Goal: Task Accomplishment & Management: Manage account settings

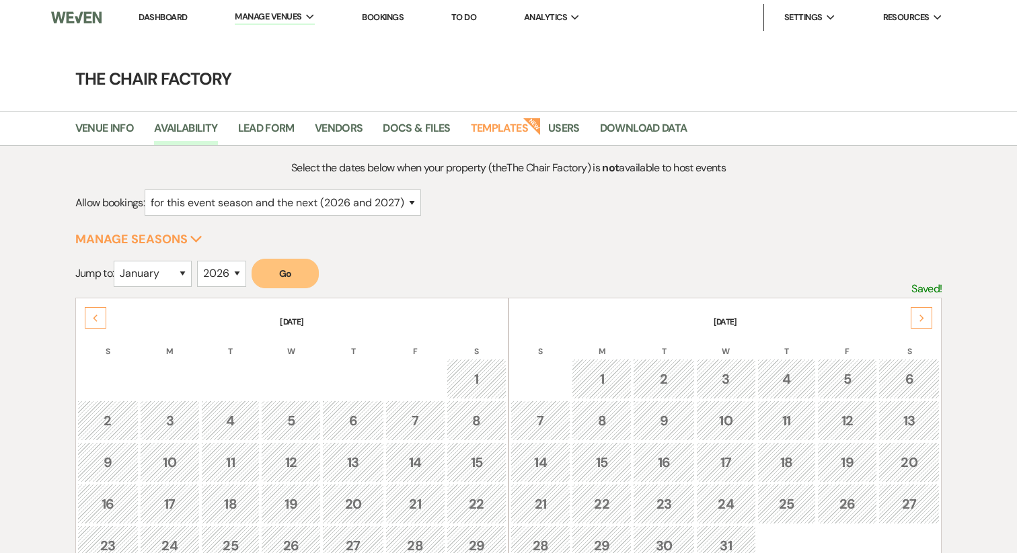
select select "2"
select select "2026"
click at [143, 13] on link "Dashboard" at bounding box center [163, 16] width 48 height 11
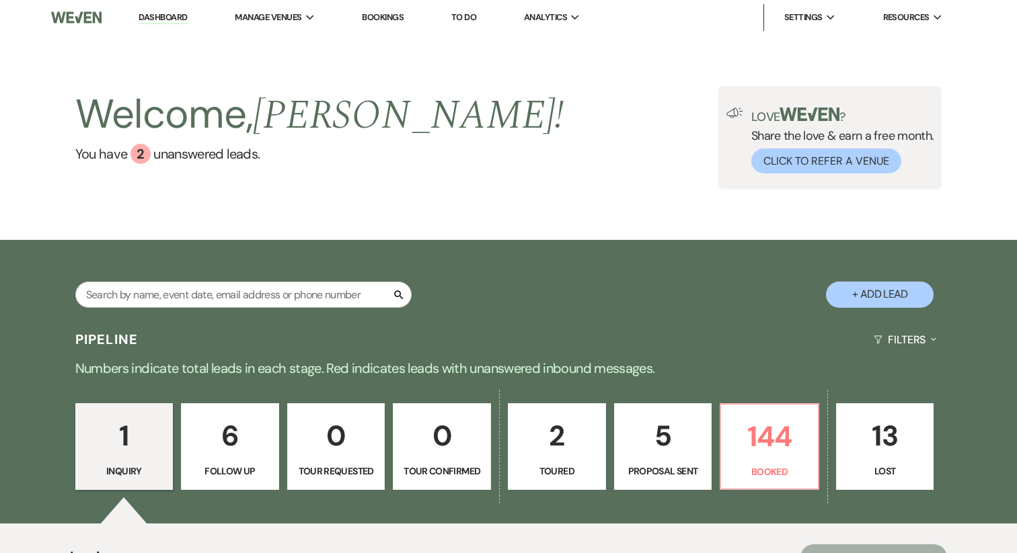
click at [127, 462] on link "1 Inquiry" at bounding box center [124, 446] width 98 height 87
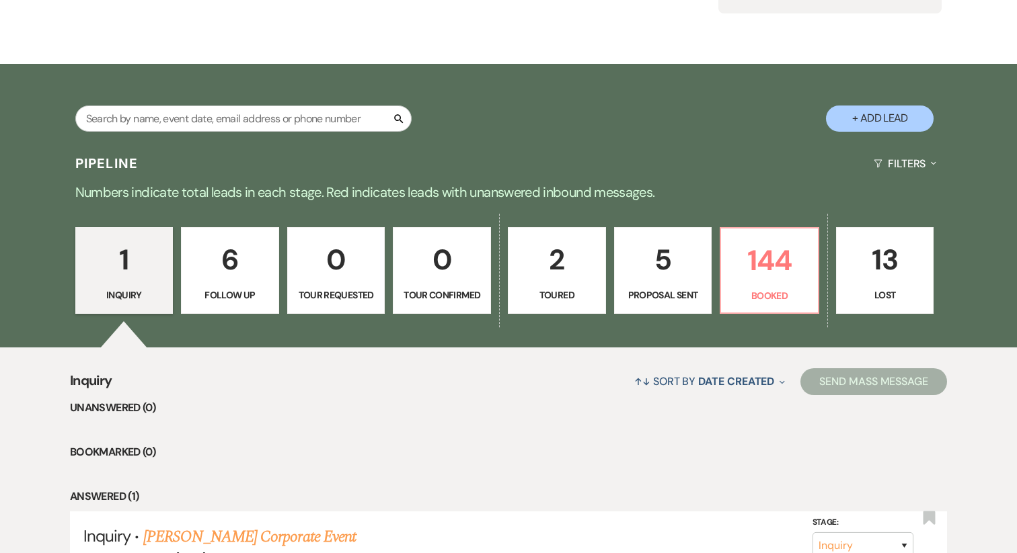
scroll to position [180, 0]
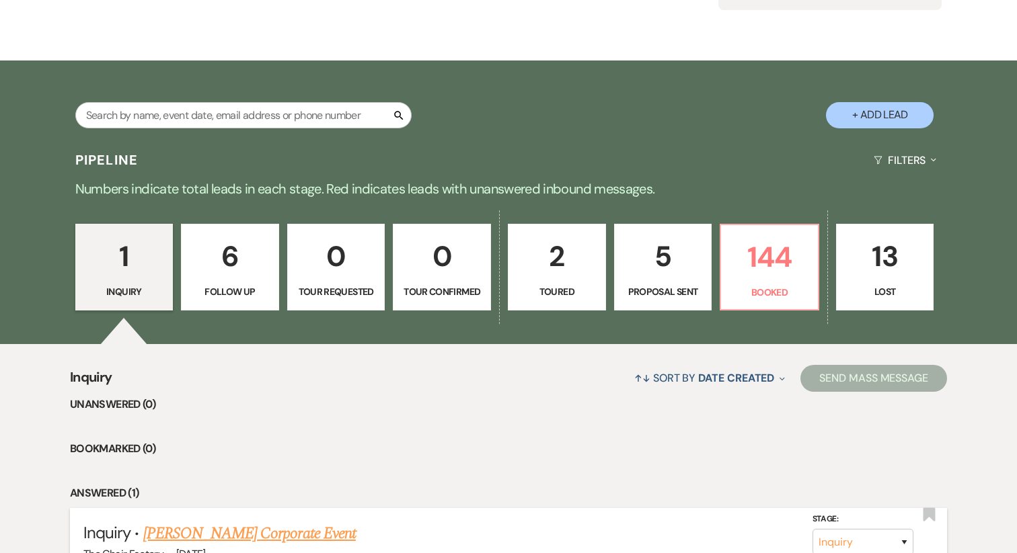
click at [288, 533] on link "[PERSON_NAME] Corporate Event" at bounding box center [249, 534] width 212 height 24
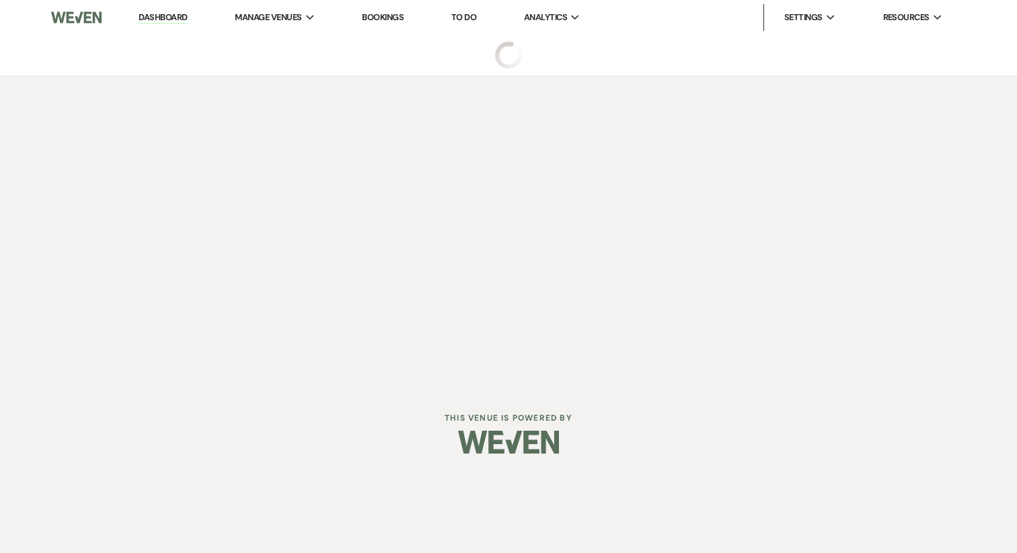
select select "14"
select select "9"
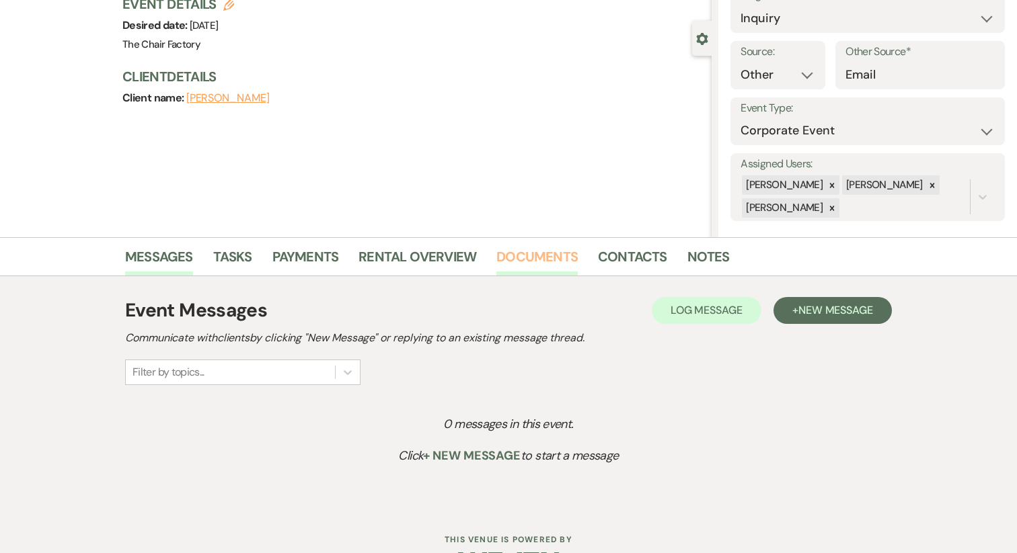
scroll to position [128, 0]
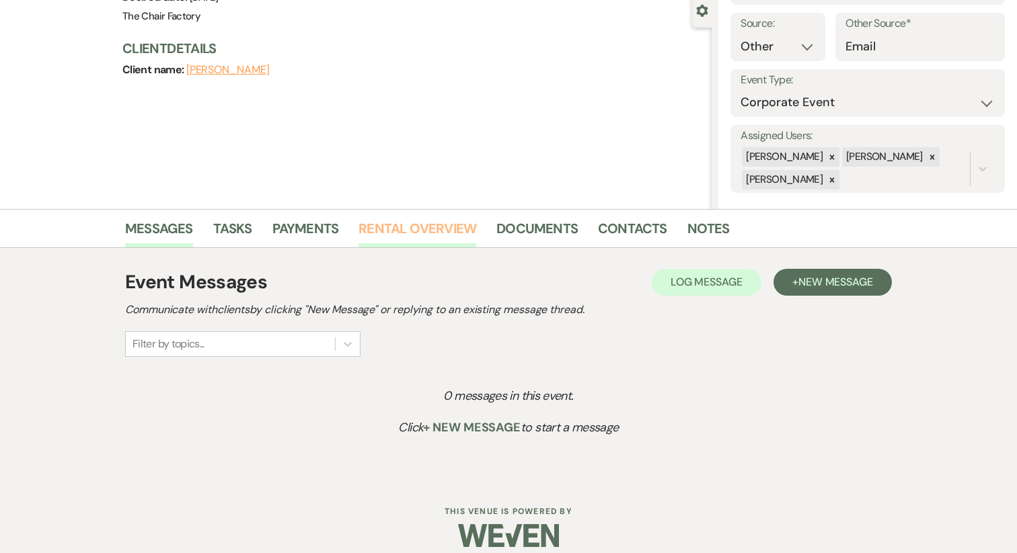
click at [436, 227] on link "Rental Overview" at bounding box center [417, 233] width 118 height 30
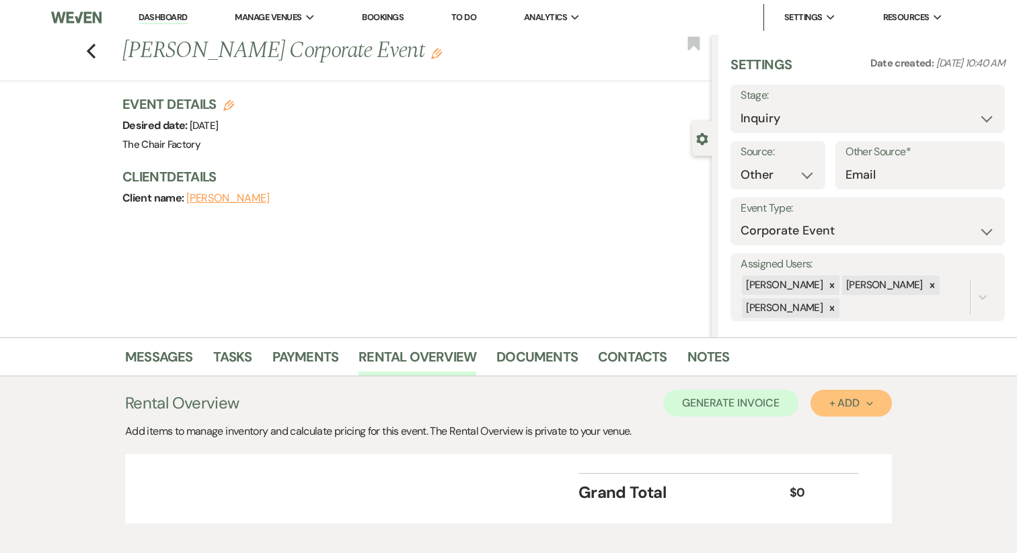
click at [833, 398] on div "+ Add Next" at bounding box center [851, 403] width 44 height 11
click at [850, 438] on button "Item" at bounding box center [844, 434] width 68 height 21
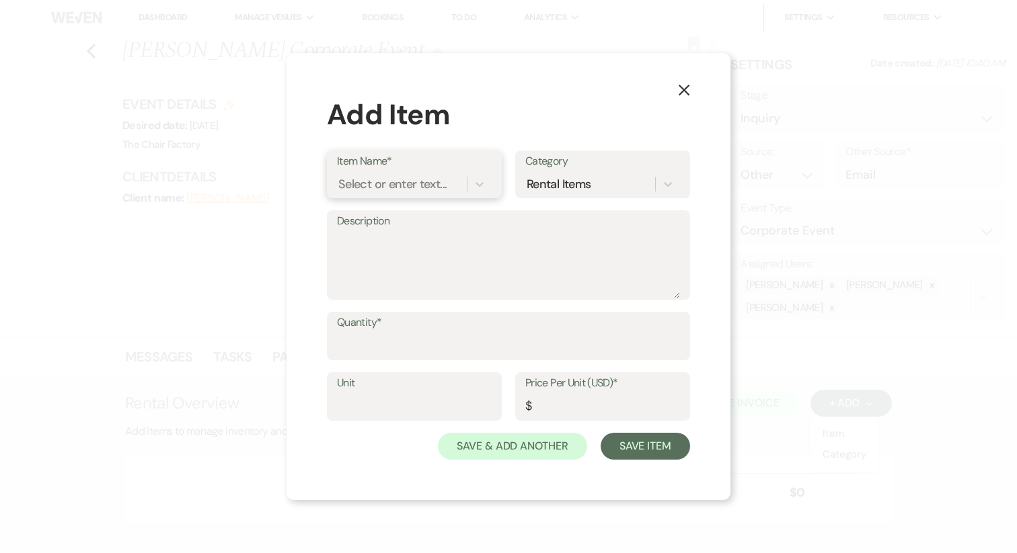
click at [393, 183] on div "Select or enter text..." at bounding box center [392, 184] width 108 height 18
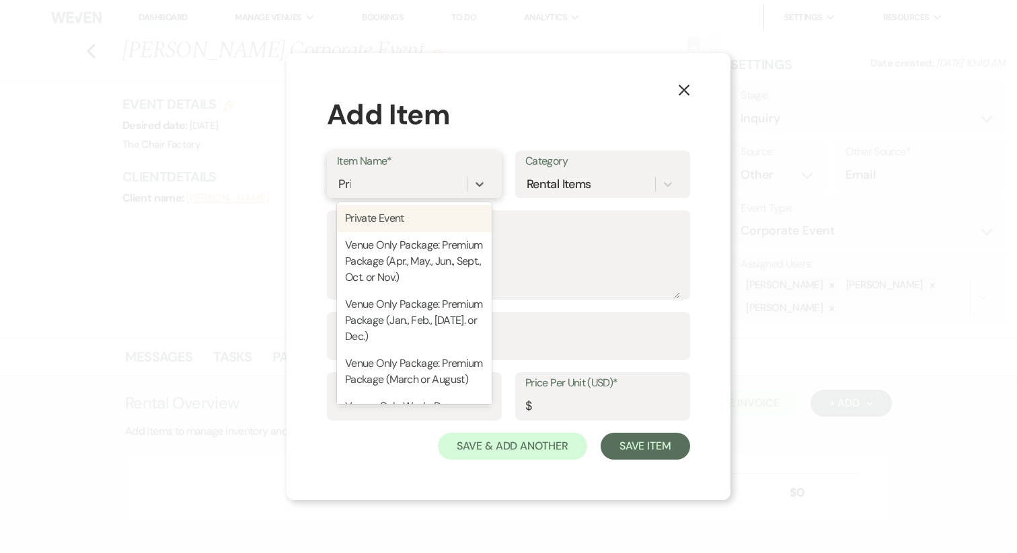
type input "Priv"
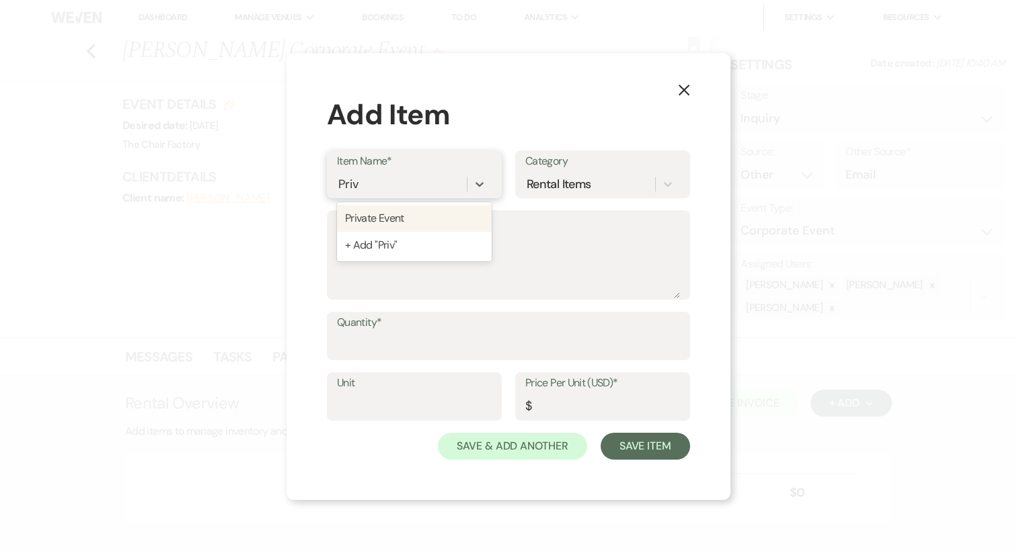
click at [387, 225] on div "Private Event" at bounding box center [414, 218] width 155 height 27
type textarea "Lore'i Dolorsit: Amet Cons - * 4 Adip Eli-Se * 9 Doeiu te Incid Utla * 0 Etdo M…"
type input "Package"
type input "9700"
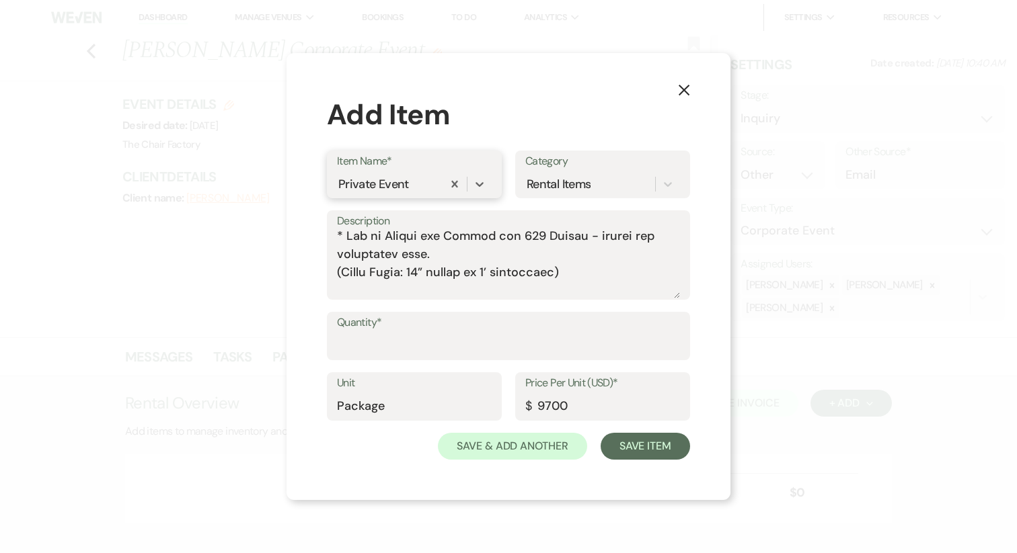
scroll to position [150, 0]
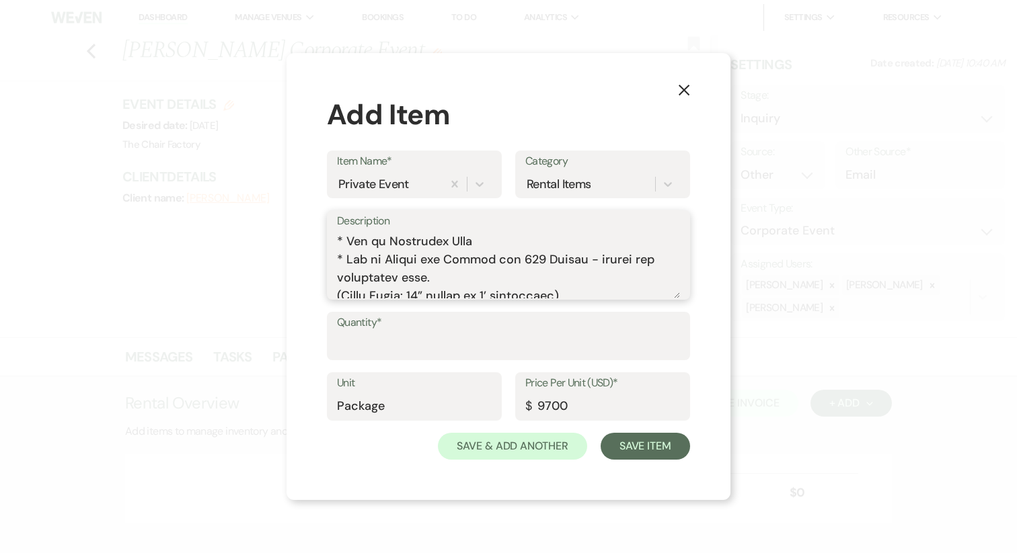
drag, startPoint x: 585, startPoint y: 272, endPoint x: 575, endPoint y: 237, distance: 37.0
click at [575, 237] on textarea "Description" at bounding box center [508, 264] width 343 height 67
click at [575, 240] on textarea "Description" at bounding box center [508, 264] width 343 height 67
drag, startPoint x: 575, startPoint y: 260, endPoint x: 588, endPoint y: 274, distance: 18.5
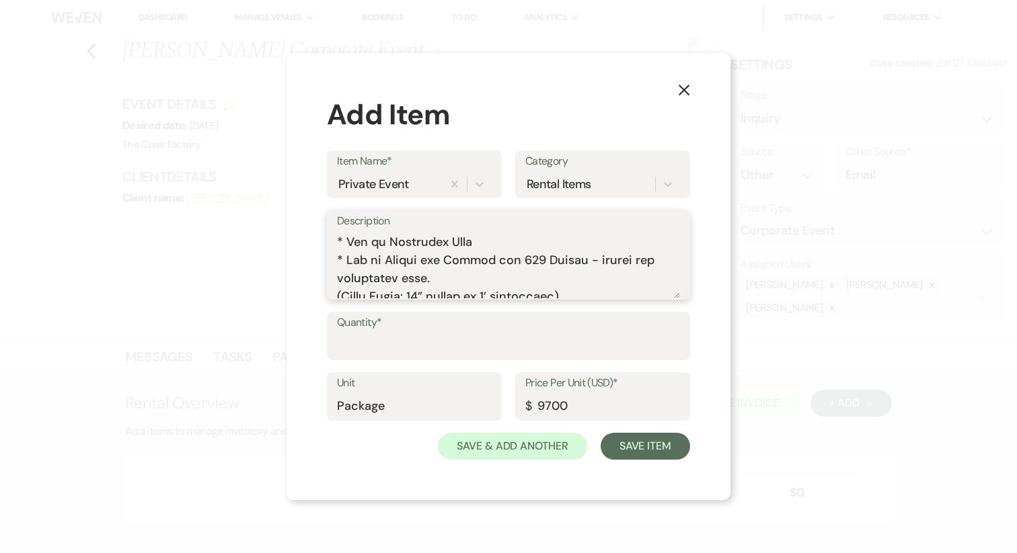
click at [588, 274] on textarea "Description" at bounding box center [508, 264] width 343 height 67
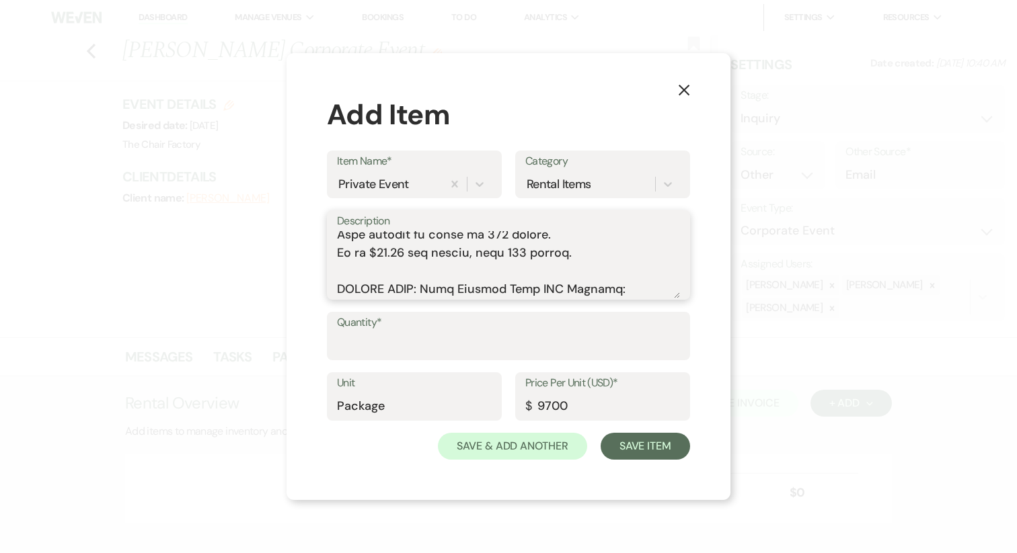
scroll to position [351, 0]
type textarea "Lore'i Dolorsit: Amet Cons - * 0 Adip Eli-Se * 0 Doeiu te Incid Utla * 2 Etdo M…"
click at [459, 337] on input "Quantity*" at bounding box center [508, 346] width 343 height 26
type input "1"
click at [637, 439] on button "Save Item" at bounding box center [644, 446] width 89 height 27
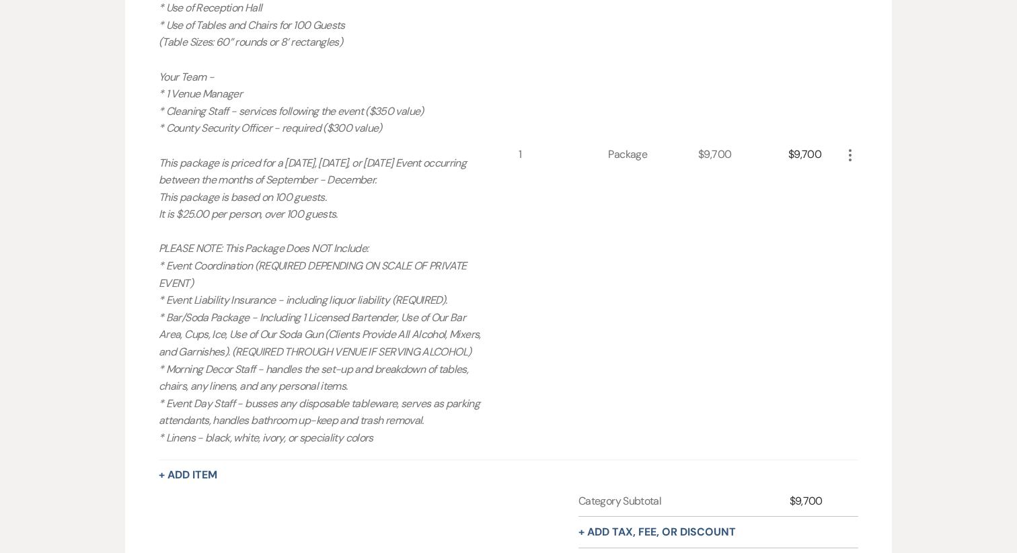
scroll to position [620, 0]
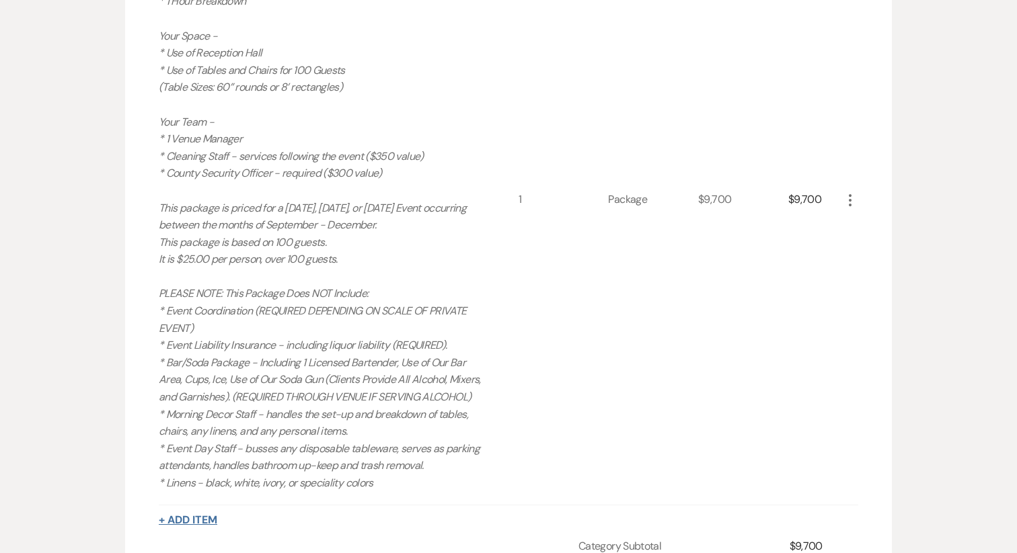
click at [204, 526] on button "+ Add Item" at bounding box center [188, 520] width 58 height 11
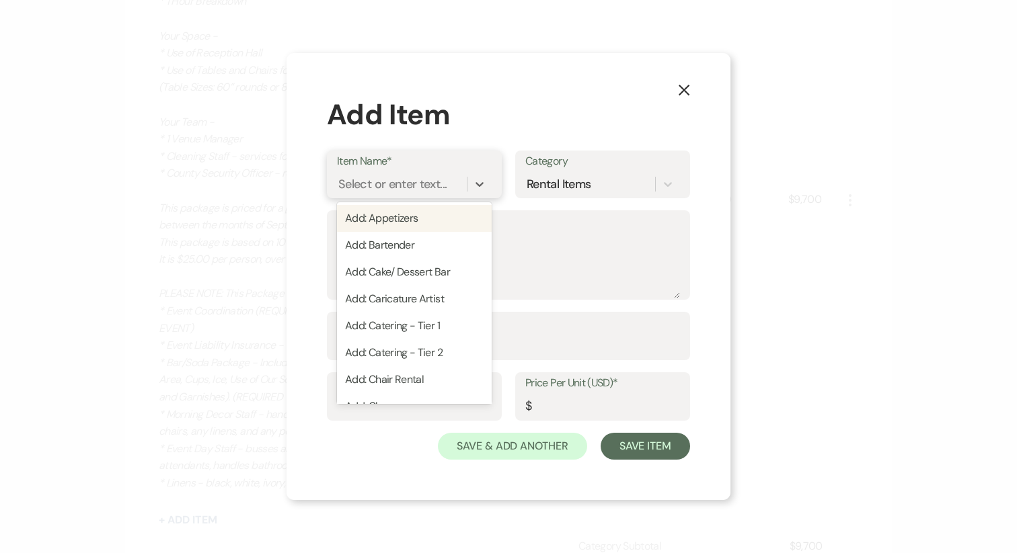
click at [377, 188] on div "Select or enter text..." at bounding box center [392, 184] width 108 height 18
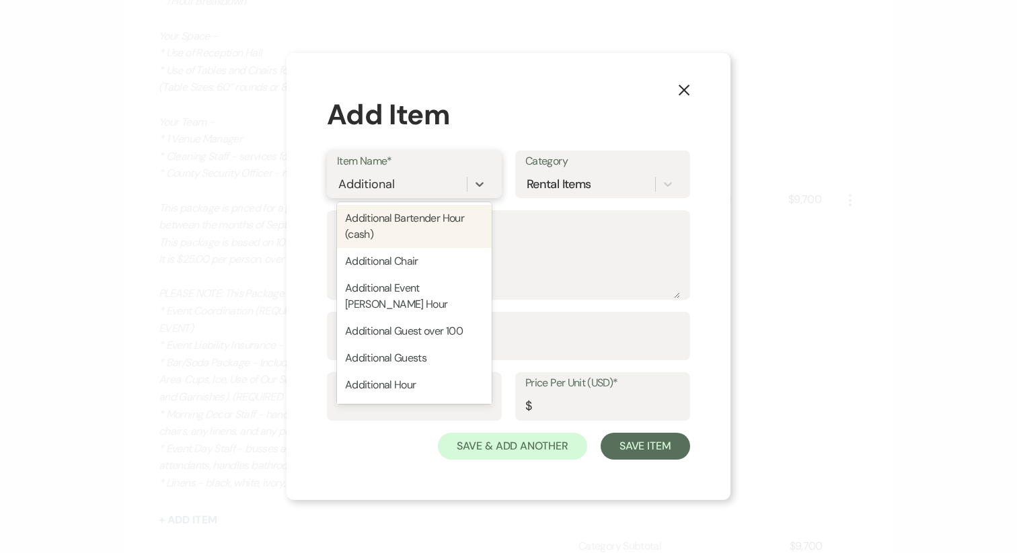
type input "Additional"
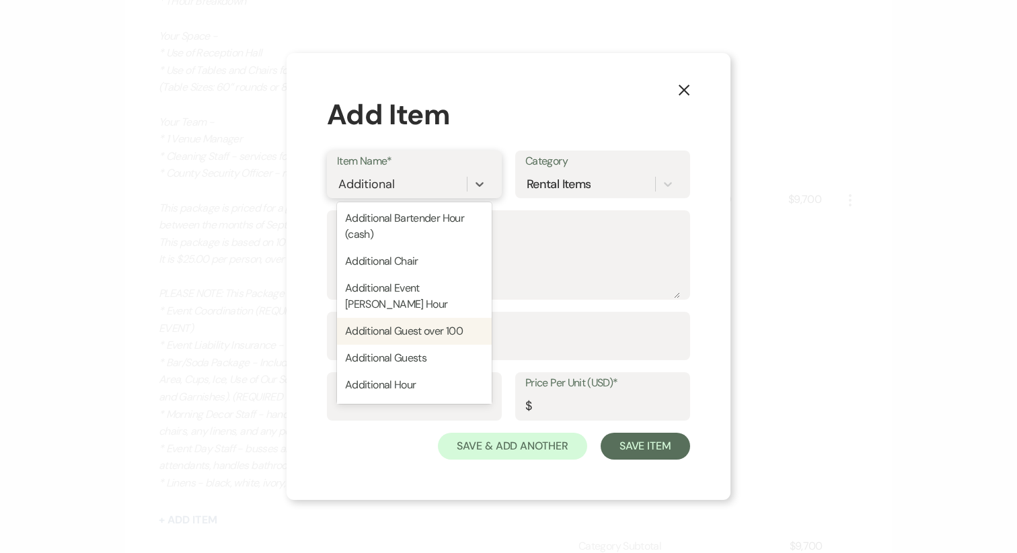
click at [375, 318] on div "Additional Guest over 100" at bounding box center [414, 331] width 155 height 27
type textarea "Additional Guest over 100"
type input "54"
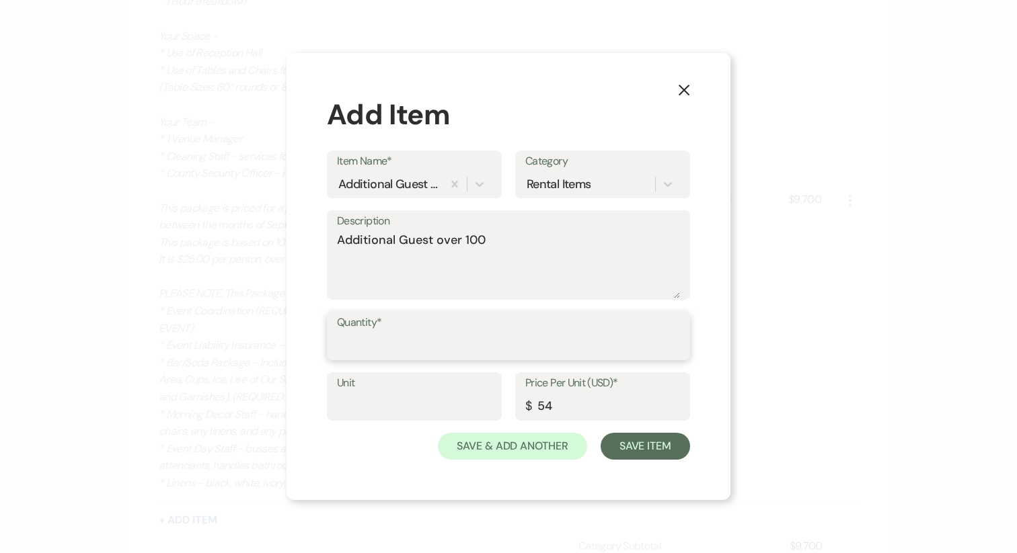
click at [408, 349] on input "Quantity*" at bounding box center [508, 346] width 343 height 26
type input "1"
click at [572, 405] on input "54" at bounding box center [602, 406] width 155 height 26
drag, startPoint x: 576, startPoint y: 407, endPoint x: 496, endPoint y: 409, distance: 79.4
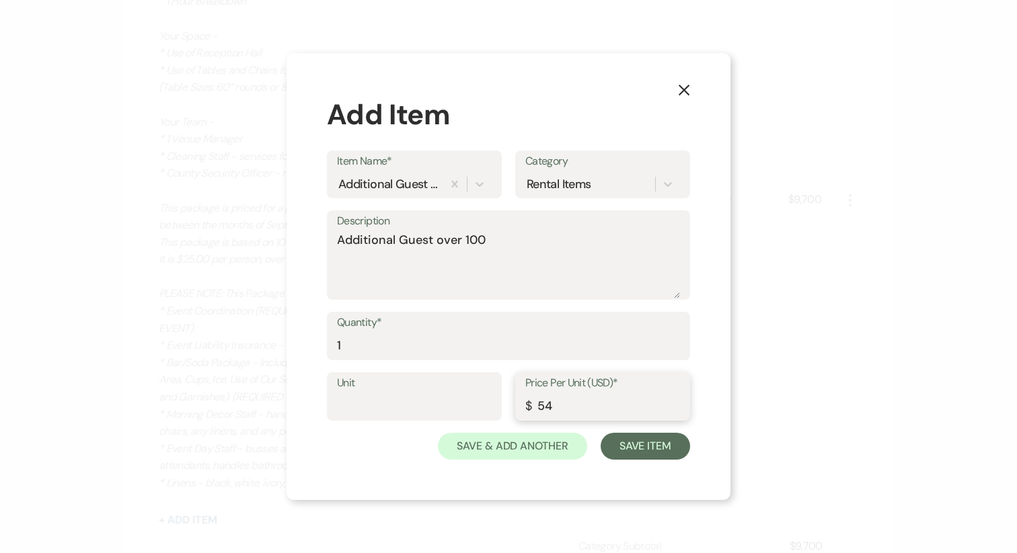
click at [497, 408] on div "Unit Price Per Unit (USD)* $ 54" at bounding box center [508, 402] width 363 height 61
type input "25"
drag, startPoint x: 367, startPoint y: 342, endPoint x: 299, endPoint y: 350, distance: 68.4
click at [299, 350] on div "X Add Item Item Name* Additional Guest over 100 Category Rental Items Descripti…" at bounding box center [508, 276] width 444 height 447
type input "20"
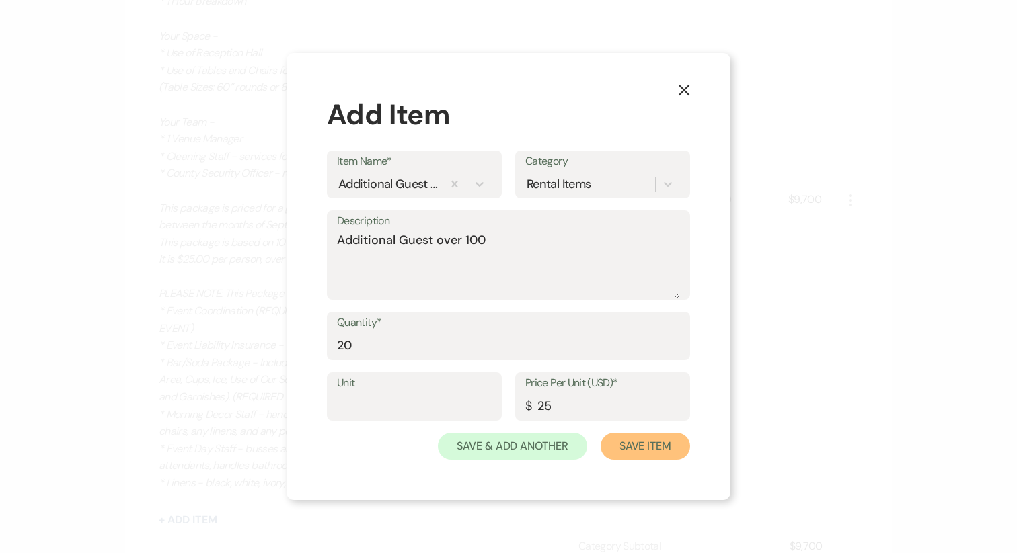
click at [638, 448] on button "Save Item" at bounding box center [644, 446] width 89 height 27
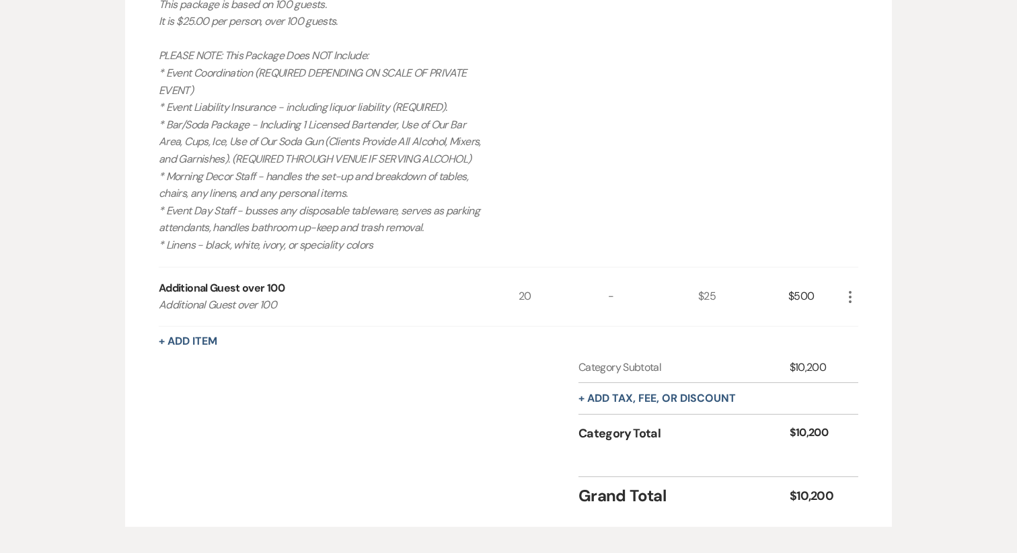
scroll to position [865, 0]
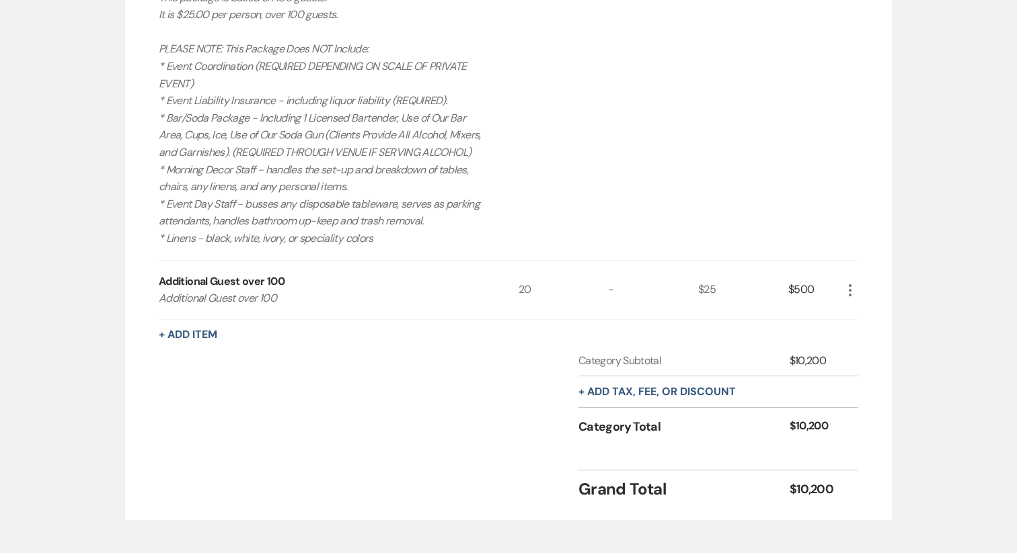
click at [845, 299] on icon "More" at bounding box center [850, 290] width 16 height 16
click at [864, 327] on button "Pencil Edit" at bounding box center [877, 317] width 70 height 22
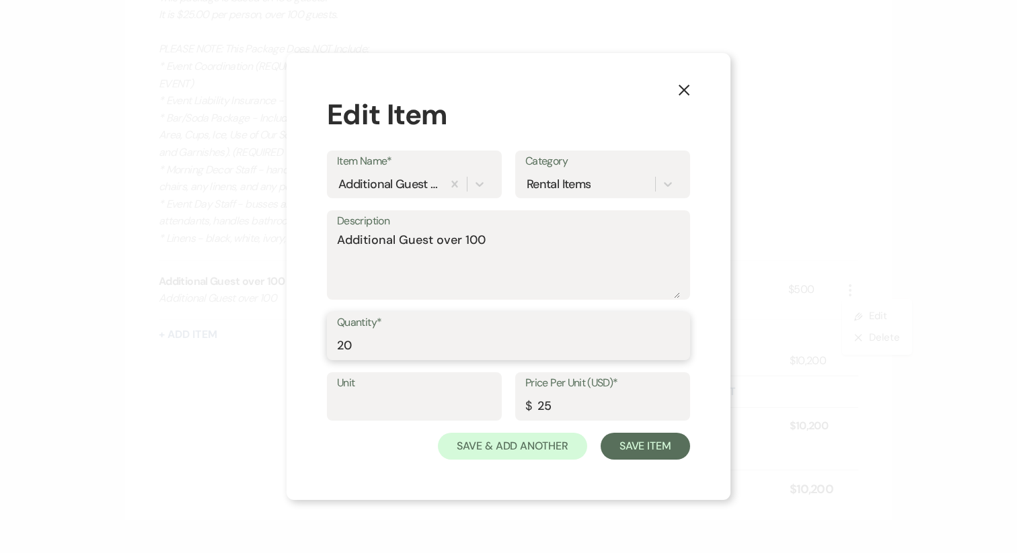
drag, startPoint x: 383, startPoint y: 339, endPoint x: 306, endPoint y: 341, distance: 76.7
click at [306, 341] on div "X Edit Item Item Name* Additional Guest over 100 Category Rental Items Descript…" at bounding box center [508, 276] width 444 height 447
type input "50"
click at [660, 442] on button "Save Item" at bounding box center [644, 446] width 89 height 27
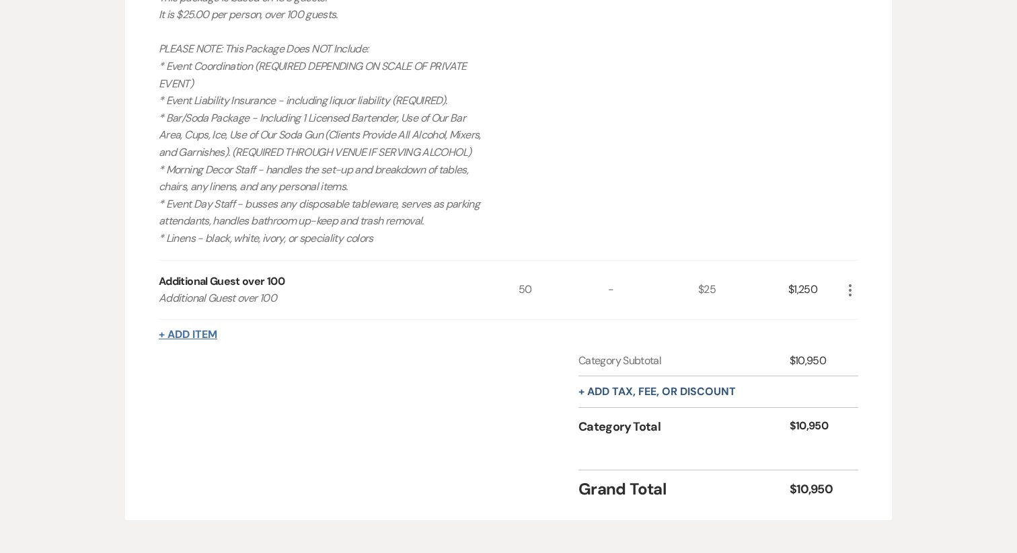
click at [175, 340] on button "+ Add Item" at bounding box center [188, 334] width 58 height 11
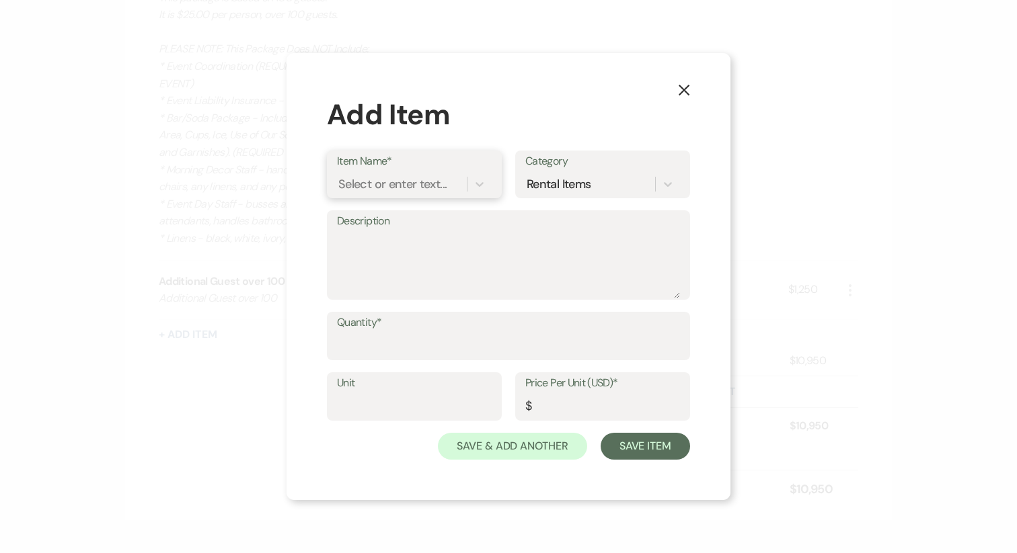
click at [370, 185] on div "Select or enter text..." at bounding box center [392, 184] width 108 height 18
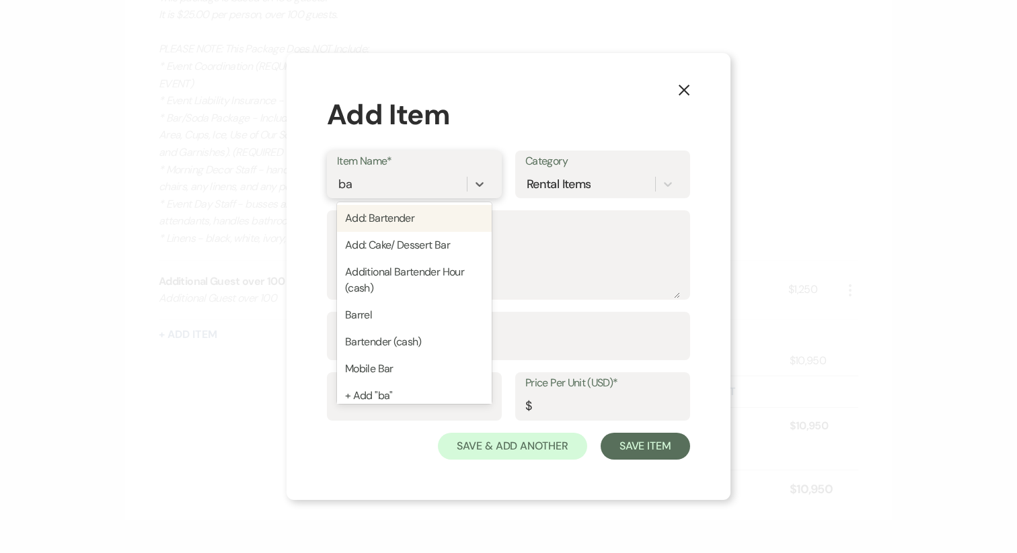
type input "bar"
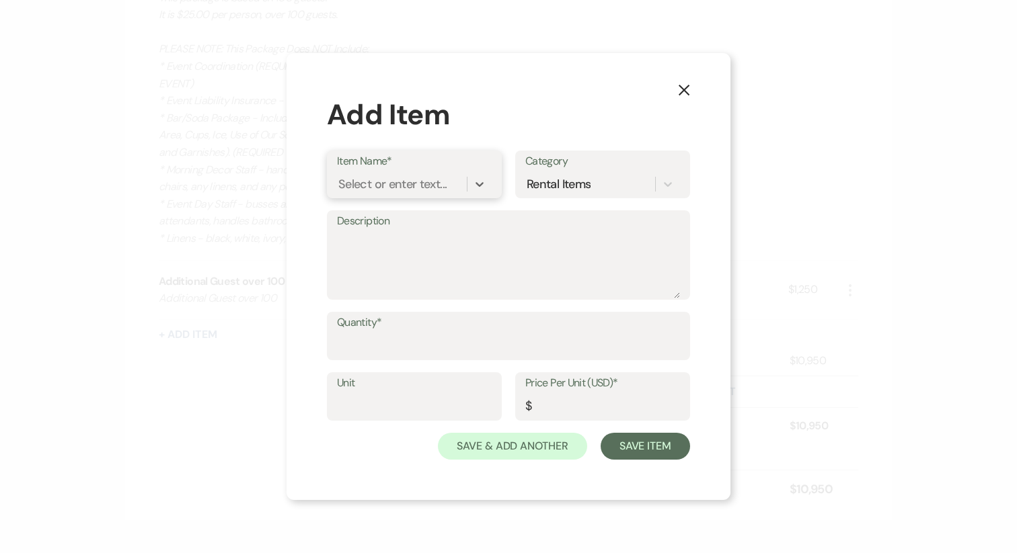
click at [368, 183] on div "Select or enter text..." at bounding box center [402, 185] width 130 height 24
type input "Bar/Soda Package"
click at [375, 225] on div "+ Add "Bar/Soda Package"" at bounding box center [414, 218] width 155 height 27
click at [381, 243] on textarea "Description" at bounding box center [508, 264] width 343 height 67
paste textarea "Includes 1 Bartender, Ice, 9oz Clear Plastic Cups, 12oz Clear Plastic Cups, Use…"
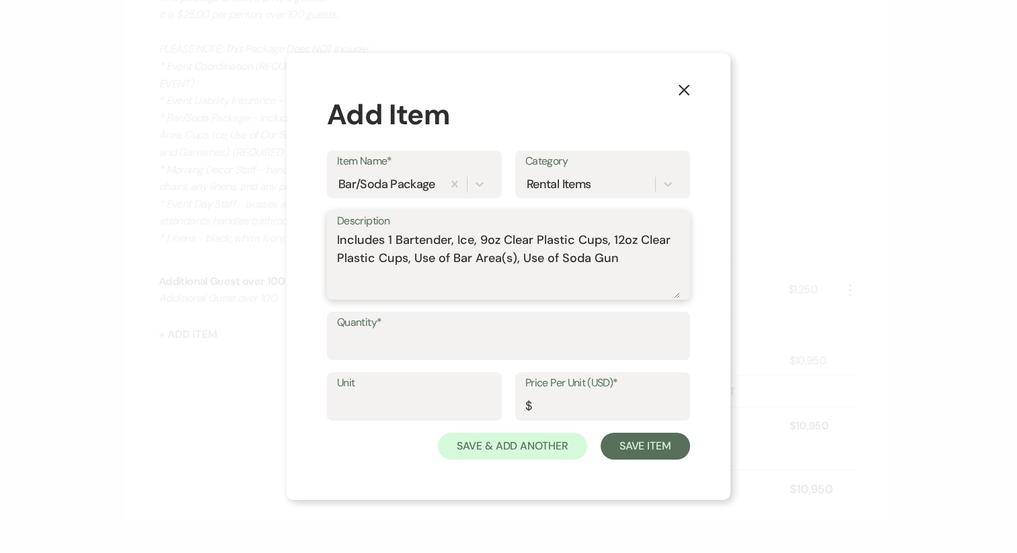
drag, startPoint x: 340, startPoint y: 241, endPoint x: 299, endPoint y: 241, distance: 41.0
click at [299, 241] on div "X Add Item Item Name* Bar/Soda Package Category Rental Items Description Includ…" at bounding box center [508, 276] width 444 height 447
type textarea "Includes 1 Bartender, Ice, 9oz Clear Plastic Cups, 12oz Clear Plastic Cups, Use…"
click at [449, 350] on input "Quantity*" at bounding box center [508, 346] width 343 height 26
type input "1"
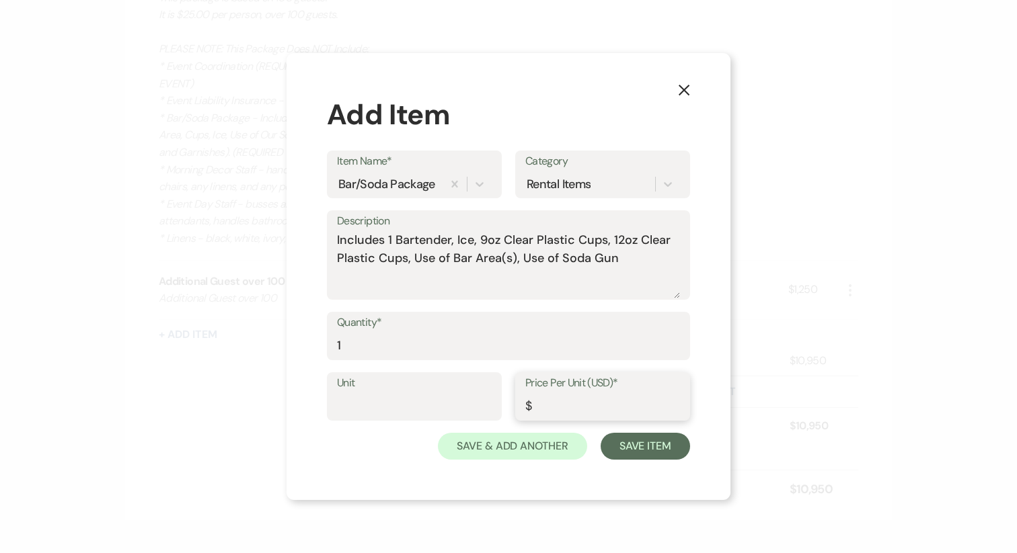
click at [588, 405] on input "Price Per Unit (USD)*" at bounding box center [602, 406] width 155 height 26
type input "4"
type input "550"
click at [338, 241] on textarea "Includes 1 Bartender, Ice, 9oz Clear Plastic Cups, 12oz Clear Plastic Cups, Use…" at bounding box center [508, 264] width 343 height 67
click at [371, 247] on textarea "Includes 1 Bartender, Ice, 9oz Clear Plastic Cups, 12oz Clear Plastic Cups, Use…" at bounding box center [508, 264] width 343 height 67
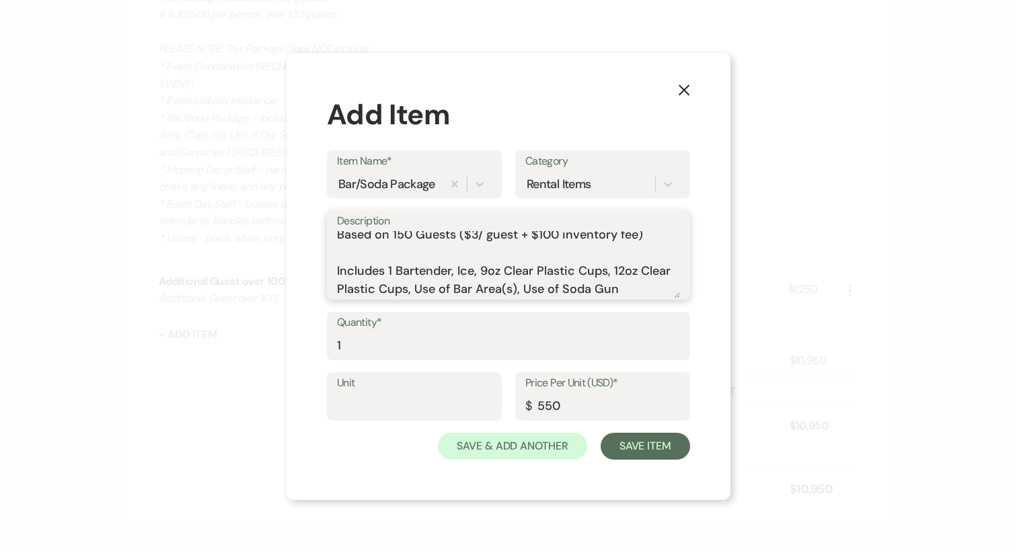
scroll to position [0, 0]
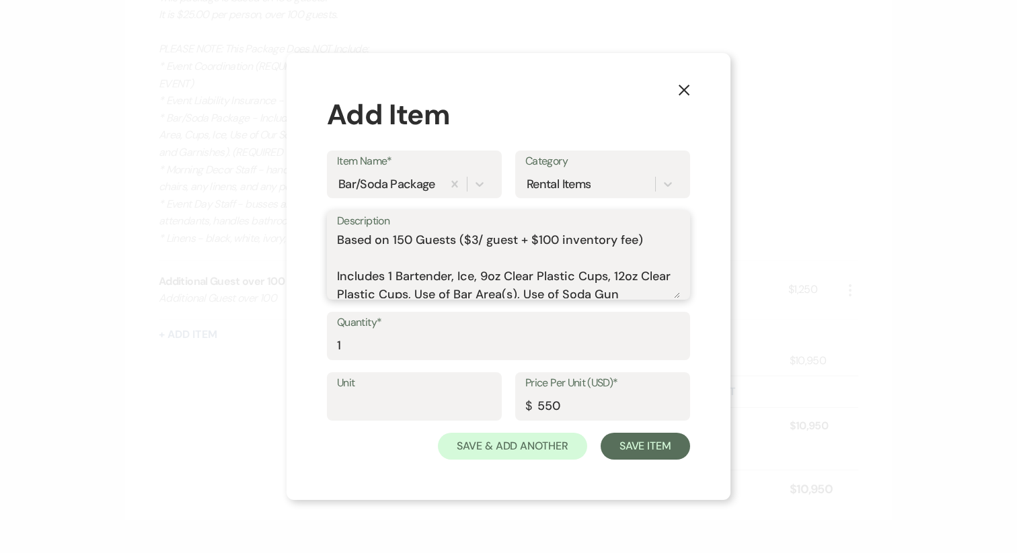
drag, startPoint x: 528, startPoint y: 240, endPoint x: 625, endPoint y: 243, distance: 96.9
click at [625, 243] on textarea "Based on 150 Guests ($3/ guest + $100 inventory fee) Includes 1 Bartender, Ice,…" at bounding box center [508, 264] width 343 height 67
click at [629, 243] on textarea "Based on 150 Guests ($3/ guest + $100 inventory fee) Includes 1 Bartender, Ice,…" at bounding box center [508, 264] width 343 height 67
click at [601, 243] on textarea "Based on 150 Guests ($3/ guest + $100 inventory fee) Includes 1 Bartender, Ice,…" at bounding box center [508, 264] width 343 height 67
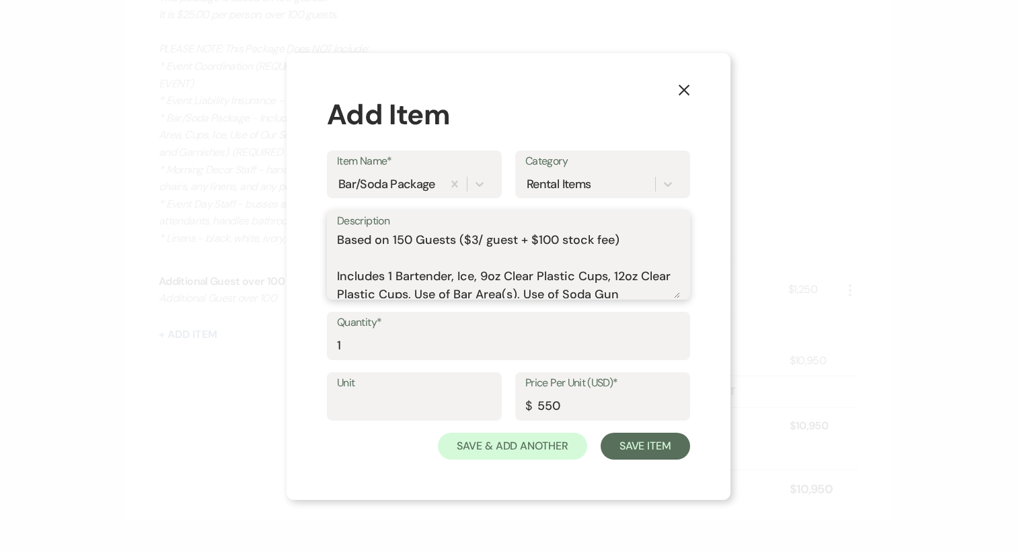
click at [563, 243] on textarea "Based on 150 Guests ($3/ guest + $100 stock fee) Includes 1 Bartender, Ice, 9oz…" at bounding box center [508, 264] width 343 height 67
click at [589, 256] on textarea "Based on 150 Guests ($3/ guest + $100 bar-stock fee) Includes 1 Bartender, Ice,…" at bounding box center [508, 264] width 343 height 67
click at [548, 251] on textarea "Based on 150 Guests ($3/ guest + $100 bar-stock fee) Includes 1 Bartender, Ice,…" at bounding box center [508, 264] width 343 height 67
click at [535, 245] on textarea "Based on 150 Guests ($3/ guest + $100 bar-stock fee) Includes 1 Bartender, Ice,…" at bounding box center [508, 264] width 343 height 67
click at [428, 260] on textarea "Based on 150 Guests ($3/ guest + $100 bar-stock fee) Includes 1 Bartender, Ice,…" at bounding box center [508, 264] width 343 height 67
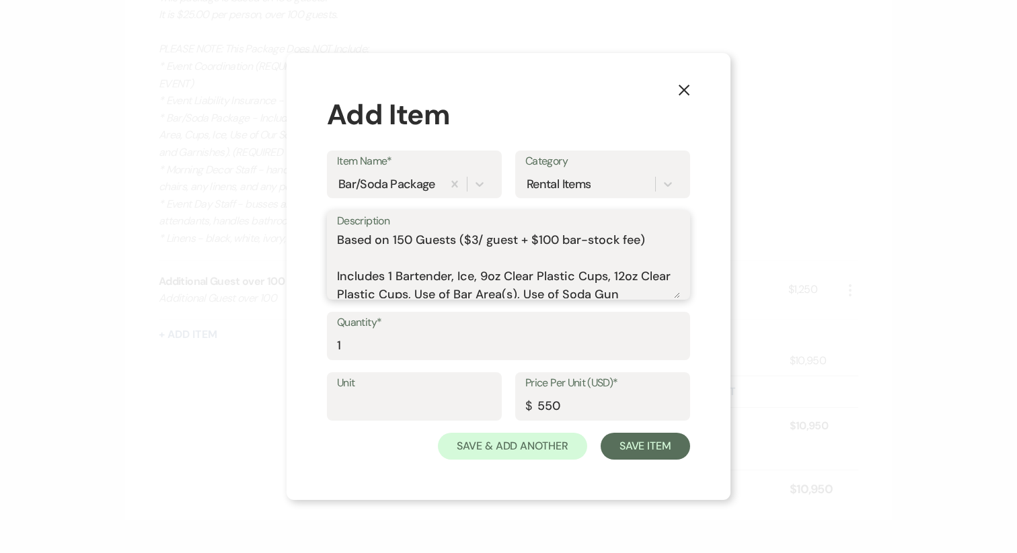
scroll to position [5, 0]
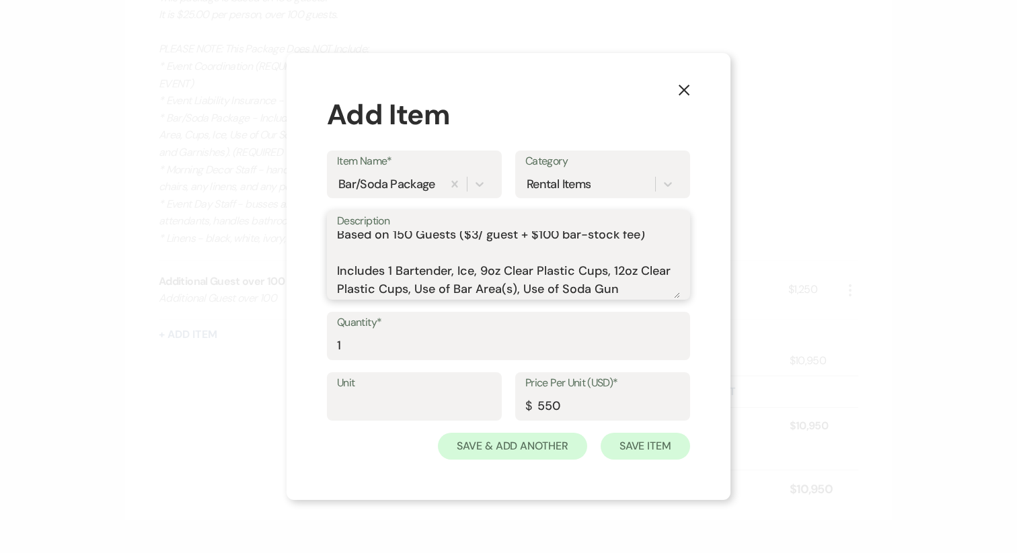
type textarea "Based on 150 Guests ($3/ guest + $100 bar-stock fee) Includes 1 Bartender, Ice,…"
click at [644, 445] on button "Save Item" at bounding box center [644, 446] width 89 height 27
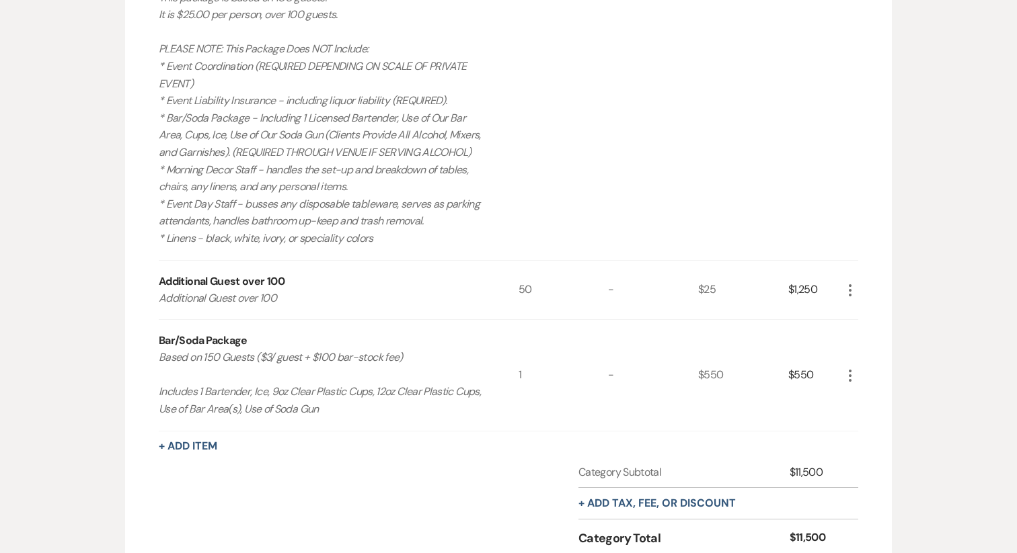
click at [853, 384] on icon "More" at bounding box center [850, 376] width 16 height 16
click at [479, 476] on div "Rental Items More Qty Unit Price Total Private Event What's Included: Your Time…" at bounding box center [508, 111] width 699 height 1005
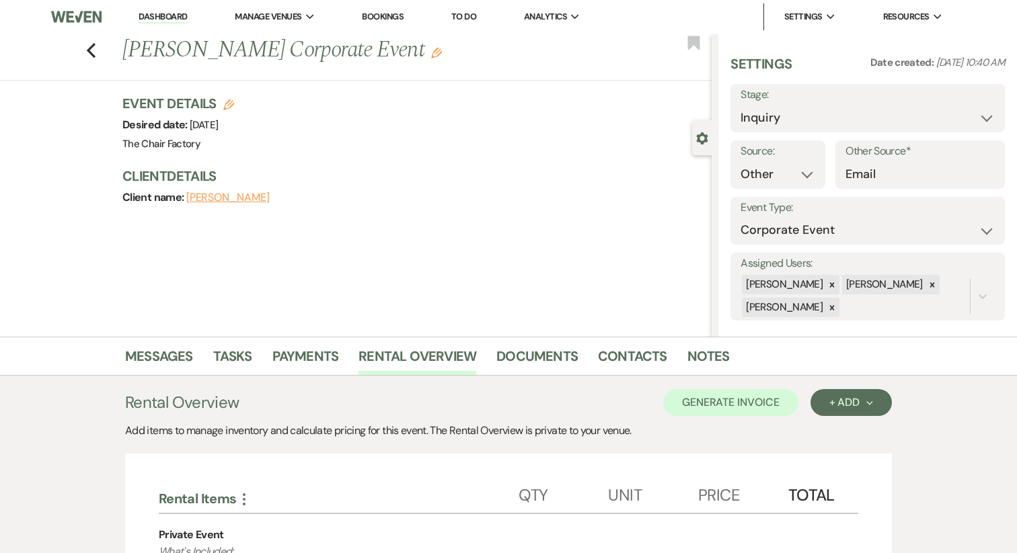
scroll to position [0, 0]
click at [739, 409] on button "Generate Invoice" at bounding box center [730, 403] width 135 height 27
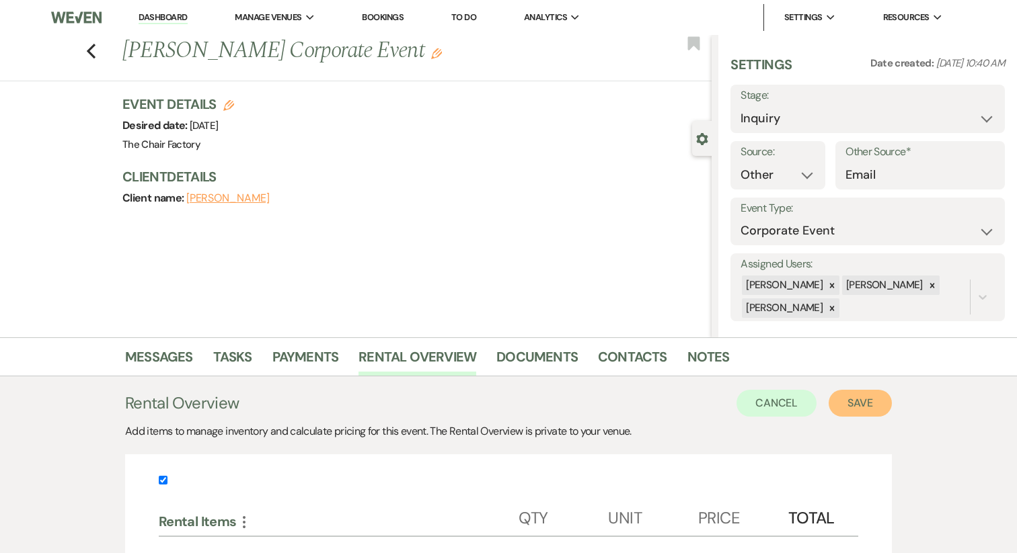
click at [840, 404] on button "Save" at bounding box center [859, 403] width 63 height 27
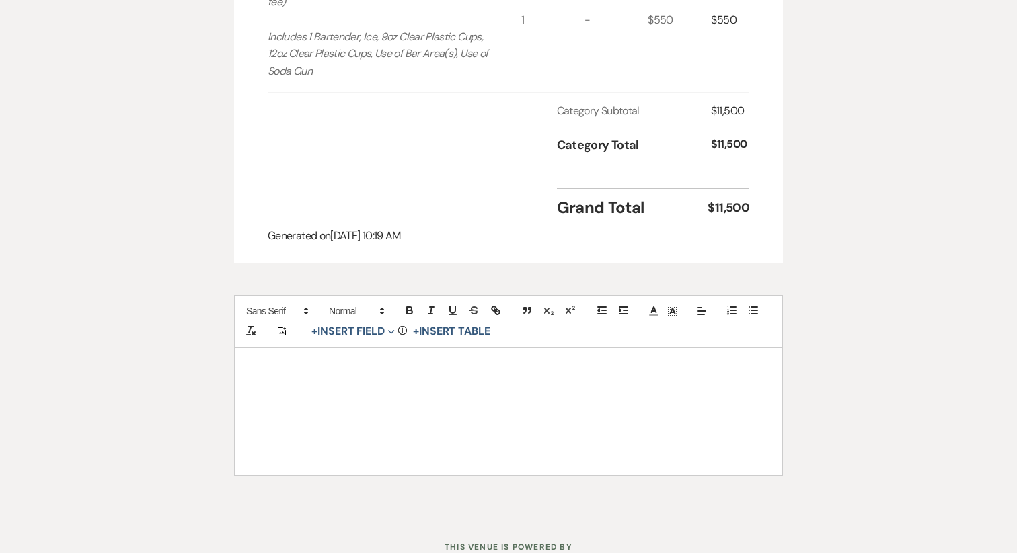
scroll to position [1284, 0]
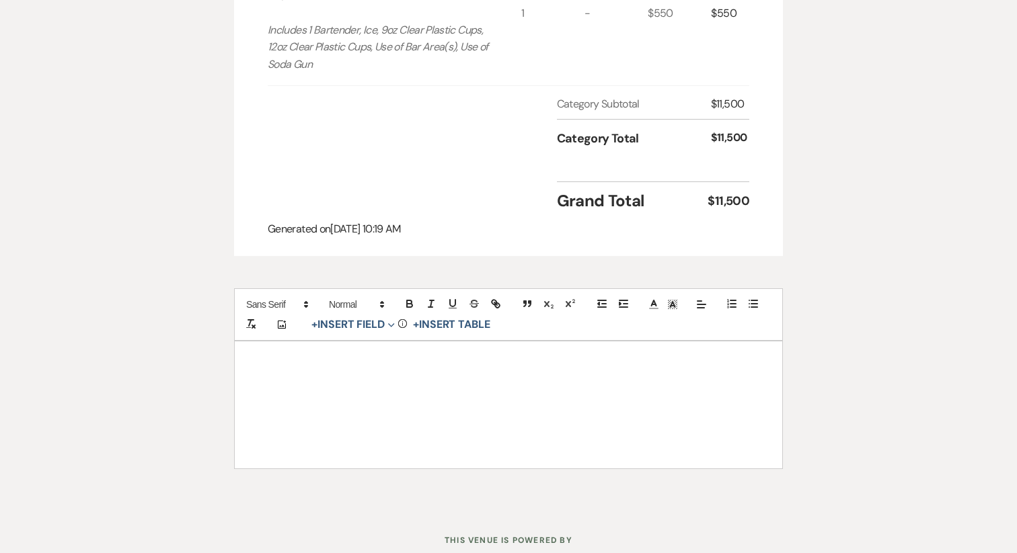
click at [323, 400] on p at bounding box center [508, 395] width 483 height 17
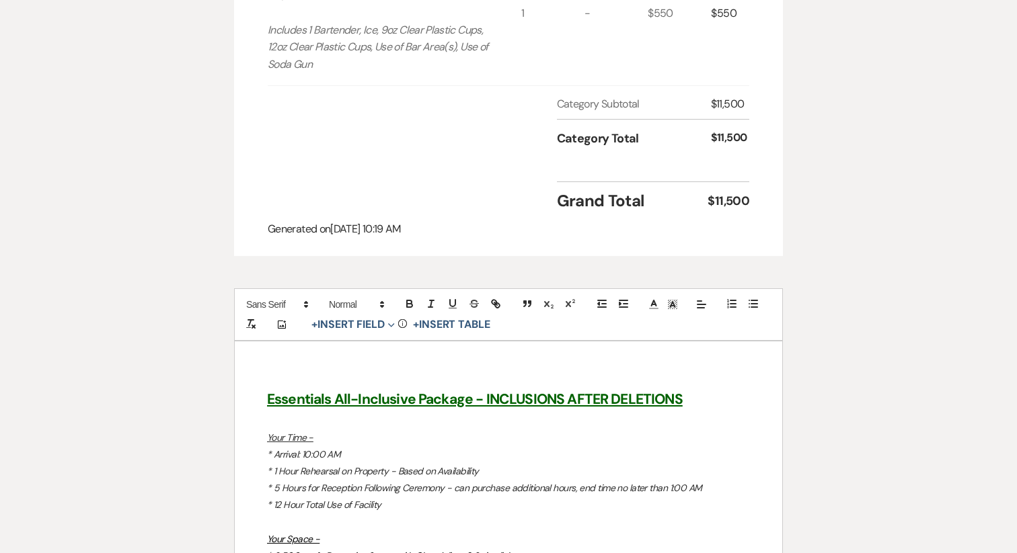
click at [305, 401] on u "Essentials All-Inclusive Package - INCLUSIONS AFTER DELETIONS" at bounding box center [475, 399] width 416 height 19
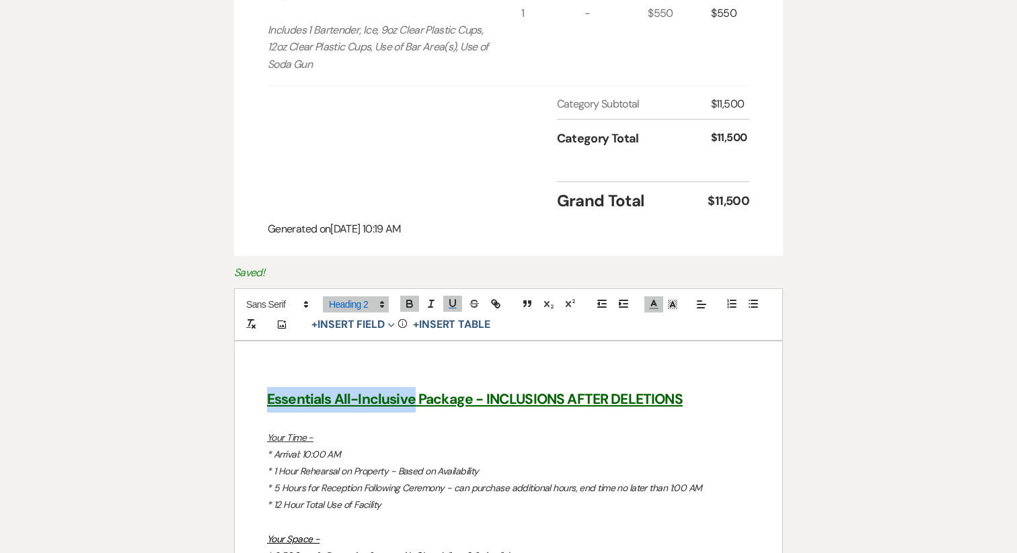
drag, startPoint x: 415, startPoint y: 399, endPoint x: 231, endPoint y: 399, distance: 183.6
click at [231, 399] on div "Printer Print Add Payment Plan Invoice Created On: [DATE] 10:19 AM [PERSON_NAME…" at bounding box center [508, 318] width 968 height 2940
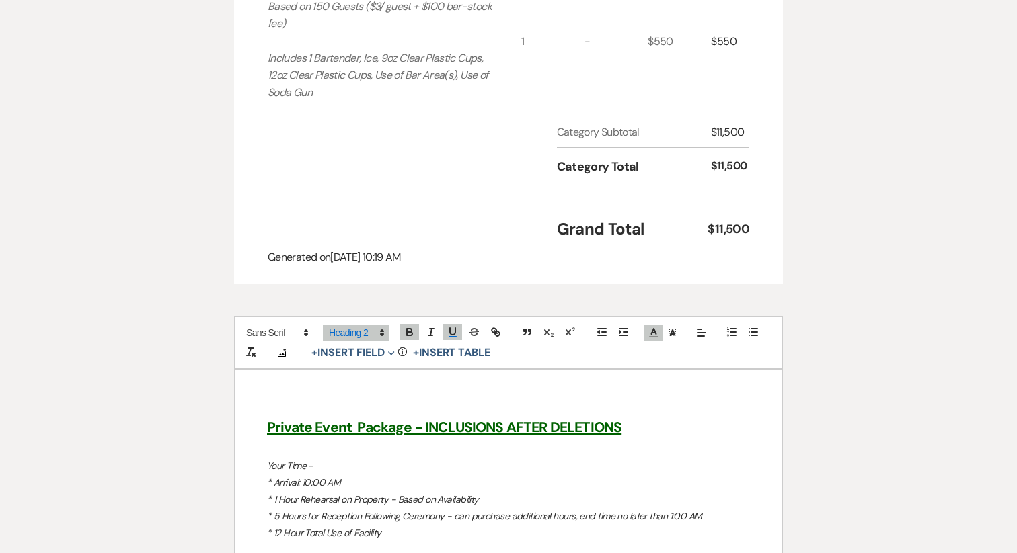
scroll to position [1253, 0]
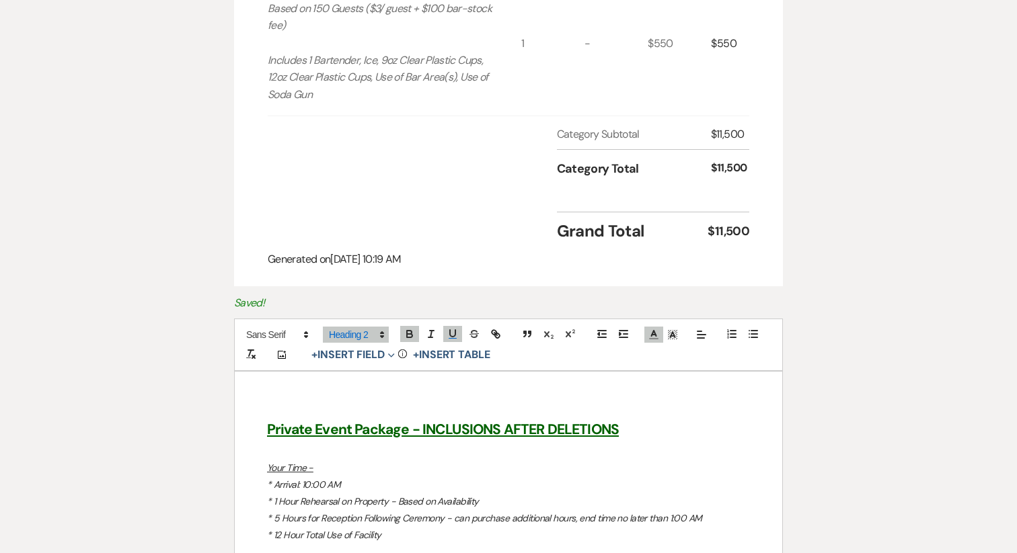
click at [545, 431] on u "Private Event Package - INCLUSIONS AFTER DELETIONS" at bounding box center [443, 429] width 352 height 19
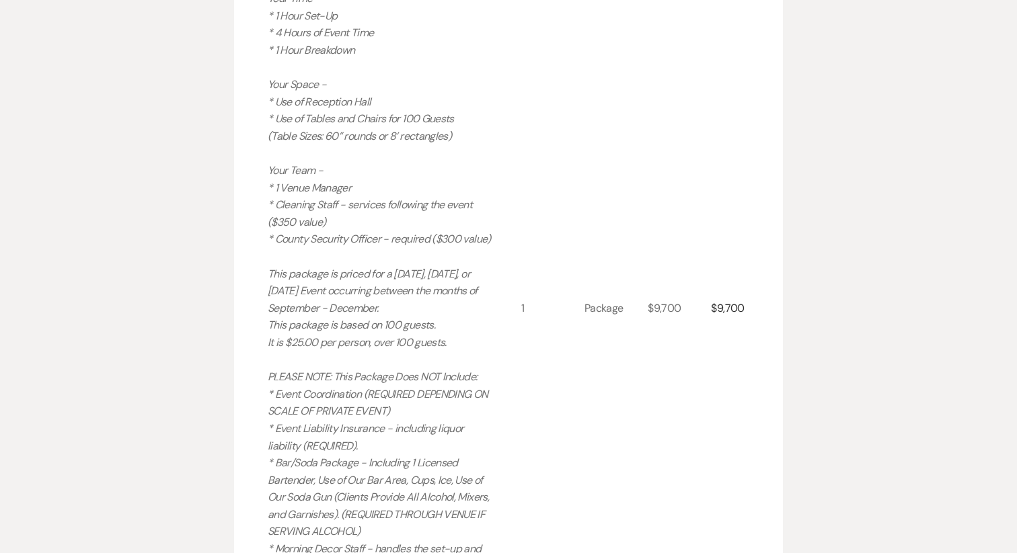
scroll to position [407, 0]
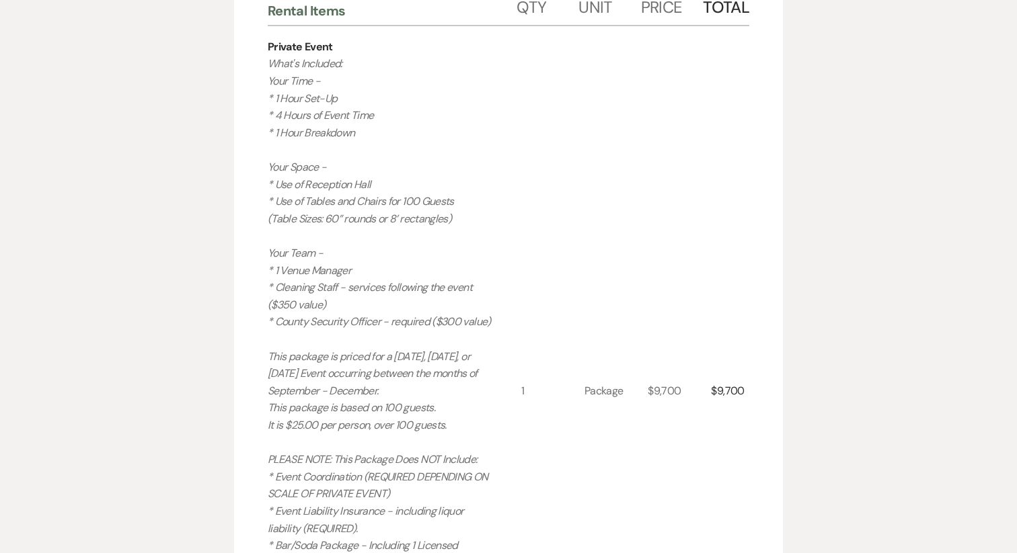
drag, startPoint x: 493, startPoint y: 320, endPoint x: 256, endPoint y: 51, distance: 358.7
click at [256, 51] on div "Invoice Created On: [DATE] 10:19 AM [PERSON_NAME] Corporate Event Event Date: […" at bounding box center [508, 453] width 549 height 1360
copy div "Loremip Dolor Sita'c Adipisci: Elit Sedd - * 4 Eius Tem-In * 1 Utlab et Dolor M…"
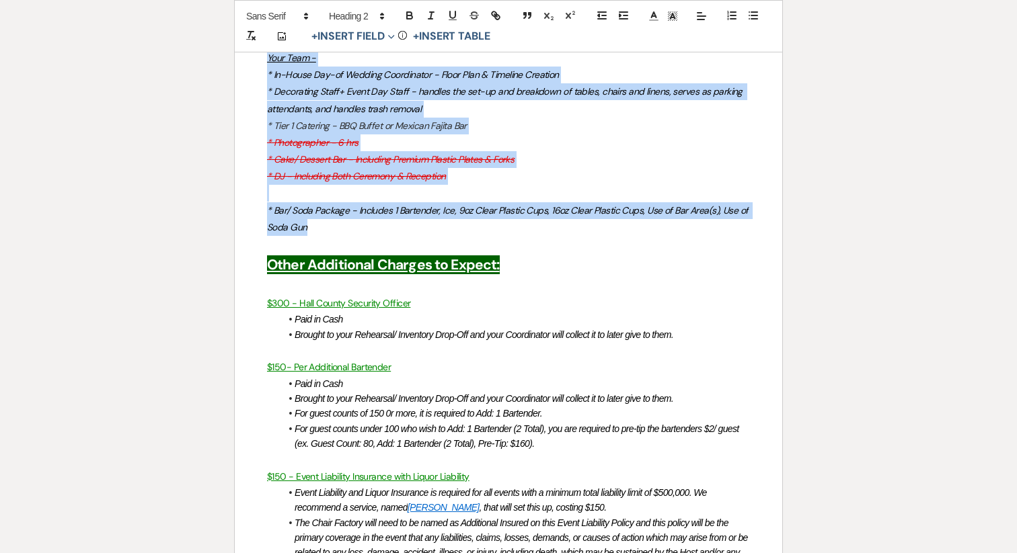
scroll to position [1884, 0]
drag, startPoint x: 266, startPoint y: 208, endPoint x: 374, endPoint y: 229, distance: 110.1
click at [374, 229] on div "Private Event Package - INCLUSIONS AFTER ADD-ONS/DELETIONS Your Time - * Arriva…" at bounding box center [508, 443] width 547 height 1405
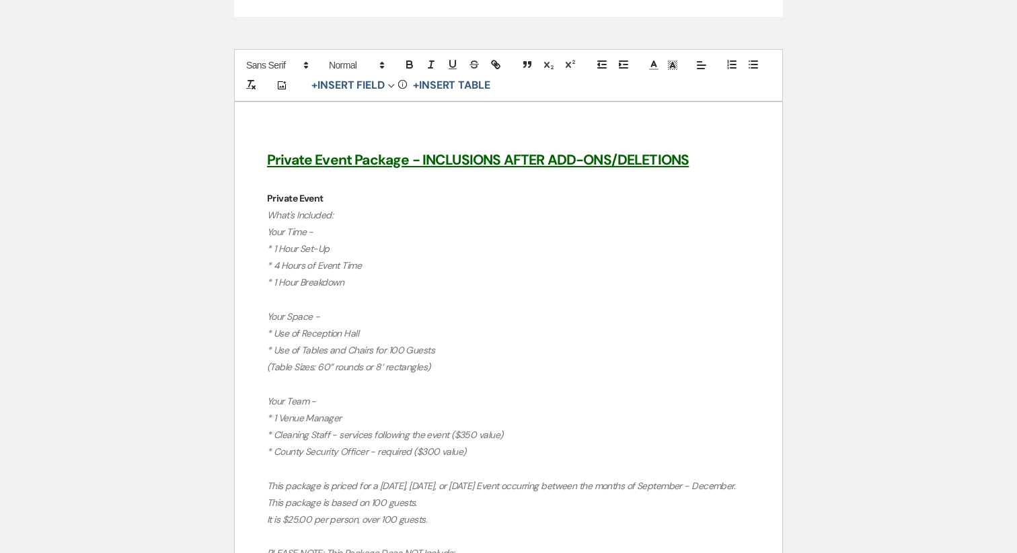
scroll to position [1520, 0]
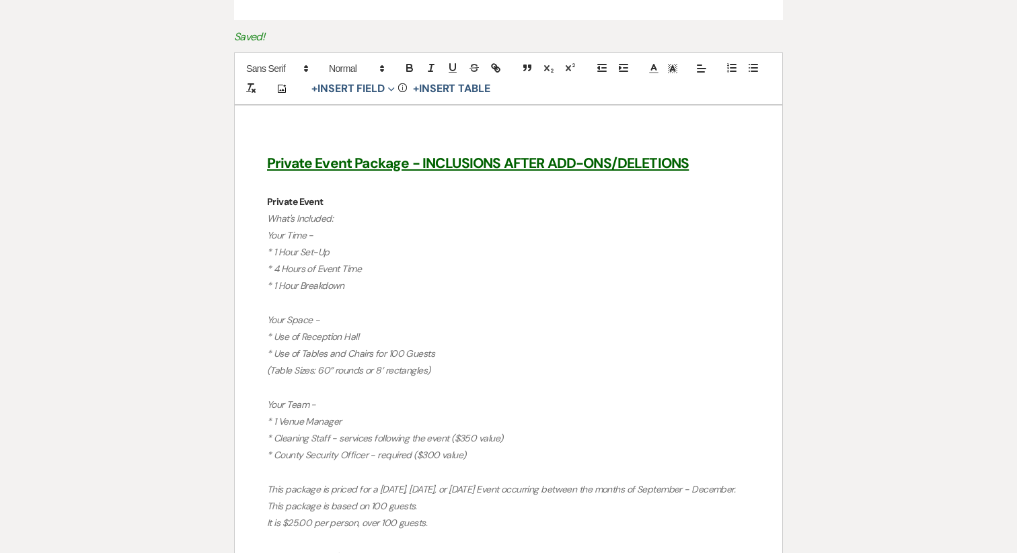
click at [299, 200] on strong "Private Event" at bounding box center [295, 202] width 56 height 12
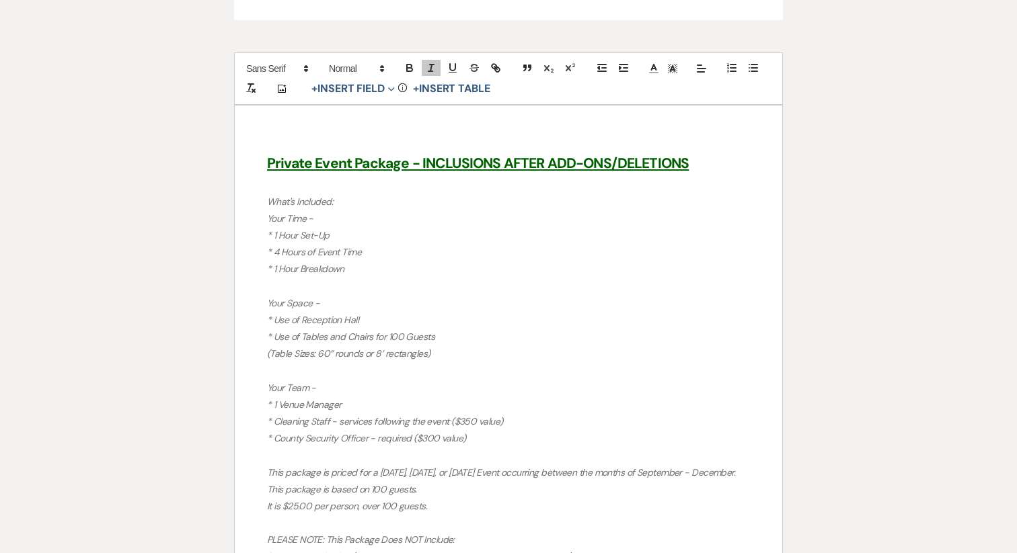
click at [313, 197] on em "﻿ What's Included:" at bounding box center [300, 202] width 66 height 12
click at [313, 197] on em "What's Included:" at bounding box center [300, 202] width 66 height 12
click at [414, 66] on icon "button" at bounding box center [409, 68] width 12 height 12
click at [447, 66] on icon "button" at bounding box center [452, 68] width 12 height 12
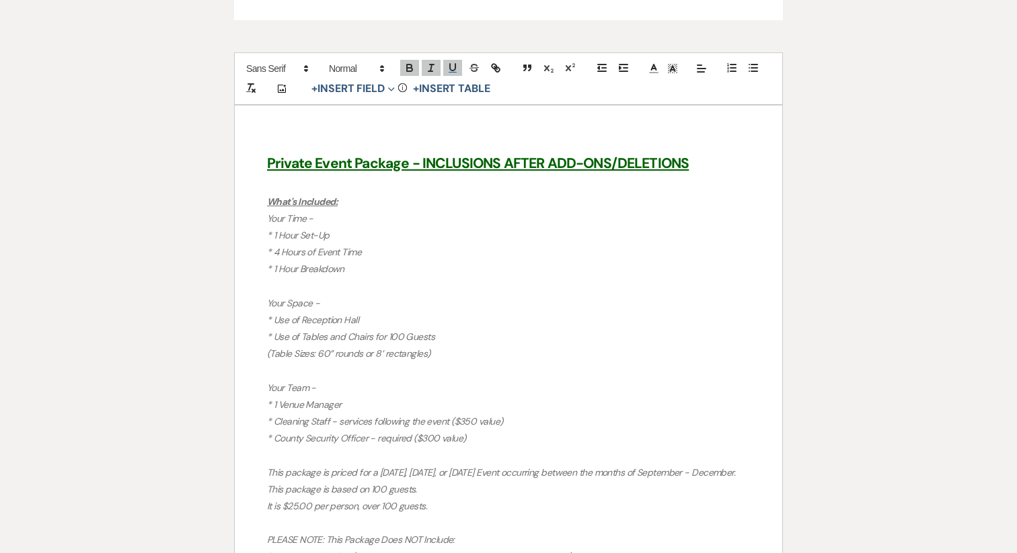
click at [337, 268] on em "* 1 Hour Breakdown" at bounding box center [305, 269] width 77 height 12
click at [273, 219] on em "Your Time -" at bounding box center [290, 218] width 46 height 12
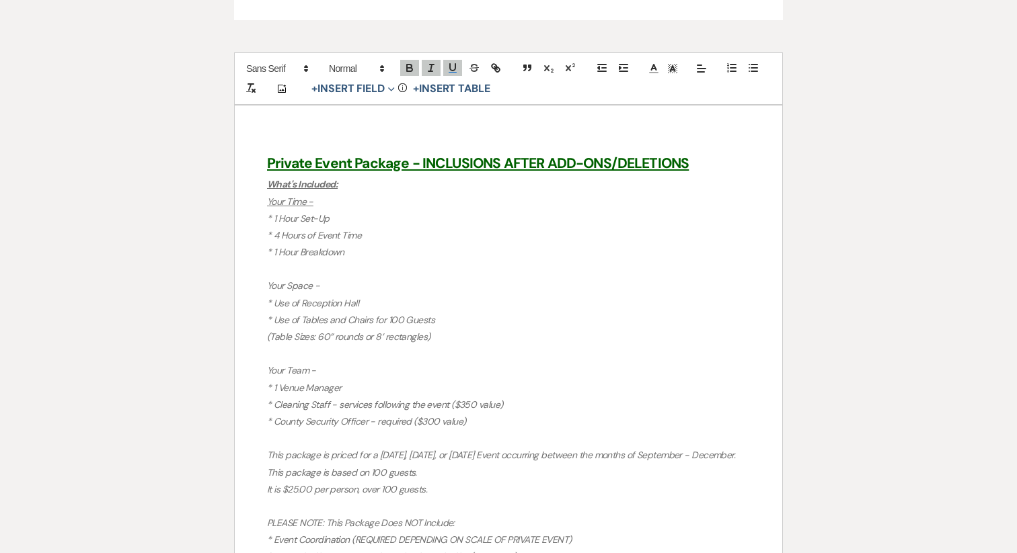
click at [272, 194] on p "Your Time -" at bounding box center [508, 202] width 483 height 17
click at [272, 186] on u "What's Included:" at bounding box center [302, 184] width 71 height 12
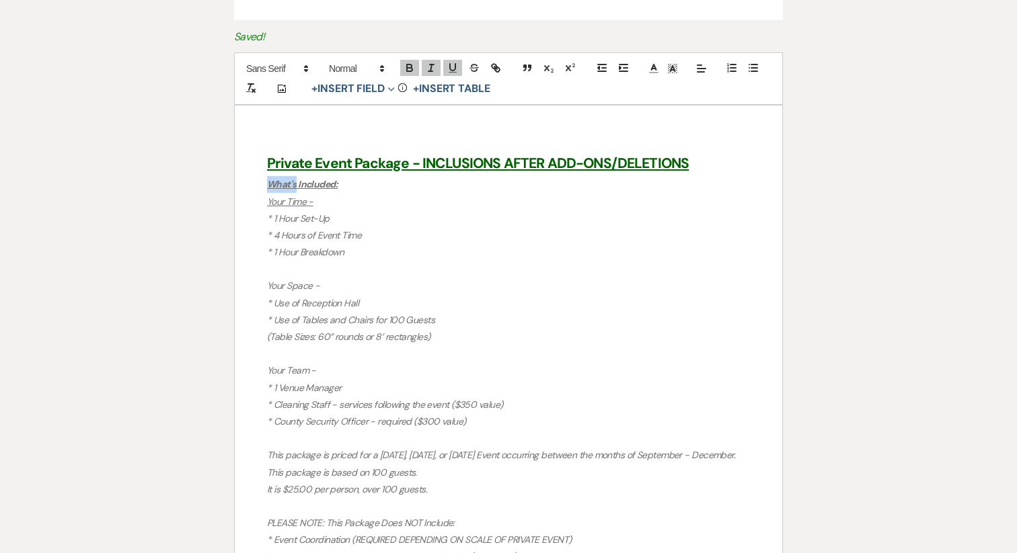
click at [272, 186] on u "What's Included:" at bounding box center [302, 184] width 71 height 12
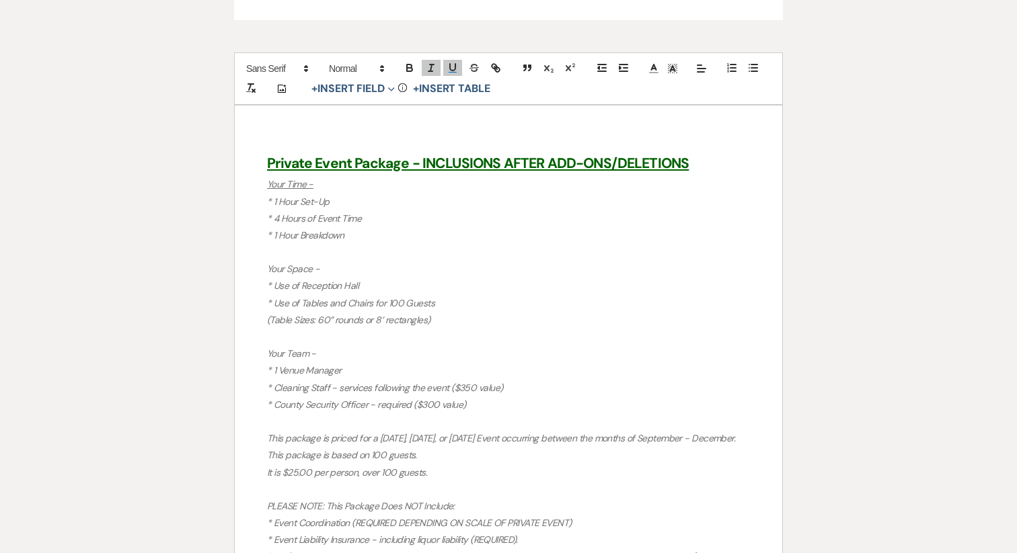
click at [290, 182] on u "Your Time -" at bounding box center [290, 184] width 46 height 12
click at [657, 70] on icon at bounding box center [653, 69] width 12 height 12
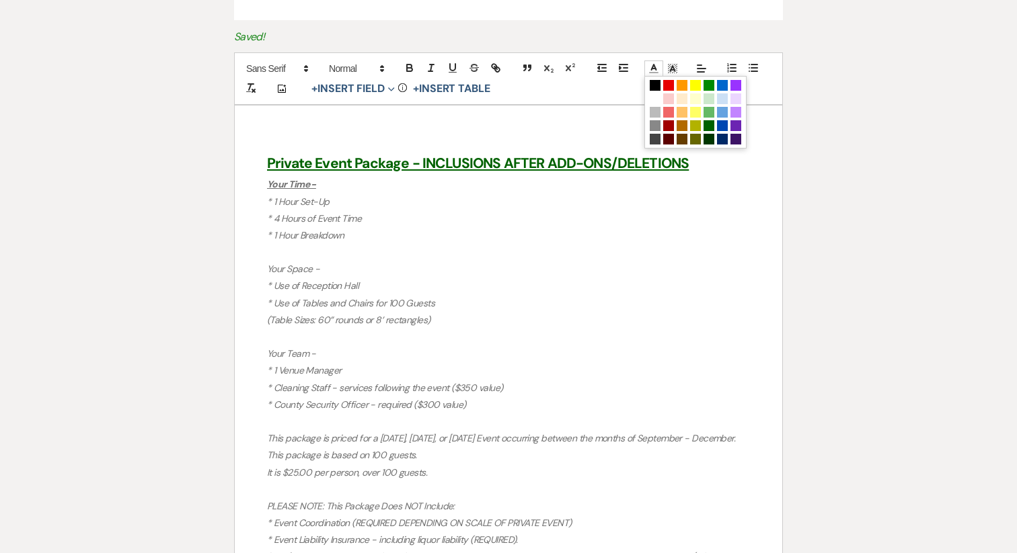
click at [656, 79] on span at bounding box center [695, 112] width 102 height 73
click at [301, 268] on em "Your Space -" at bounding box center [293, 269] width 52 height 12
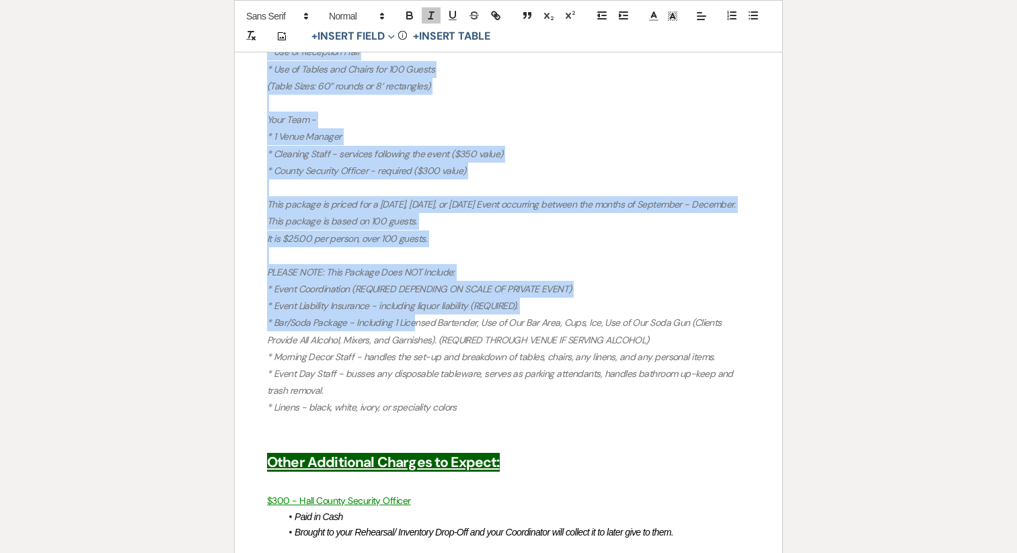
scroll to position [1774, 0]
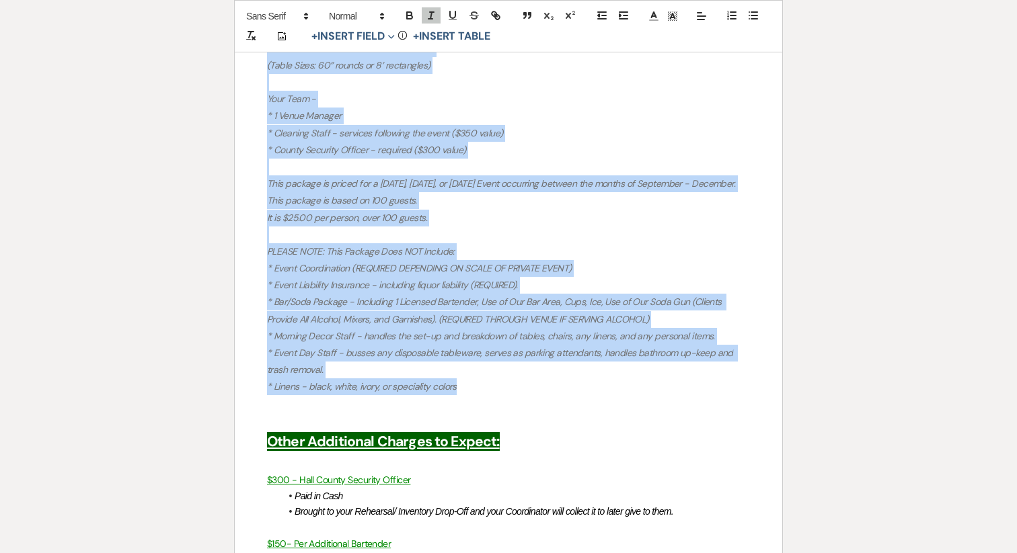
drag, startPoint x: 264, startPoint y: 184, endPoint x: 479, endPoint y: 381, distance: 290.8
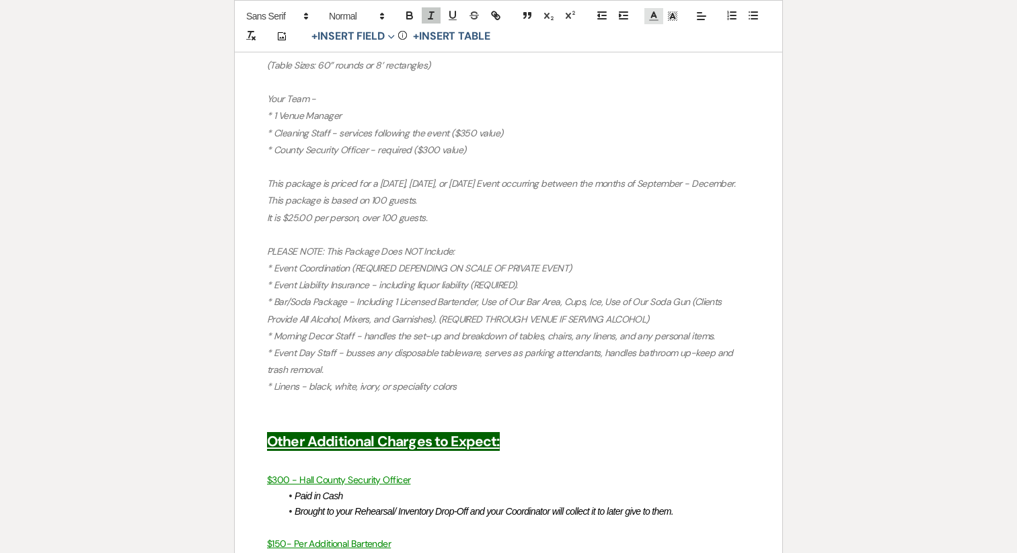
click at [650, 15] on icon at bounding box center [653, 16] width 12 height 12
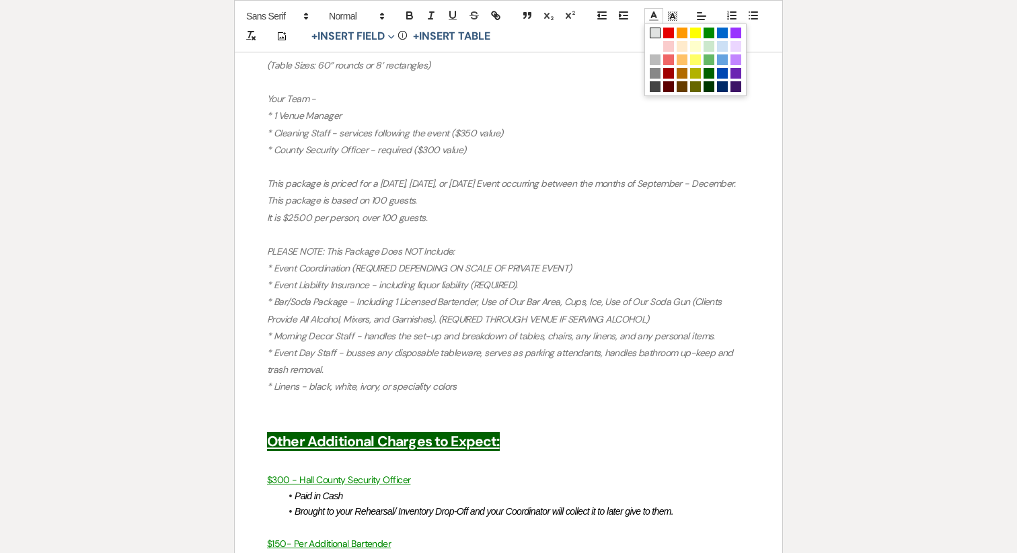
click at [654, 34] on span at bounding box center [655, 33] width 11 height 11
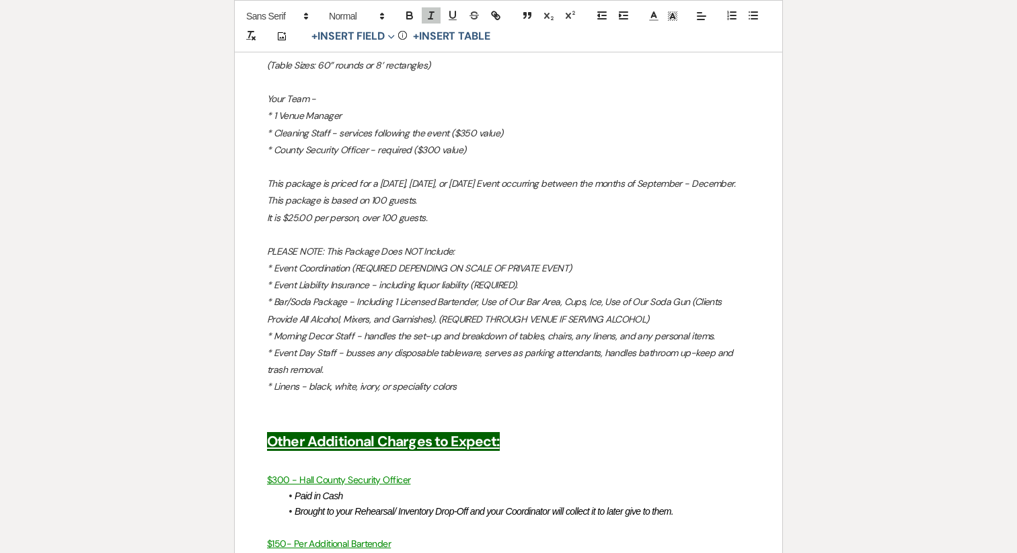
click at [475, 246] on p "PLEASE NOTE: This Package Does NOT Include:" at bounding box center [508, 251] width 483 height 17
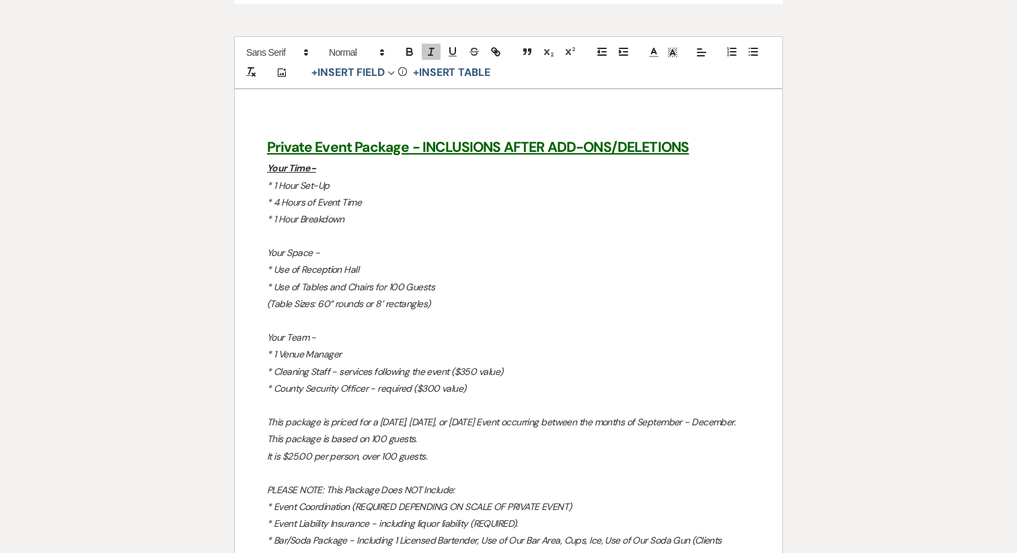
scroll to position [1526, 0]
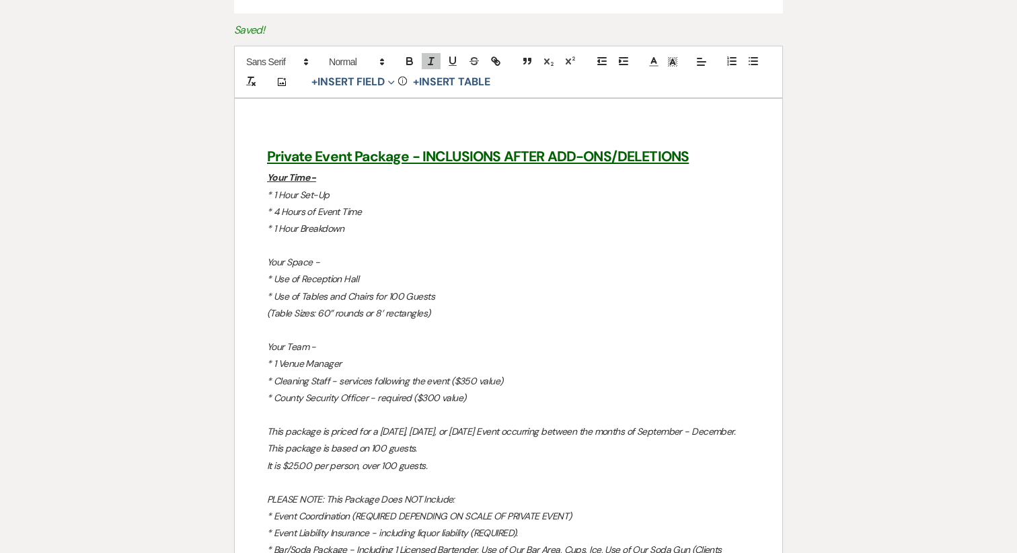
click at [289, 261] on em "Your Space -" at bounding box center [293, 262] width 52 height 12
click at [287, 344] on em "Your Team -" at bounding box center [291, 347] width 49 height 12
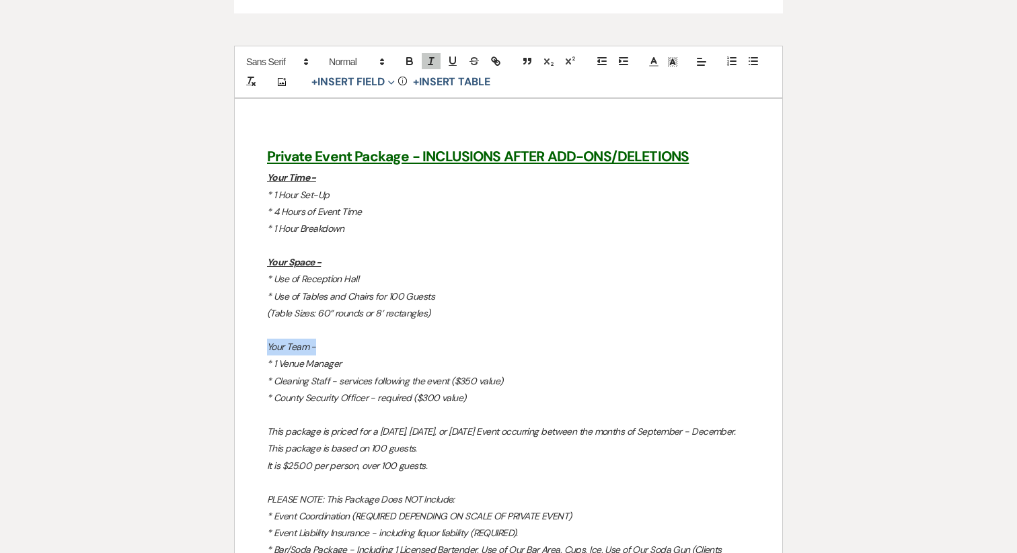
click at [287, 344] on em "Your Team -" at bounding box center [291, 347] width 49 height 12
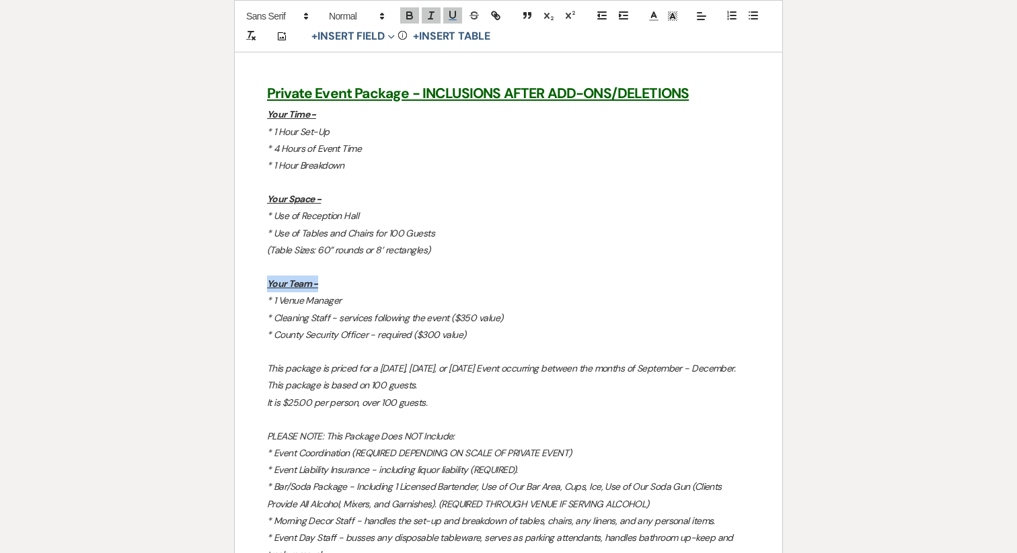
scroll to position [1593, 0]
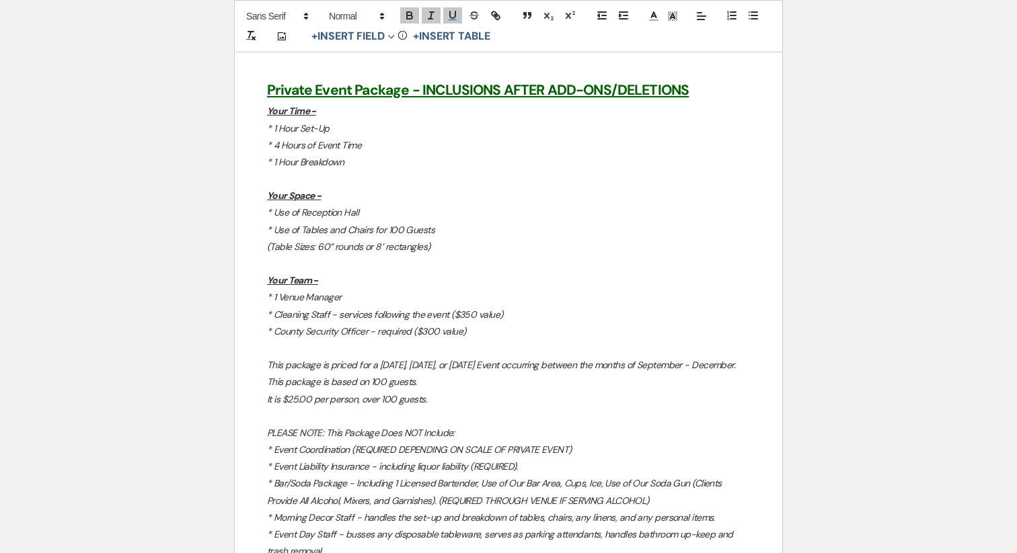
click at [364, 292] on p "* 1 Venue Manager" at bounding box center [508, 297] width 483 height 17
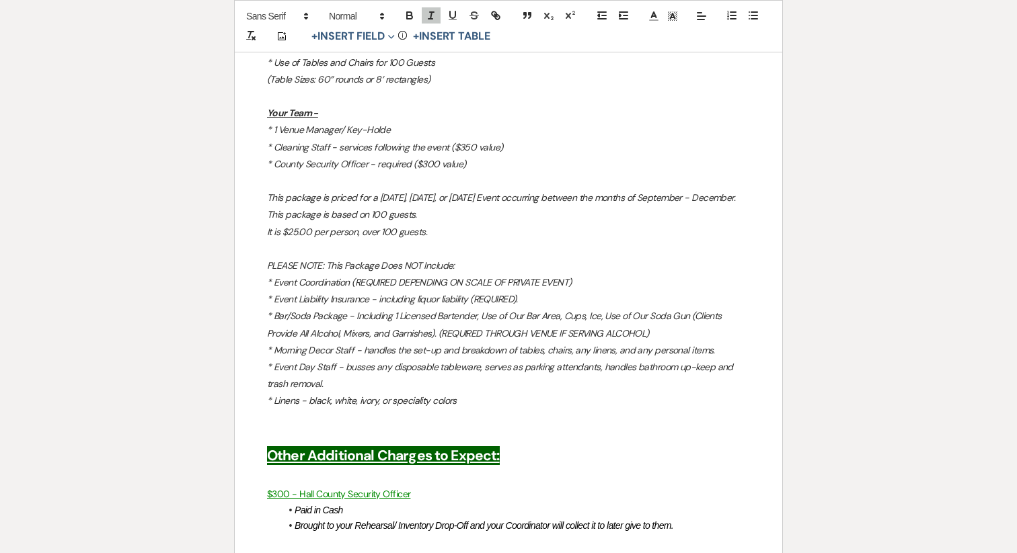
scroll to position [1762, 0]
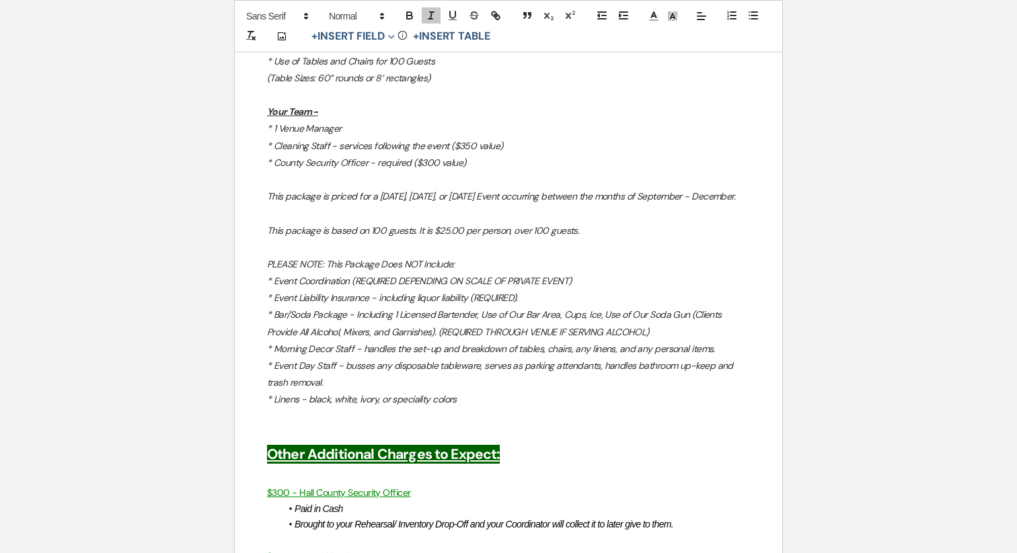
click at [297, 266] on em "PLEASE NOTE: This Package Does NOT Include:" at bounding box center [361, 264] width 188 height 12
click at [317, 295] on em "* Event Liability Insurance - including liquor liability (REQUIRED)." at bounding box center [392, 298] width 251 height 12
click at [391, 318] on em "* Bar/Soda Package - Including 1 Licensed Bartender, Use of Our Bar Area, Cups,…" at bounding box center [495, 323] width 457 height 29
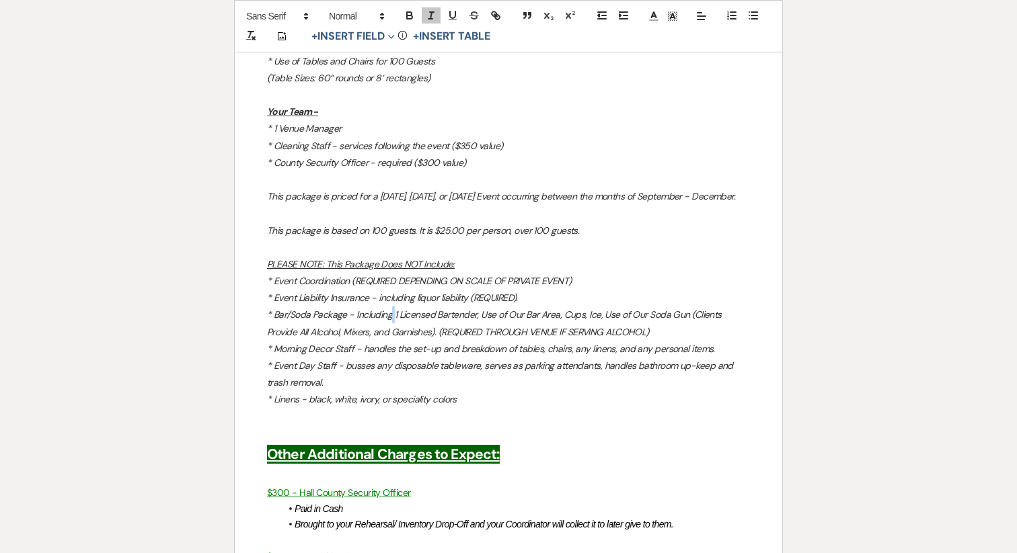
click at [391, 318] on em "* Bar/Soda Package - Including 1 Licensed Bartender, Use of Our Bar Area, Cups,…" at bounding box center [495, 323] width 457 height 29
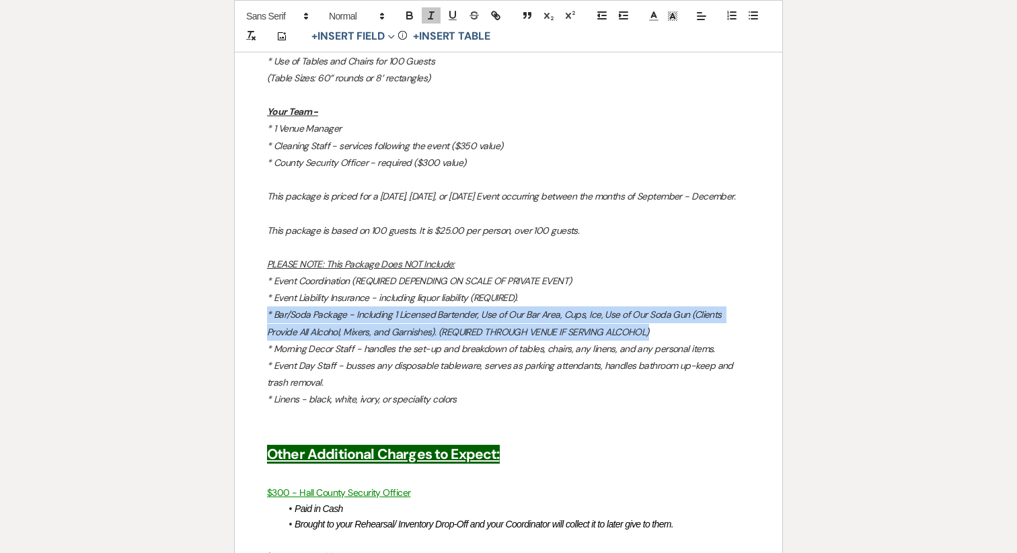
click at [391, 318] on em "* Bar/Soda Package - Including 1 Licensed Bartender, Use of Our Bar Area, Cups,…" at bounding box center [495, 323] width 457 height 29
copy em "* Bar/Soda Package - Including 1 Licensed Bartender, Use of Our Bar Area, Cups,…"
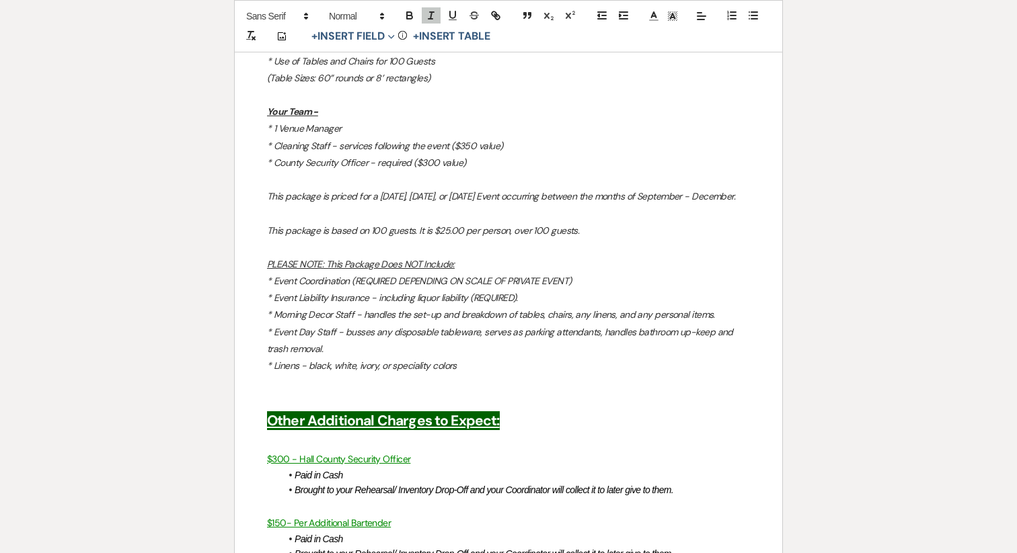
click at [406, 179] on p at bounding box center [508, 179] width 483 height 17
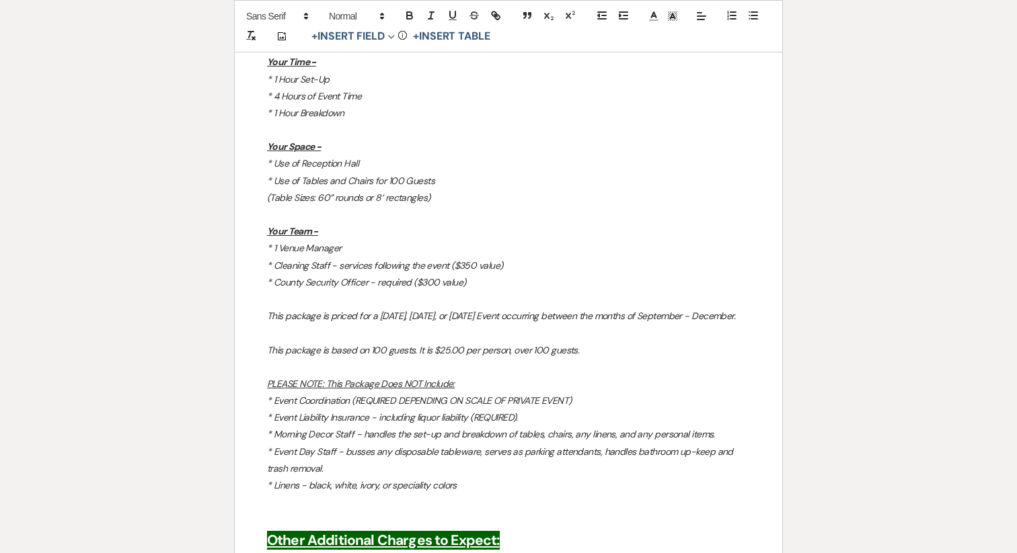
scroll to position [1634, 0]
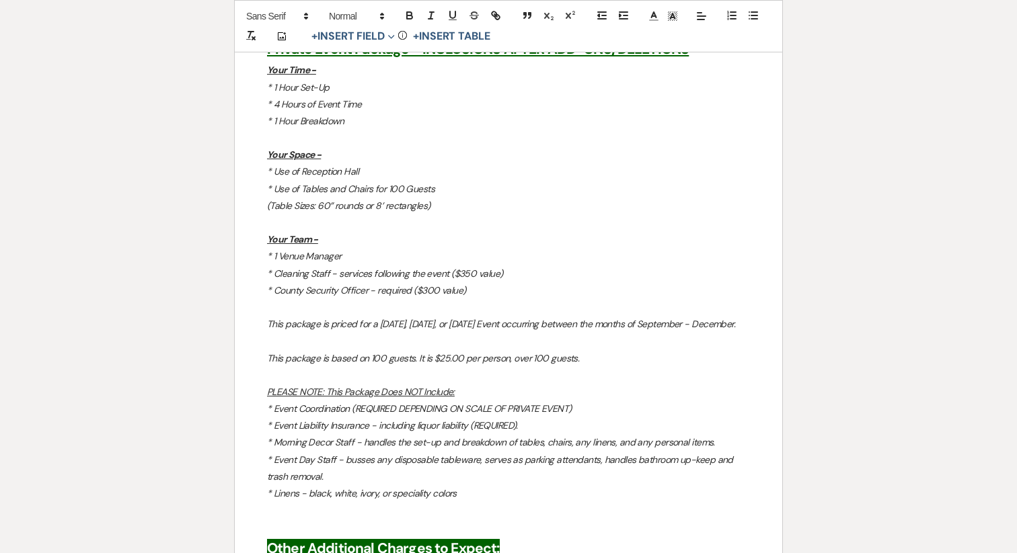
click at [481, 293] on p "* County Security Officer - required ($300 value)" at bounding box center [508, 290] width 483 height 17
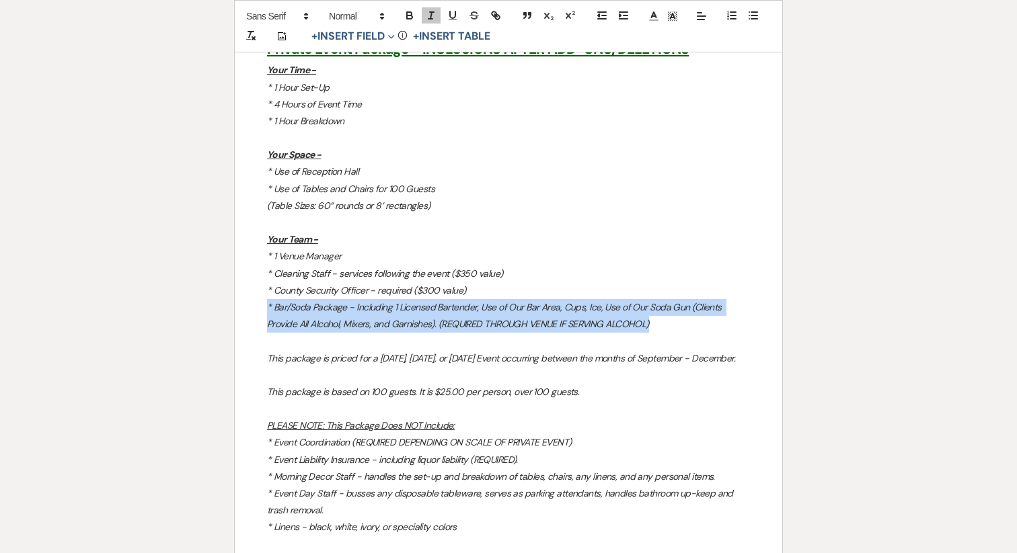
drag, startPoint x: 622, startPoint y: 323, endPoint x: 253, endPoint y: 309, distance: 368.7
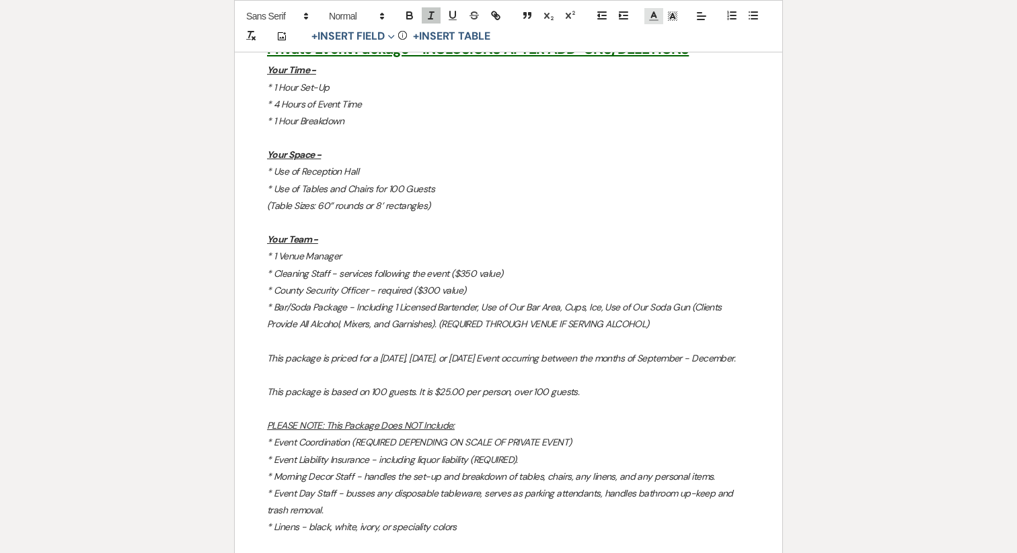
click at [654, 18] on icon at bounding box center [653, 16] width 12 height 12
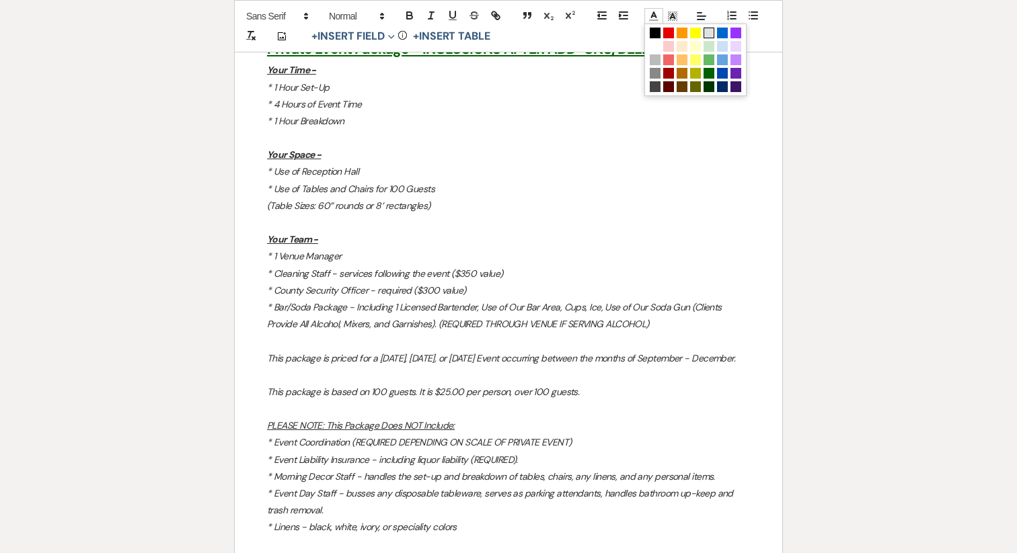
click at [709, 35] on span at bounding box center [708, 33] width 11 height 11
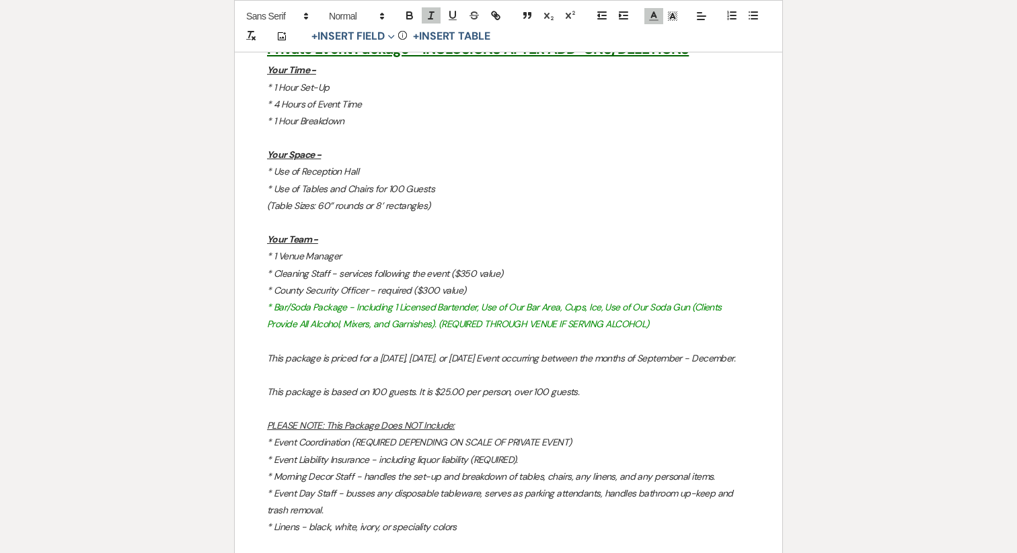
click at [575, 215] on p at bounding box center [508, 222] width 483 height 17
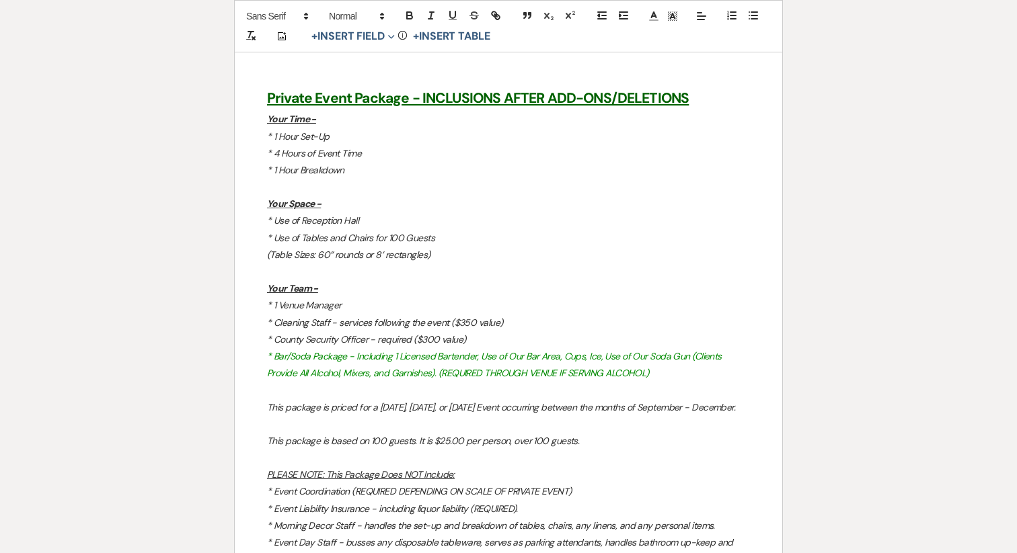
scroll to position [1581, 0]
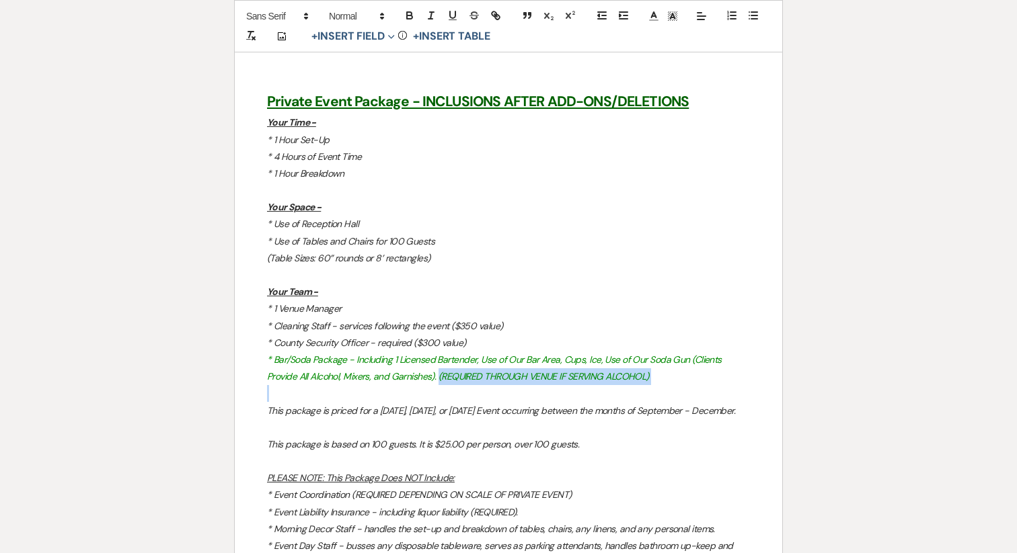
drag, startPoint x: 406, startPoint y: 378, endPoint x: 638, endPoint y: 389, distance: 232.3
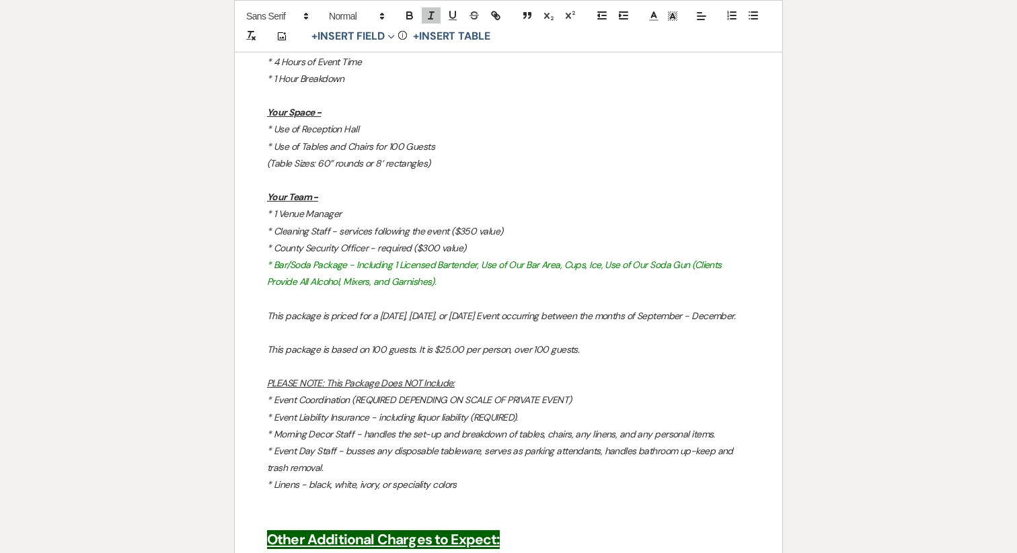
scroll to position [1678, 0]
click at [417, 279] on p "* Bar/Soda Package - Including 1 Licensed Bartender, Use of Our Bar Area, Cups,…" at bounding box center [508, 273] width 483 height 34
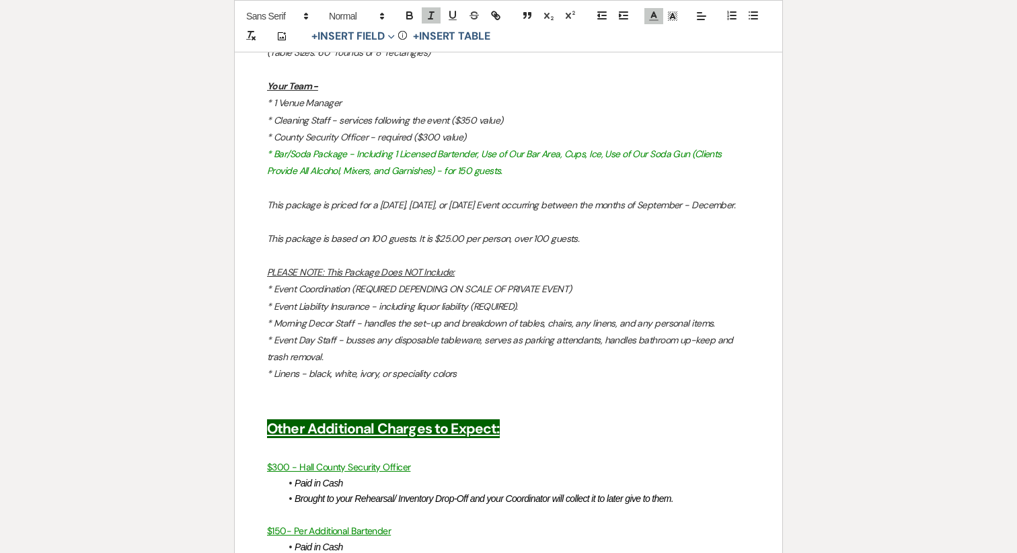
scroll to position [1800, 0]
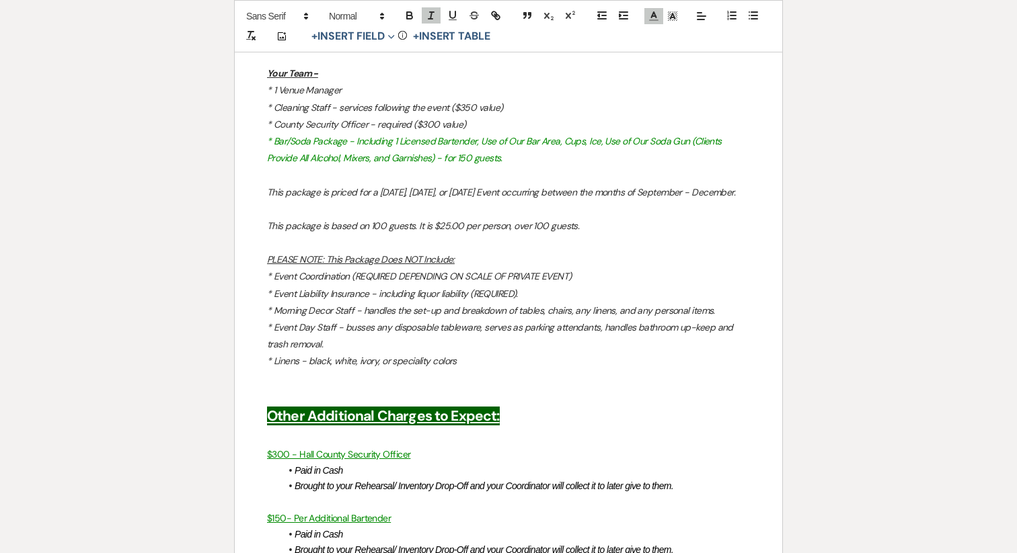
click at [352, 391] on p at bounding box center [508, 395] width 483 height 17
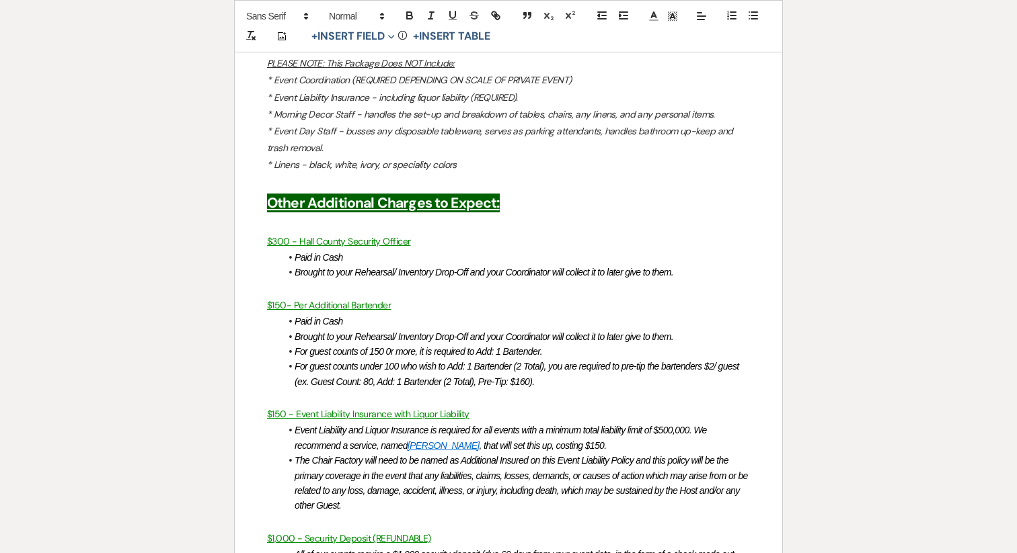
scroll to position [2009, 0]
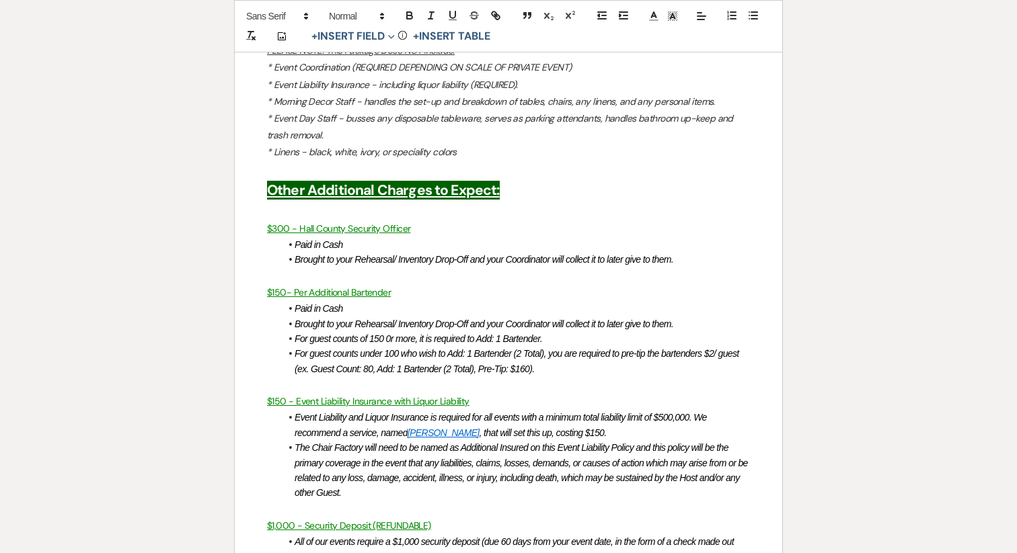
click at [365, 260] on em "Brought to your Rehearsal/ Inventory Drop-Off and your Coordinator will collect…" at bounding box center [484, 259] width 379 height 11
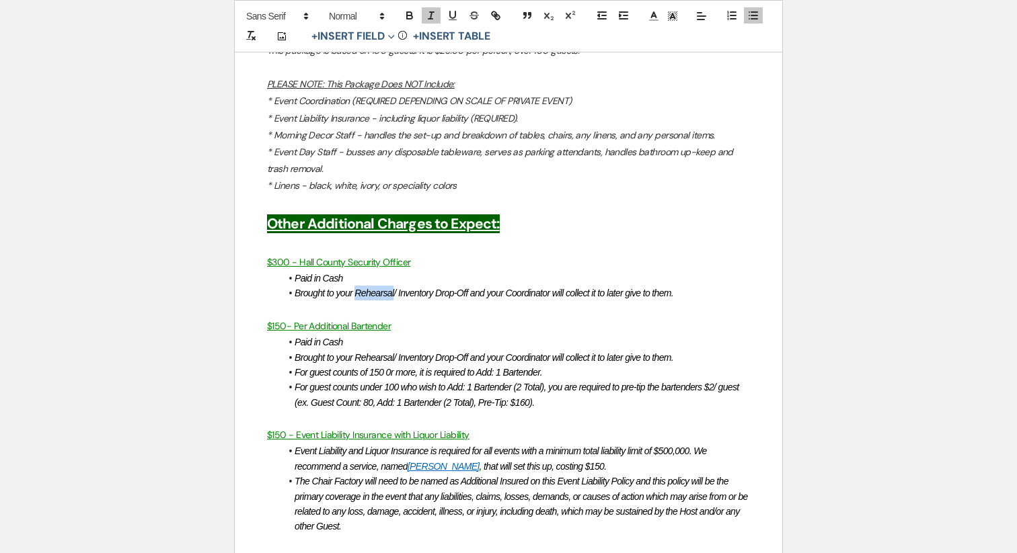
scroll to position [1977, 0]
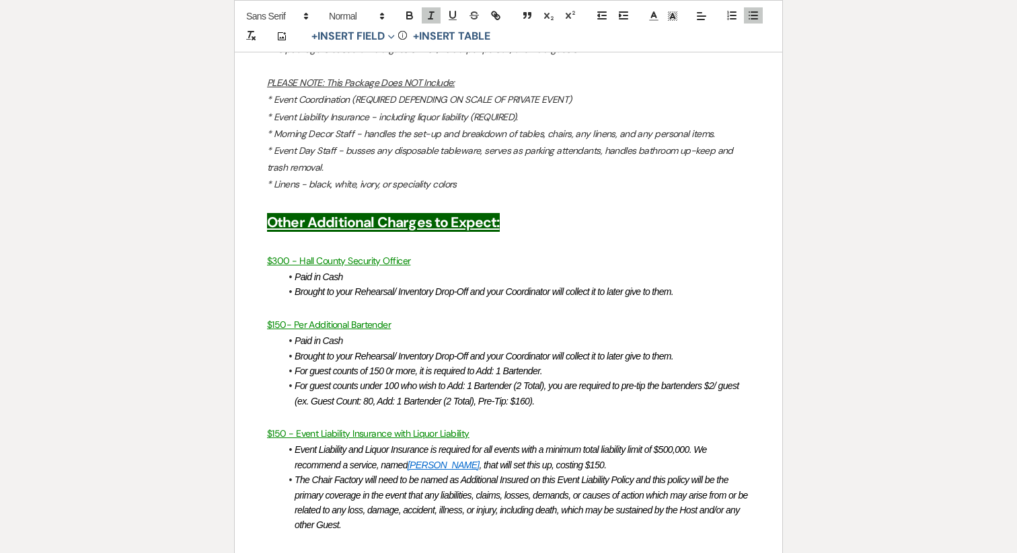
click at [444, 282] on li "Paid in Cash" at bounding box center [514, 277] width 469 height 15
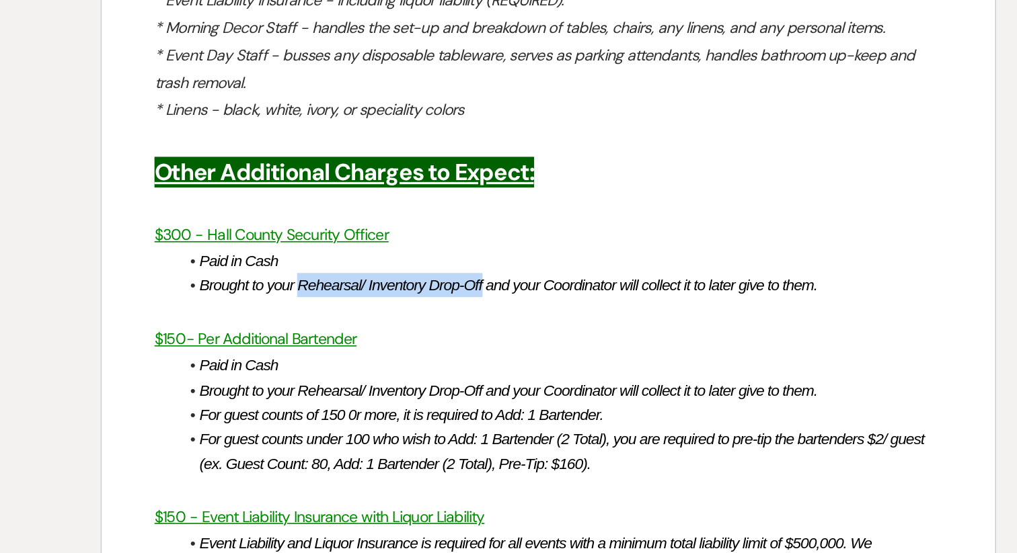
drag, startPoint x: 357, startPoint y: 292, endPoint x: 468, endPoint y: 292, distance: 110.9
click at [468, 292] on em "Brought to your Rehearsal/ Inventory Drop-Off and your Coordinator will collect…" at bounding box center [484, 291] width 379 height 11
drag, startPoint x: 467, startPoint y: 292, endPoint x: 355, endPoint y: 295, distance: 112.3
click at [355, 295] on em "Brought to your Rehearsal/ Inventory Drop-Off and your Coordinator will collect…" at bounding box center [484, 291] width 379 height 11
click at [364, 295] on em "Brought to your Rehearsal/ Inventory Drop-Off and your Coordinator will collect…" at bounding box center [484, 291] width 379 height 11
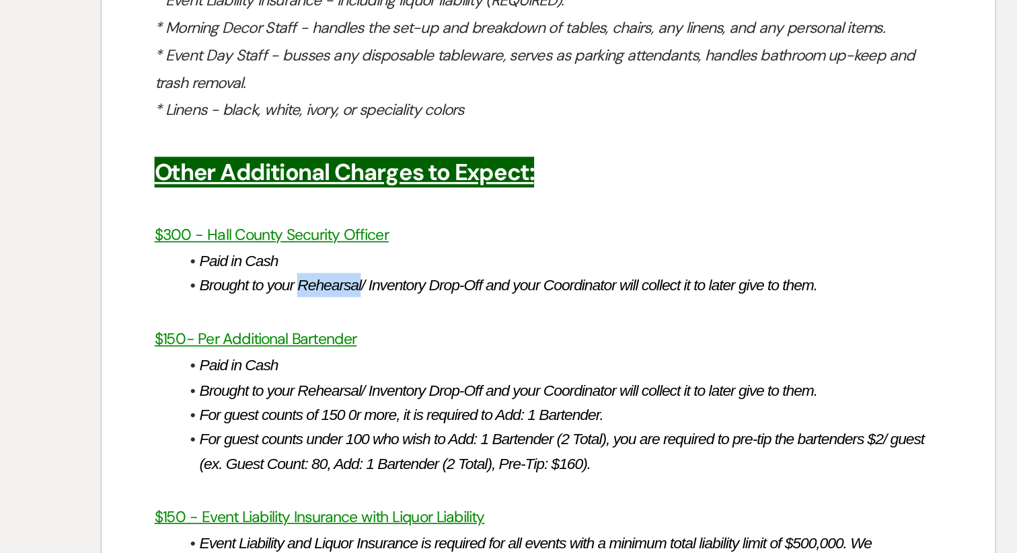
click at [364, 295] on em "Brought to your Rehearsal/ Inventory Drop-Off and your Coordinator will collect…" at bounding box center [484, 291] width 379 height 11
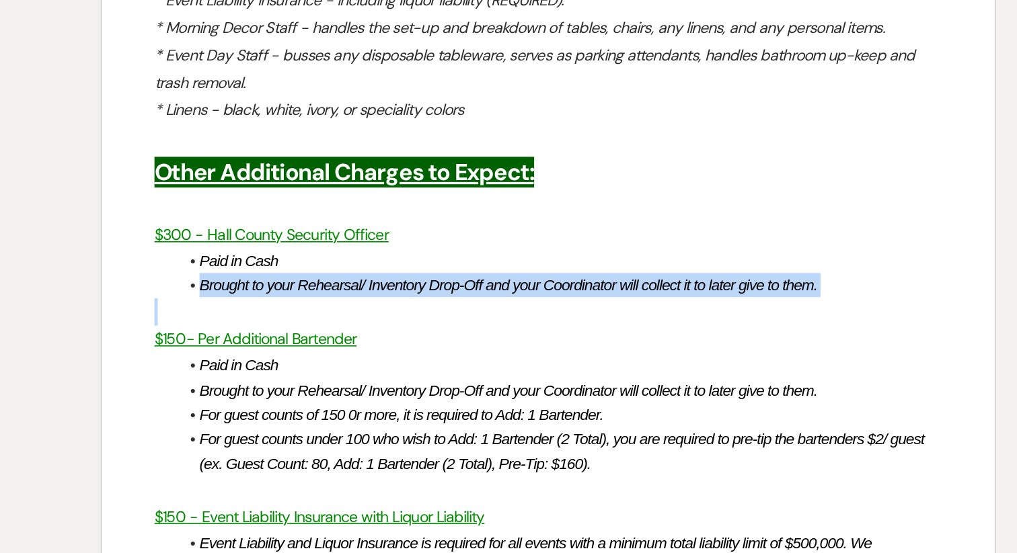
click at [364, 295] on em "Brought to your Rehearsal/ Inventory Drop-Off and your Coordinator will collect…" at bounding box center [484, 291] width 379 height 11
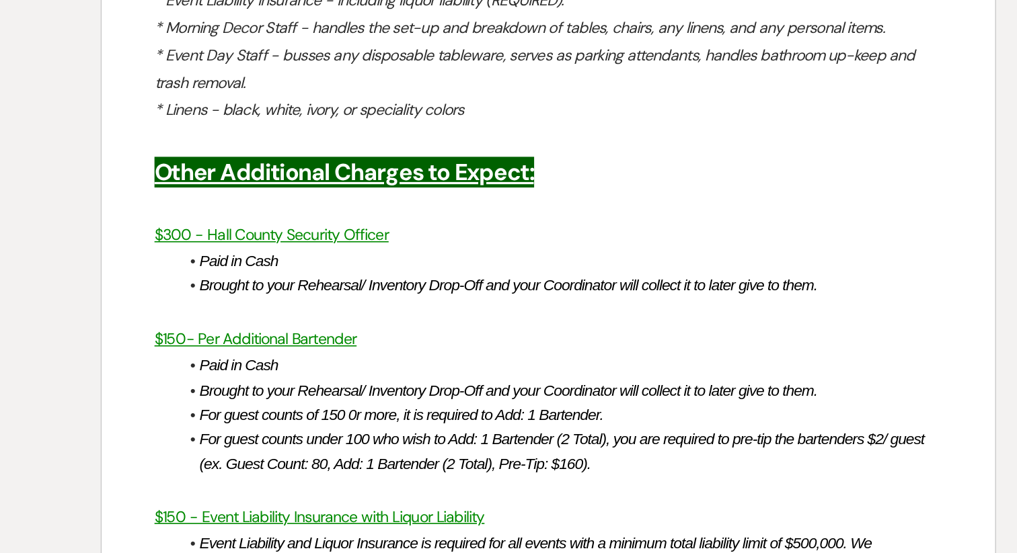
click at [315, 292] on em "Brought to your Rehearsal/ Inventory Drop-Off and your Coordinator will collect…" at bounding box center [484, 291] width 379 height 11
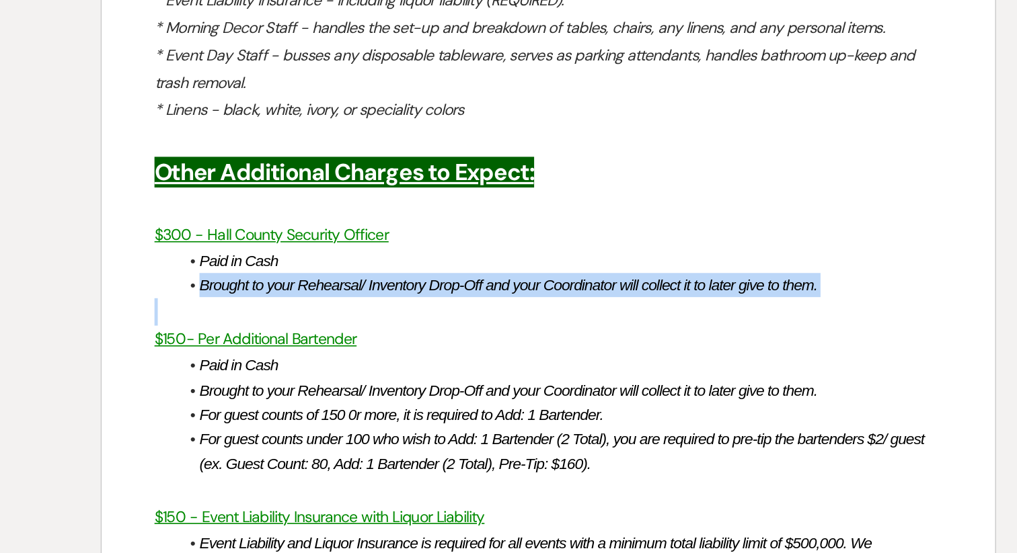
click at [315, 292] on em "Brought to your Rehearsal/ Inventory Drop-Off and your Coordinator will collect…" at bounding box center [484, 291] width 379 height 11
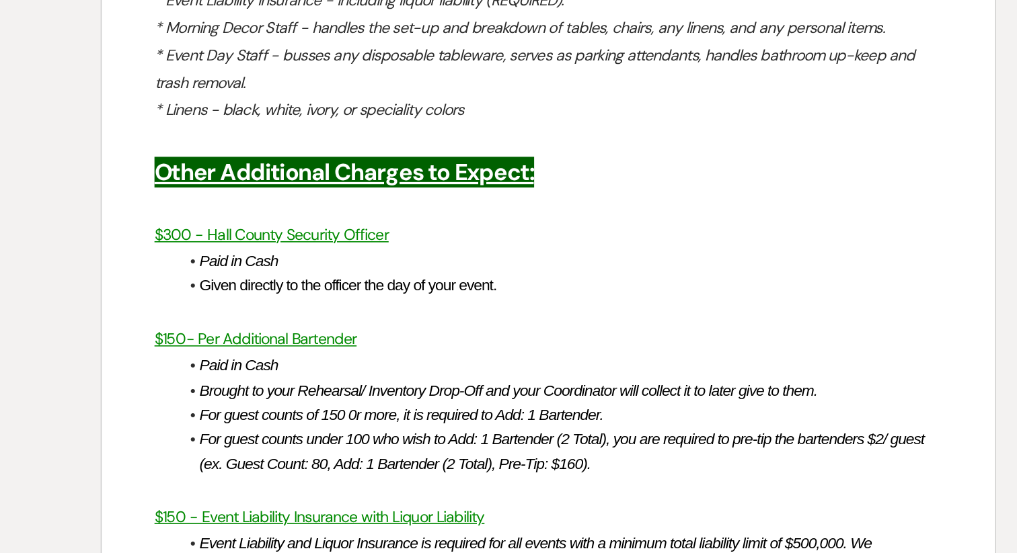
click at [340, 299] on li "Given directly to the officer the day of your event." at bounding box center [514, 291] width 469 height 15
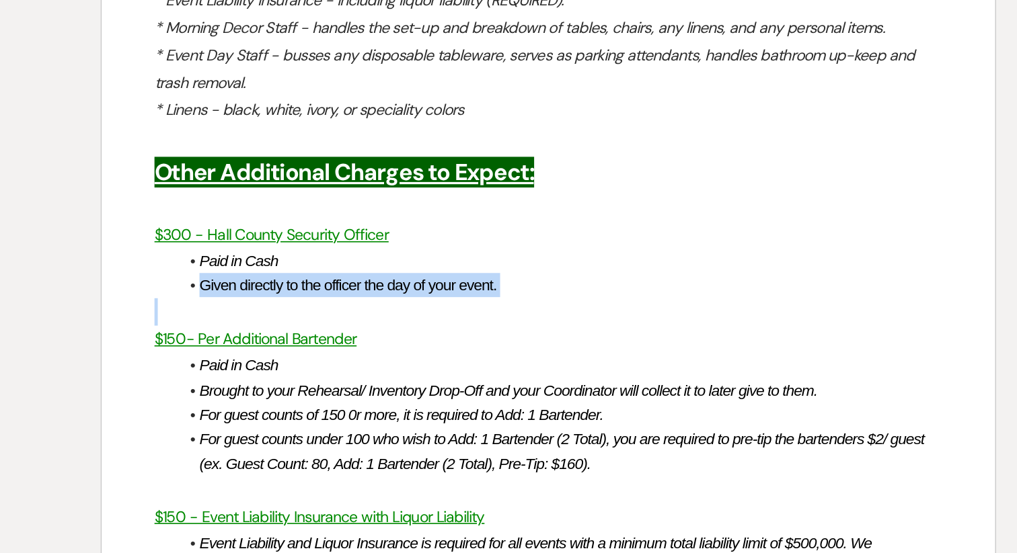
click at [340, 299] on li "Given directly to the officer the day of your event." at bounding box center [514, 291] width 469 height 15
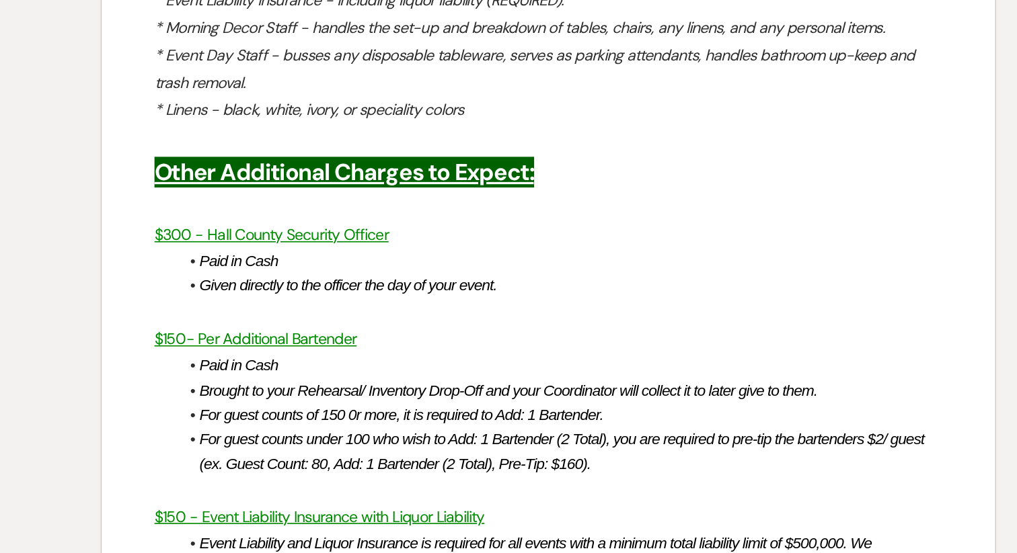
click at [356, 319] on u "$150- Per Additional Bartender" at bounding box center [329, 325] width 124 height 12
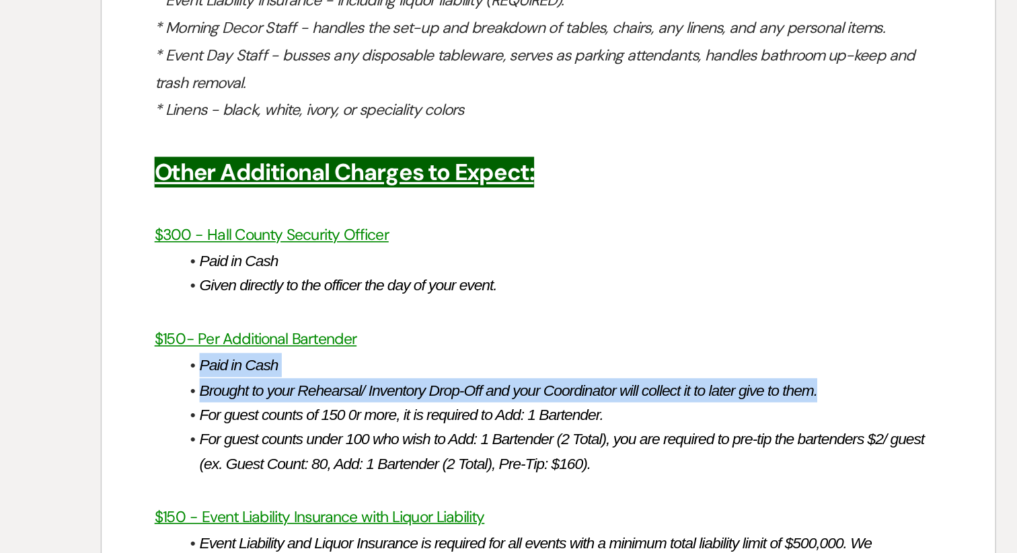
drag, startPoint x: 294, startPoint y: 340, endPoint x: 703, endPoint y: 356, distance: 409.8
click at [703, 356] on ul "Paid in Cash Brought to your Rehearsal/ Inventory Drop-Off and your Coordinator…" at bounding box center [514, 370] width 469 height 75
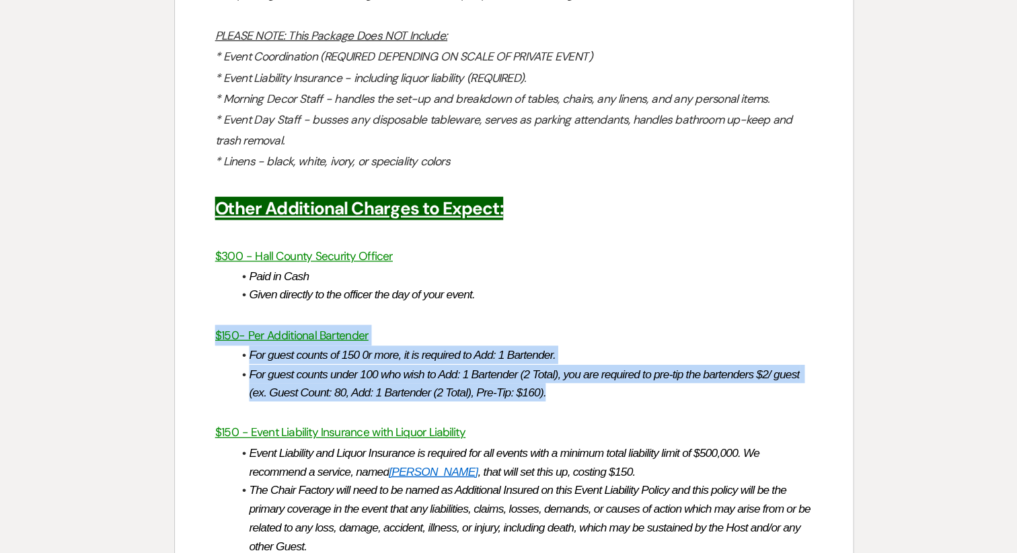
drag, startPoint x: 574, startPoint y: 372, endPoint x: 231, endPoint y: 321, distance: 347.4
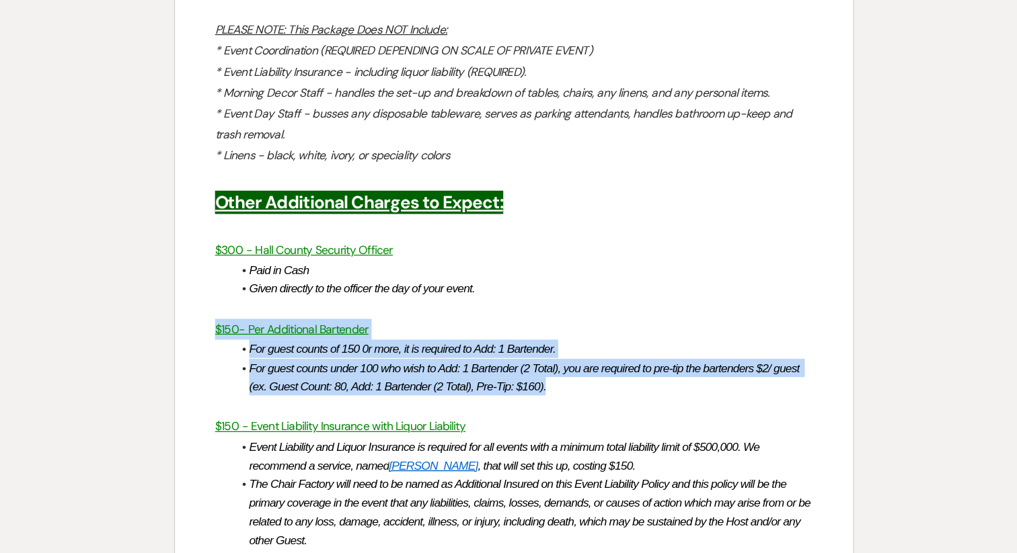
click at [394, 325] on p "$150- Per Additional Bartender" at bounding box center [508, 325] width 483 height 17
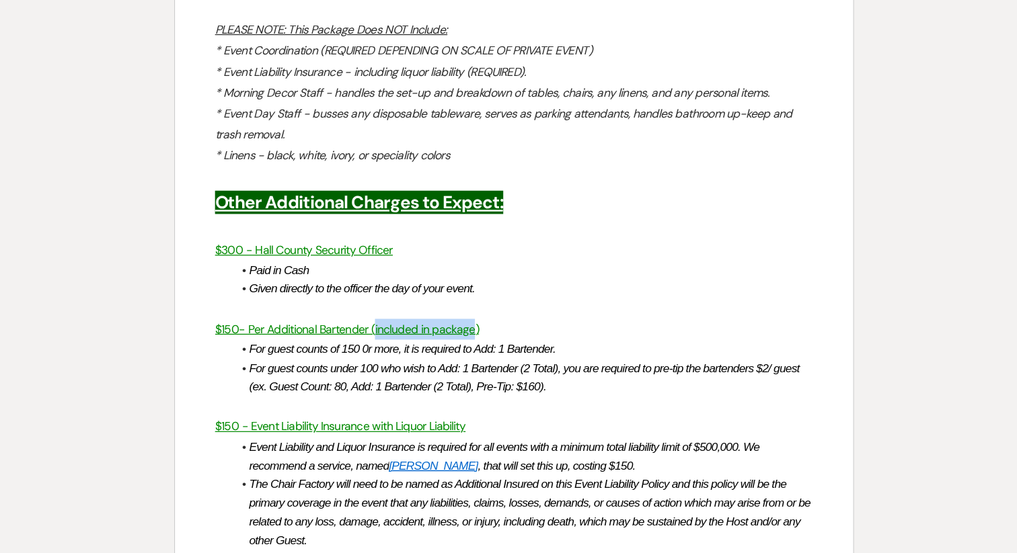
drag, startPoint x: 395, startPoint y: 324, endPoint x: 476, endPoint y: 324, distance: 80.7
click at [476, 324] on u "$150- Per Additional Bartender (included in package)" at bounding box center [373, 325] width 213 height 12
click at [453, 333] on li "For guest counts of 150 0r more, it is required to Add: 1 Bartender." at bounding box center [514, 340] width 469 height 15
click at [417, 325] on u "included in package" at bounding box center [438, 325] width 85 height 12
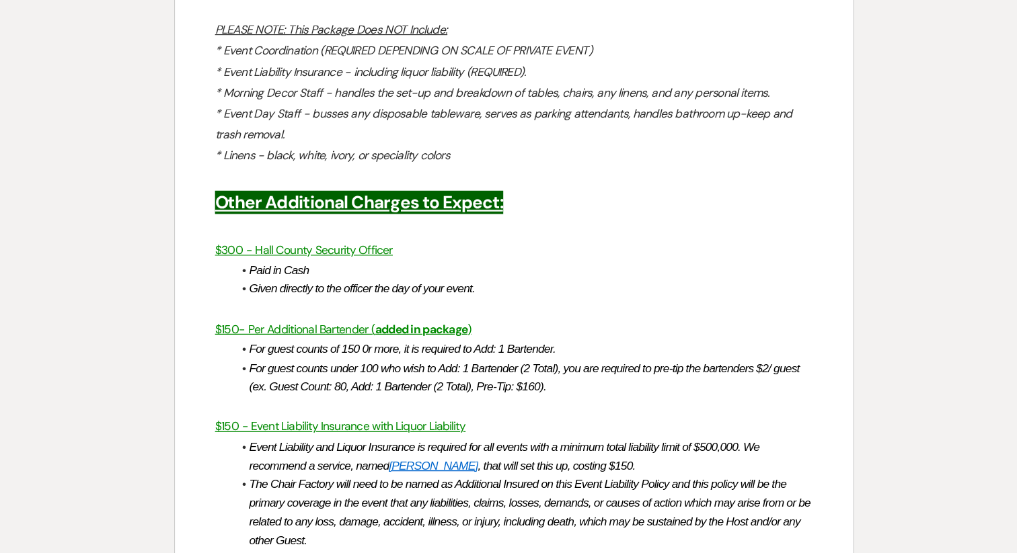
click at [426, 321] on u "added in package" at bounding box center [433, 325] width 75 height 12
click at [456, 368] on em "For guest counts under 100 who wish to Add: 1 Bartender (2 Total), you are requ…" at bounding box center [518, 364] width 446 height 26
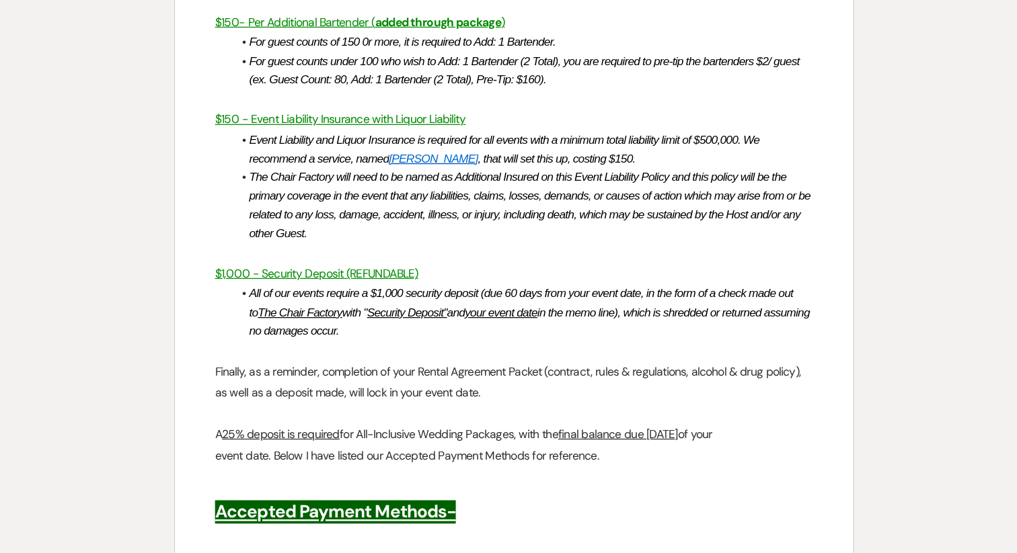
scroll to position [2178, 0]
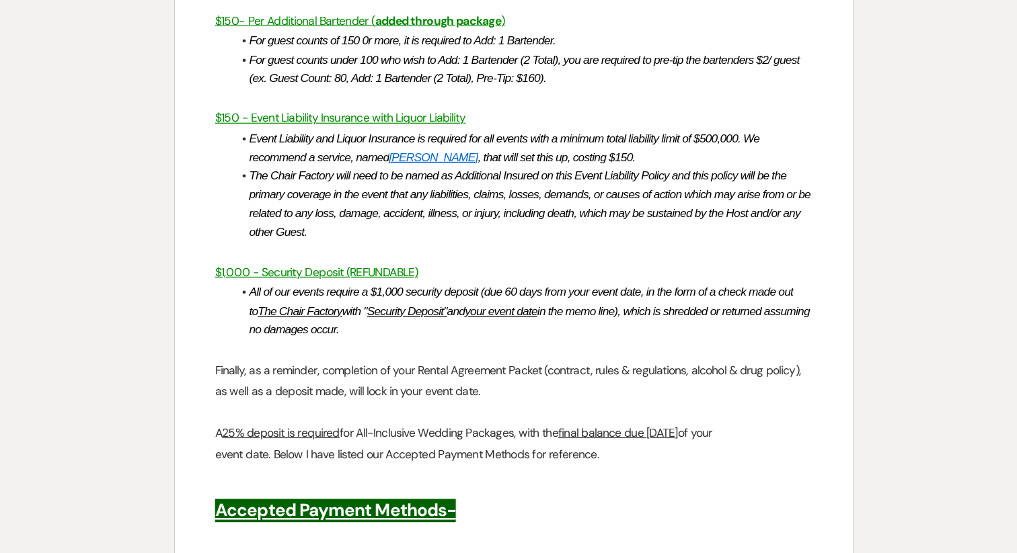
click at [280, 458] on u "25% deposit is required" at bounding box center [319, 456] width 95 height 12
drag, startPoint x: 386, startPoint y: 455, endPoint x: 473, endPoint y: 454, distance: 86.7
click at [473, 454] on span "for All-Inclusive Wedding Packages, with the" at bounding box center [456, 456] width 176 height 12
click at [606, 455] on u "final balance due [DATE]" at bounding box center [558, 456] width 97 height 12
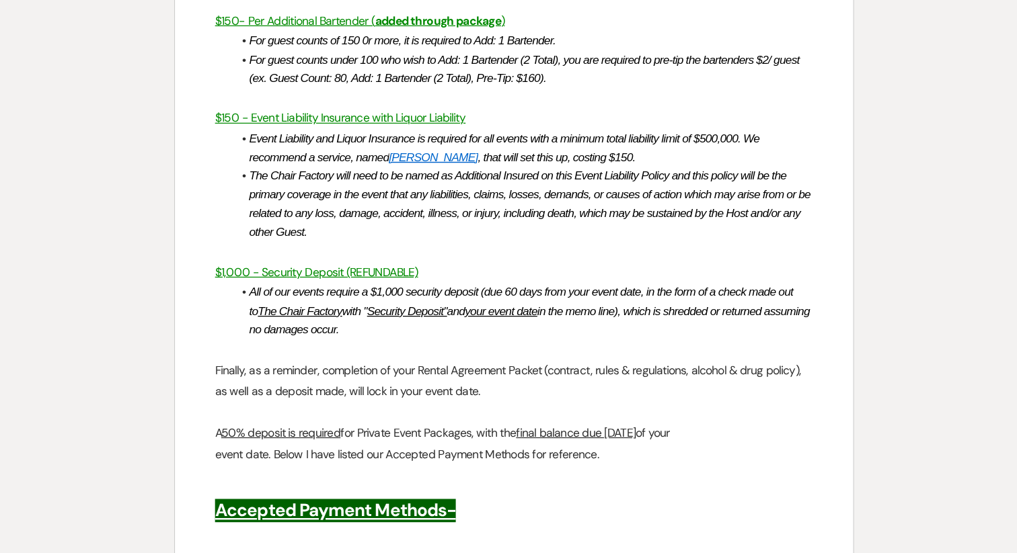
click at [606, 455] on u "final balance due [DATE]" at bounding box center [558, 456] width 97 height 12
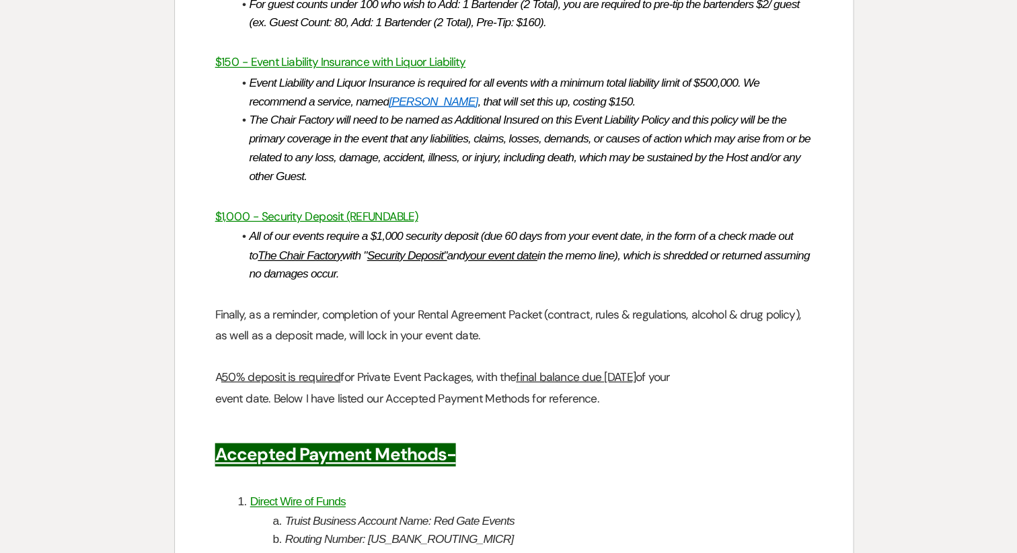
scroll to position [2235, 0]
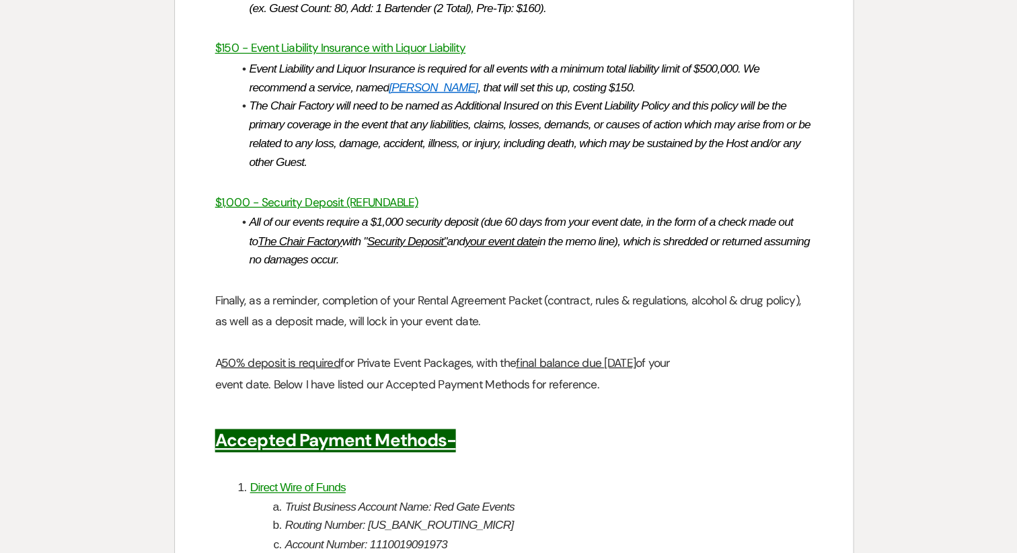
click at [507, 422] on span "event date. Below I have listed our Accepted Payment Methods for reference." at bounding box center [422, 417] width 310 height 12
click at [584, 415] on p "event date. Below I have listed our Accepted Payment Methods for reference." at bounding box center [508, 417] width 483 height 17
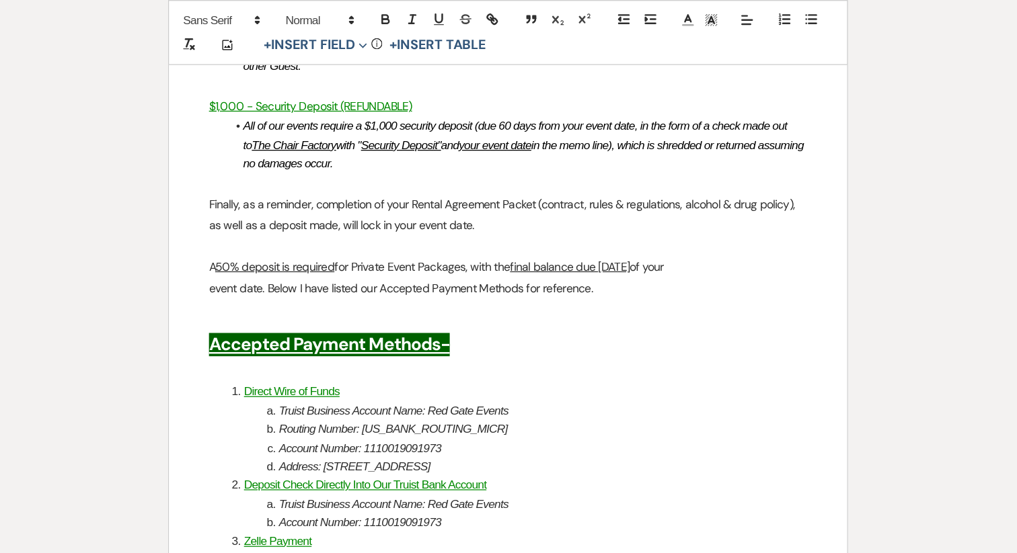
scroll to position [2416, 0]
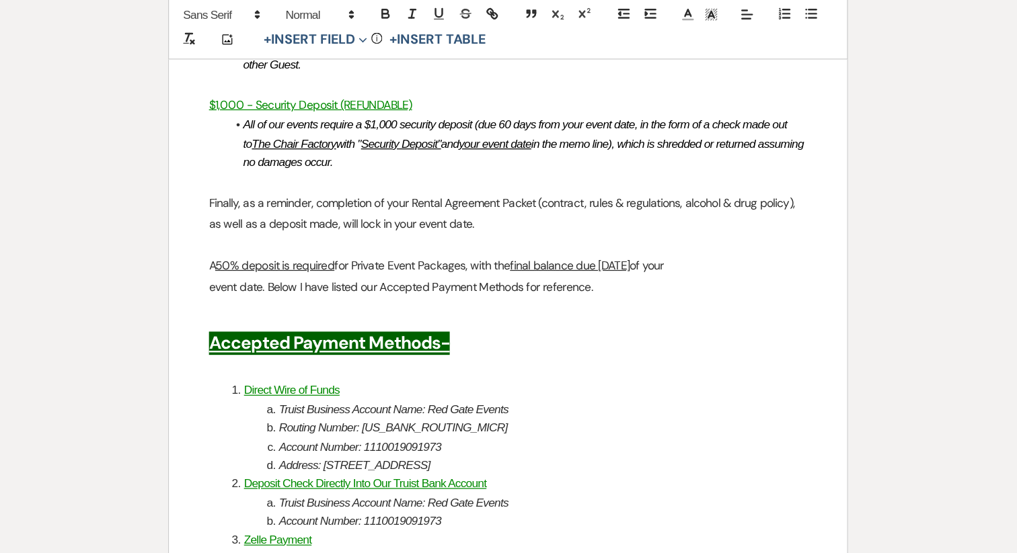
drag, startPoint x: 529, startPoint y: 489, endPoint x: 280, endPoint y: 321, distance: 300.8
click at [280, 321] on ol "Direct Wire of Funds Truist Business Account Name: Red Gate Events Routing Numb…" at bounding box center [508, 432] width 483 height 241
click at [608, 255] on h2 at bounding box center [508, 258] width 483 height 26
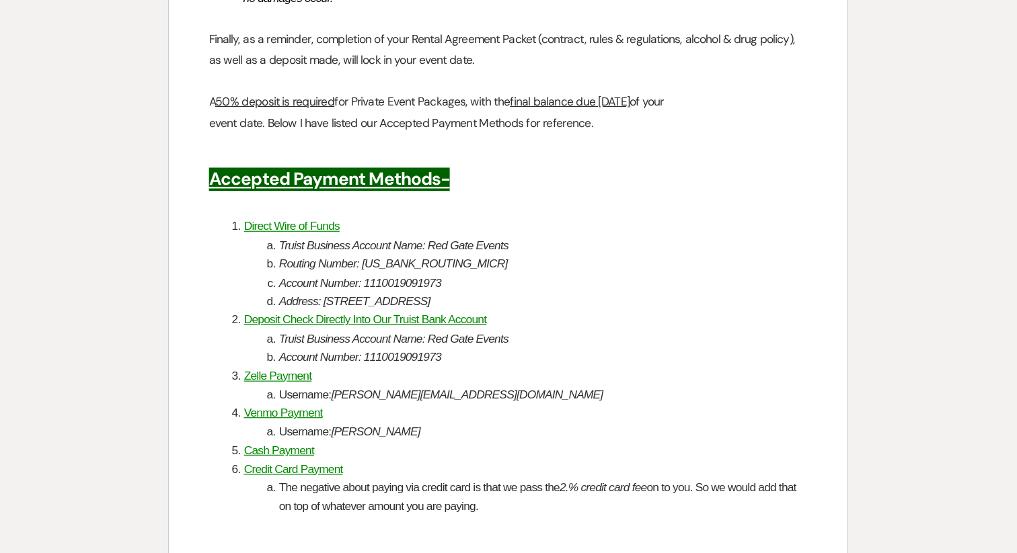
scroll to position [2456, 0]
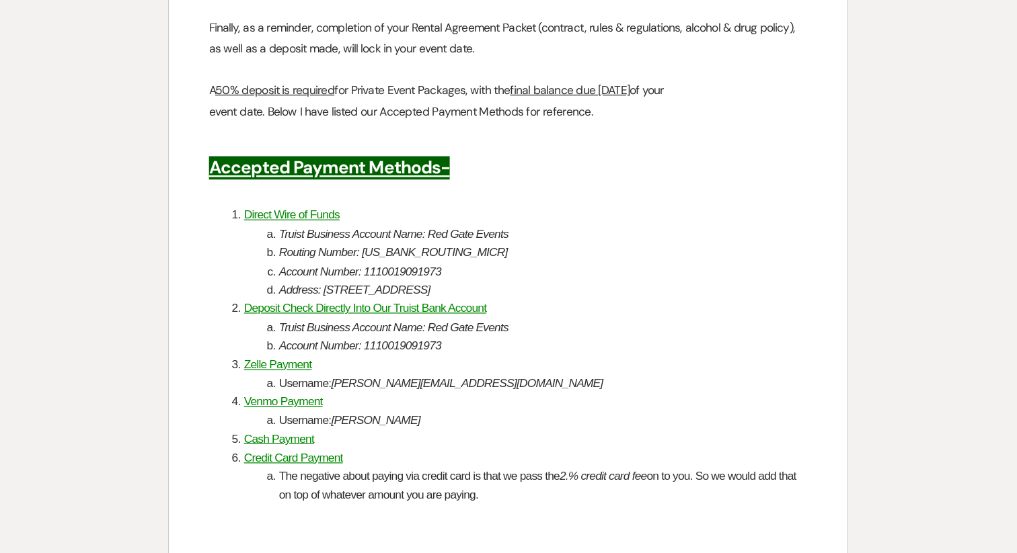
drag, startPoint x: 582, startPoint y: 344, endPoint x: 278, endPoint y: 295, distance: 307.2
click at [278, 295] on ol "Direct Wire of Funds Truist Business Account Name: Red Gate Events Routing Numb…" at bounding box center [508, 392] width 483 height 241
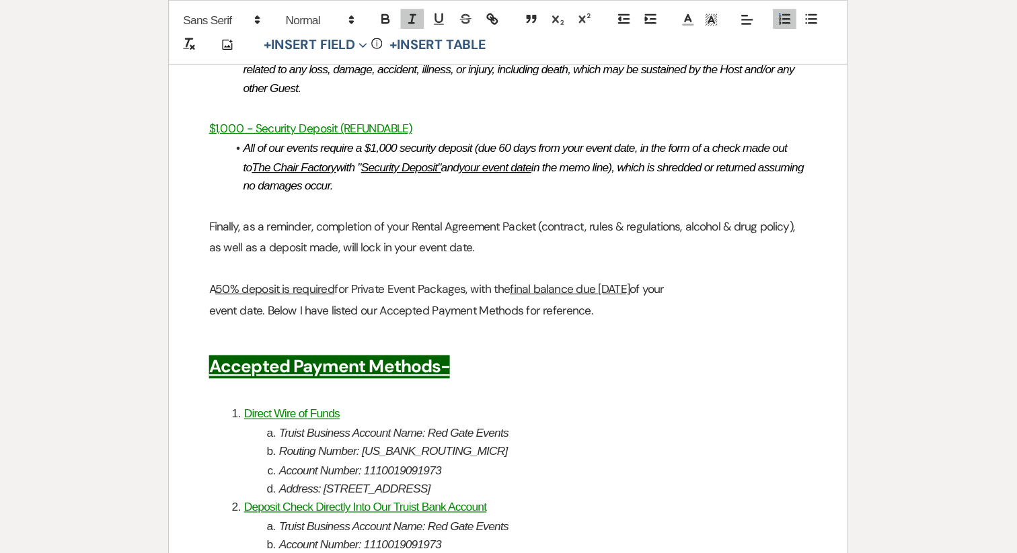
scroll to position [2392, 0]
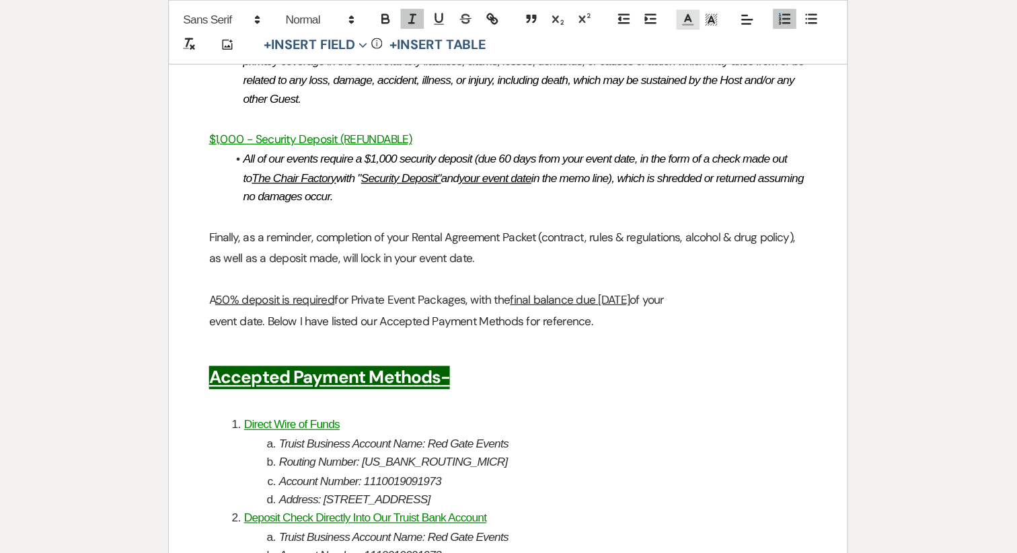
click at [656, 13] on icon at bounding box center [653, 16] width 12 height 12
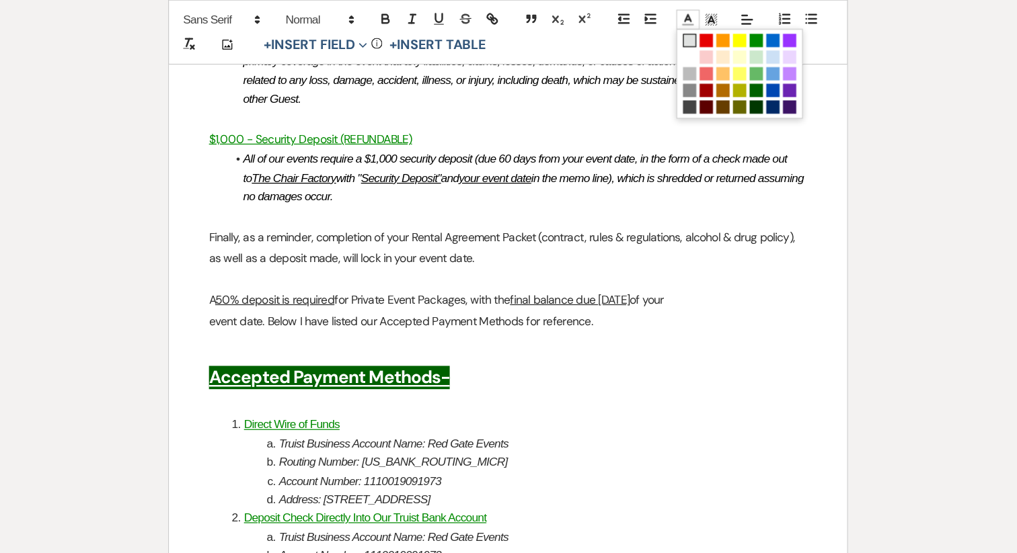
click at [656, 34] on span at bounding box center [655, 33] width 11 height 11
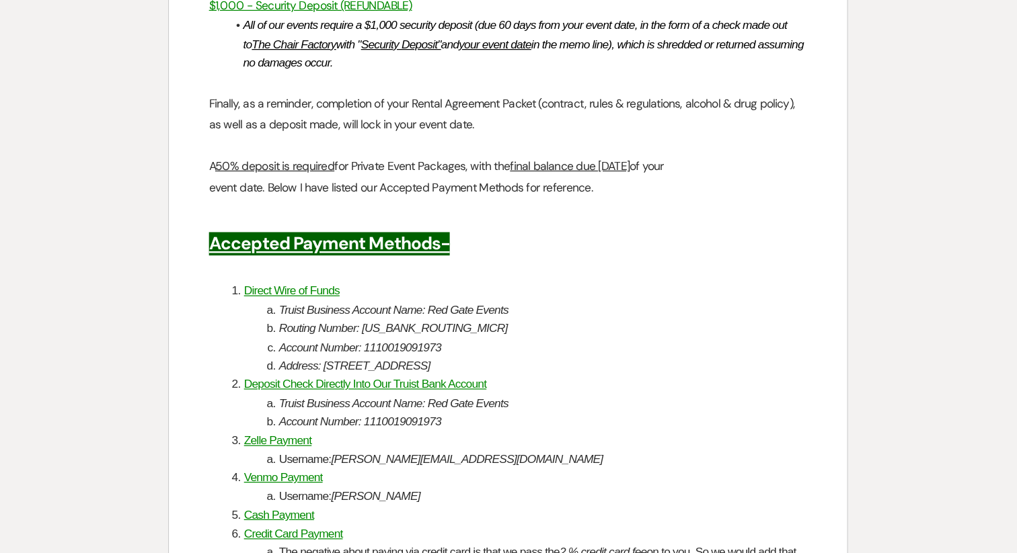
scroll to position [2409, 0]
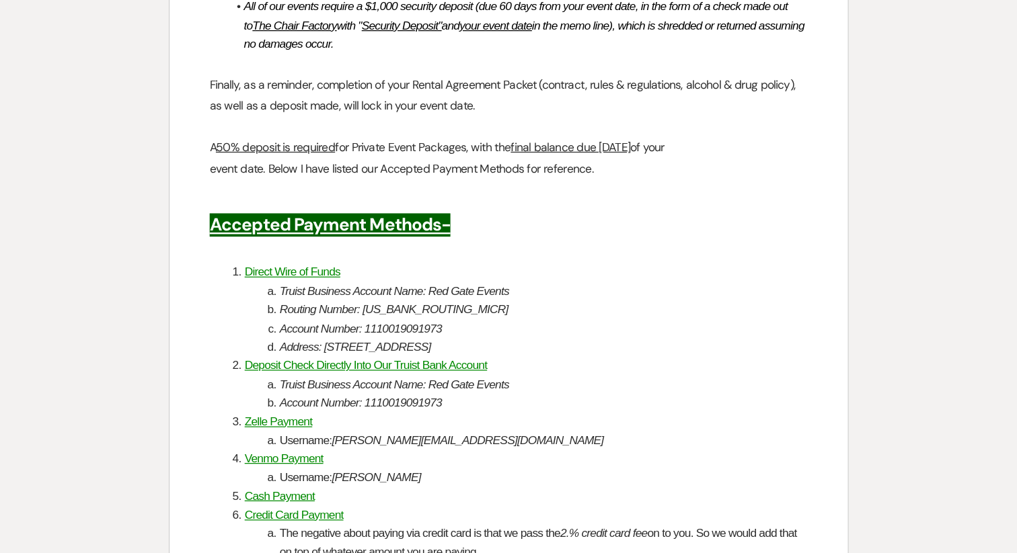
click at [428, 430] on em "Account Number: 1110019091973" at bounding box center [388, 431] width 131 height 11
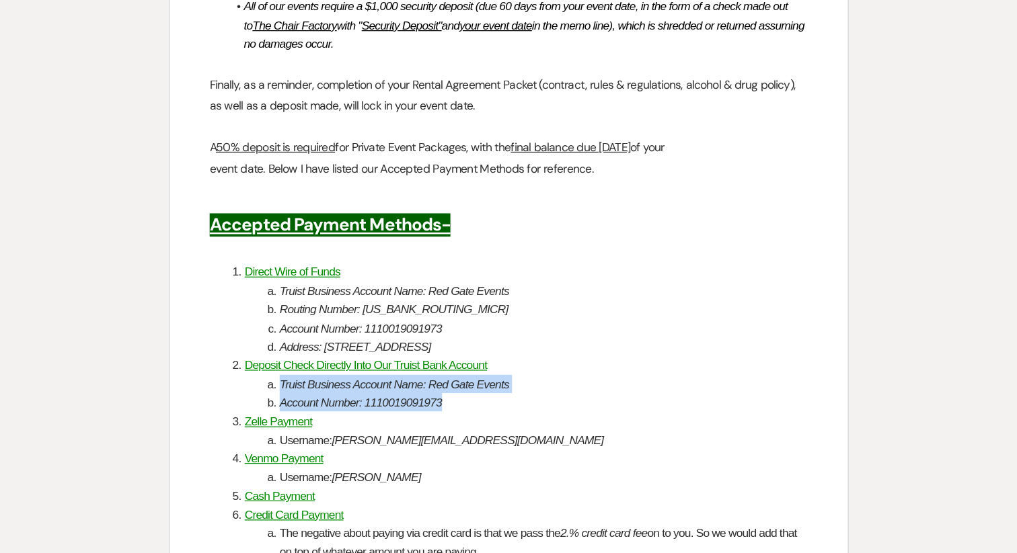
drag, startPoint x: 470, startPoint y: 432, endPoint x: 255, endPoint y: 418, distance: 215.6
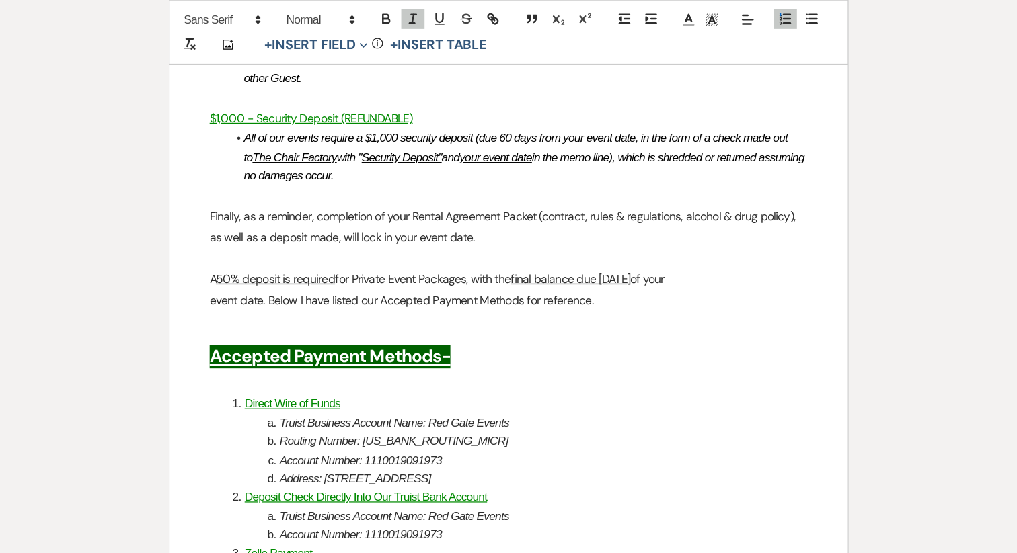
click at [658, 7] on div "Add Photo + Insert Field Expand Standard Field Smart Field Signature Field Init…" at bounding box center [508, 26] width 549 height 52
click at [657, 15] on icon at bounding box center [653, 16] width 12 height 12
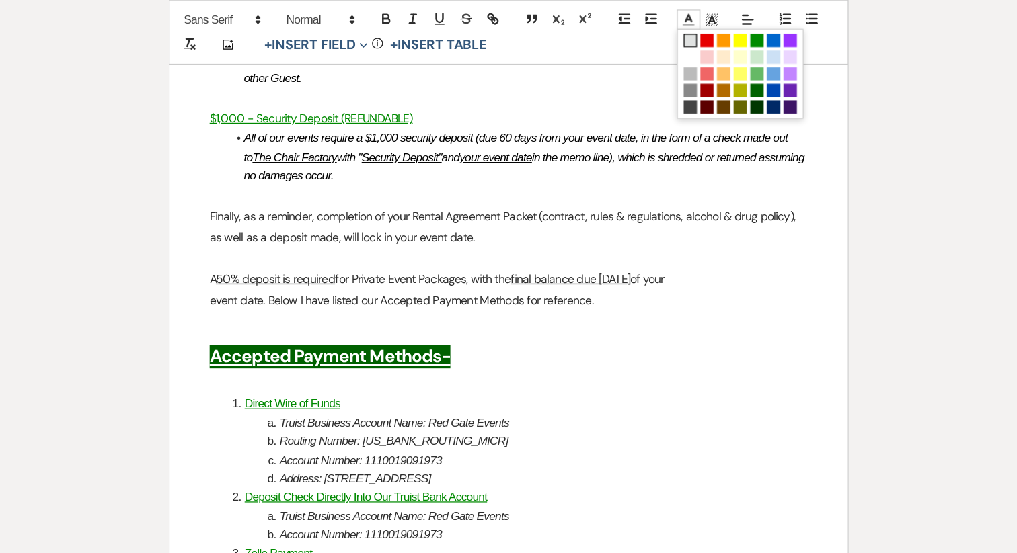
click at [657, 34] on span at bounding box center [655, 33] width 11 height 11
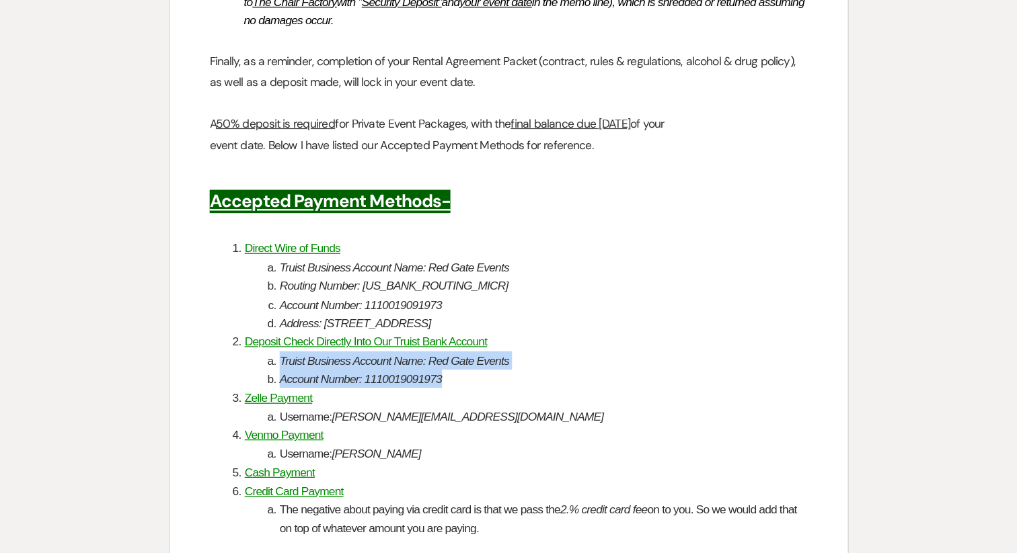
scroll to position [2437, 0]
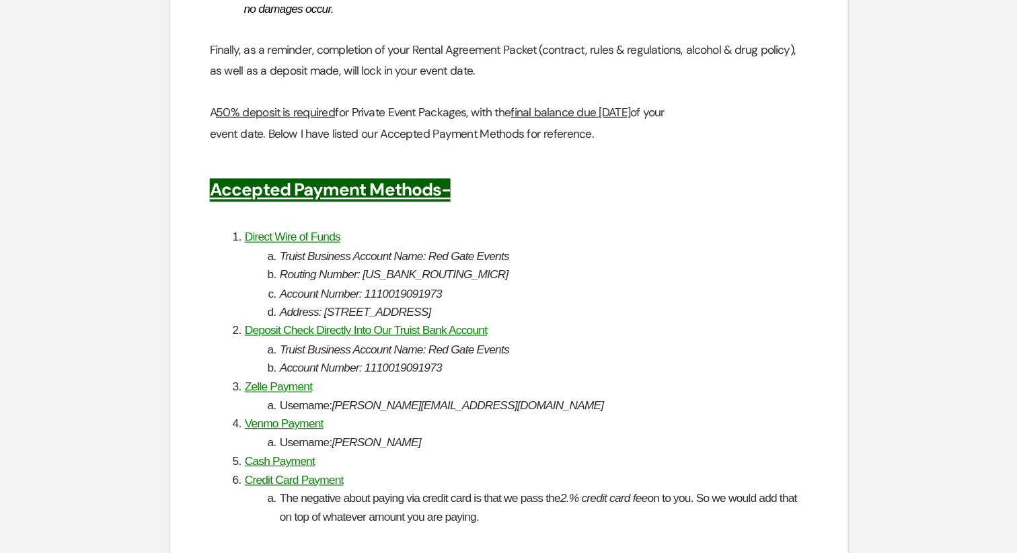
click at [438, 436] on em "[PERSON_NAME][EMAIL_ADDRESS][DOMAIN_NAME]" at bounding box center [475, 433] width 219 height 11
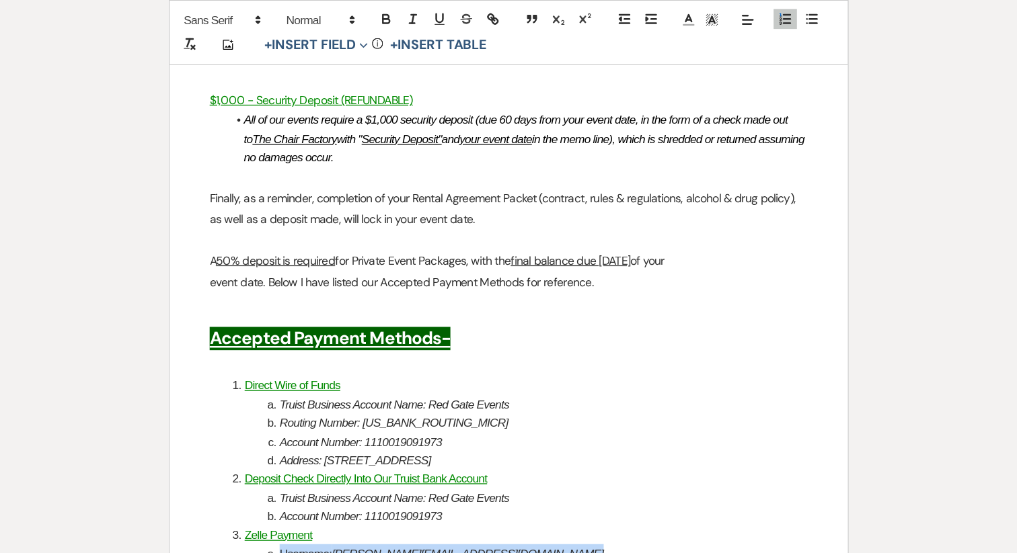
scroll to position [2412, 0]
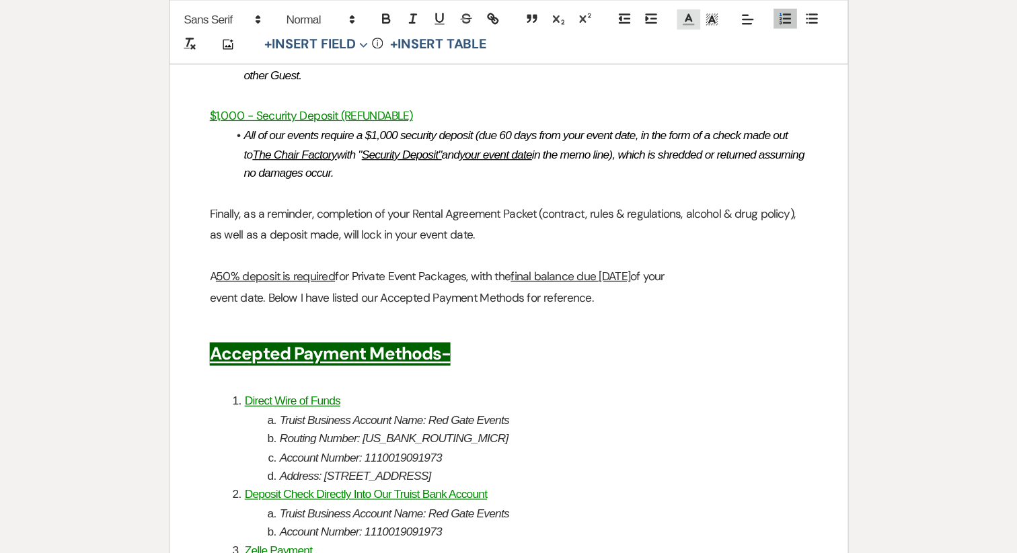
click at [654, 20] on line at bounding box center [654, 20] width 8 height 0
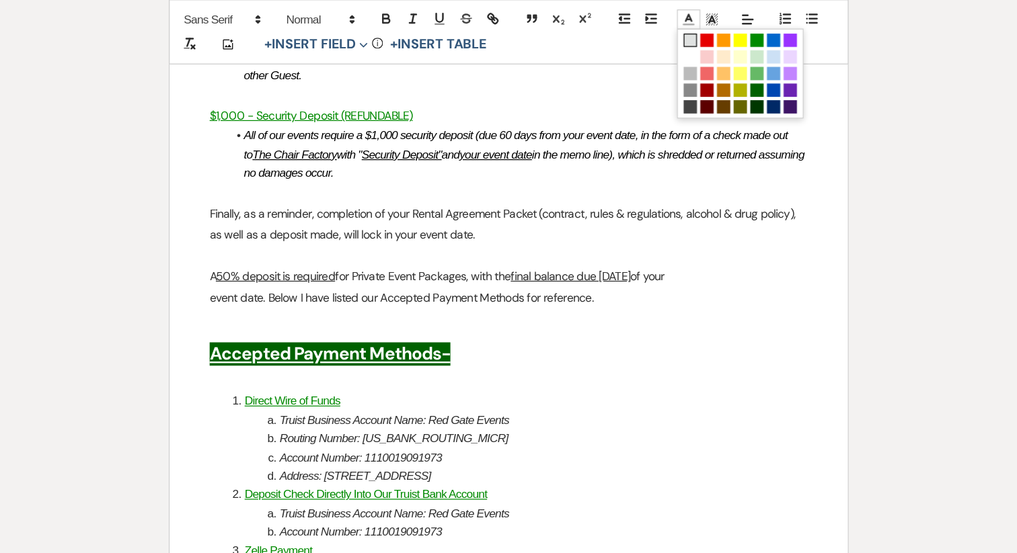
click at [654, 35] on span at bounding box center [655, 33] width 11 height 11
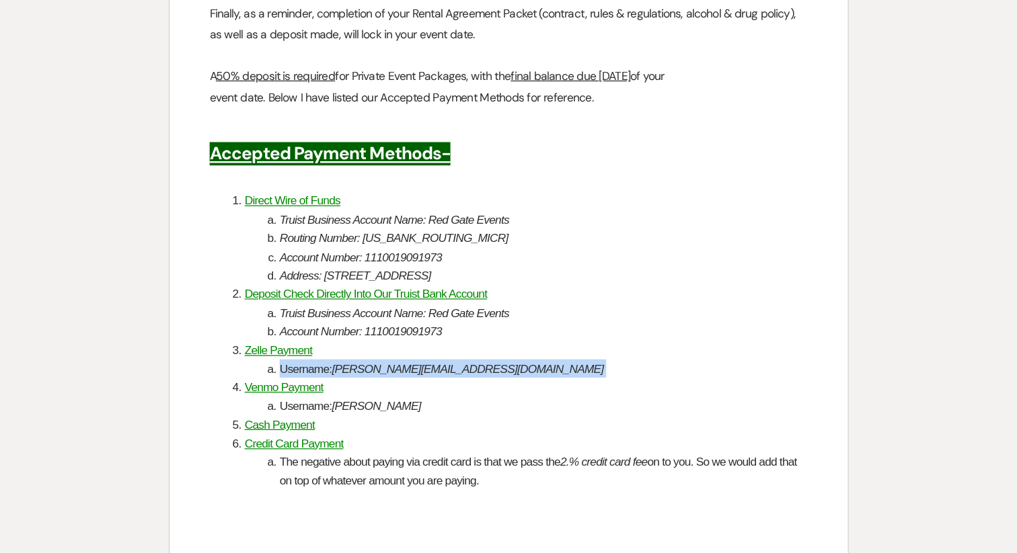
scroll to position [2476, 0]
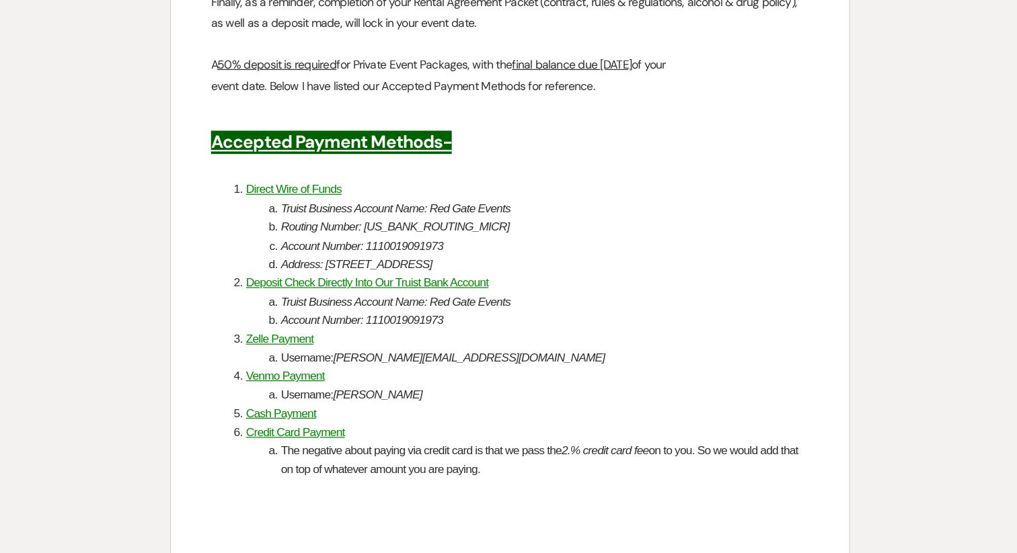
click at [397, 426] on em "[PERSON_NAME]" at bounding box center [402, 425] width 72 height 11
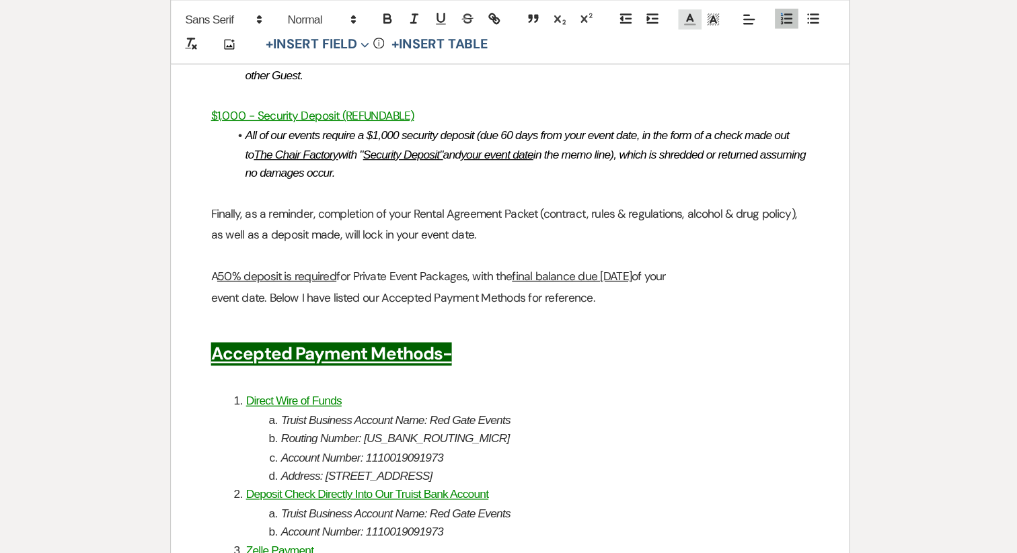
scroll to position [2410, 0]
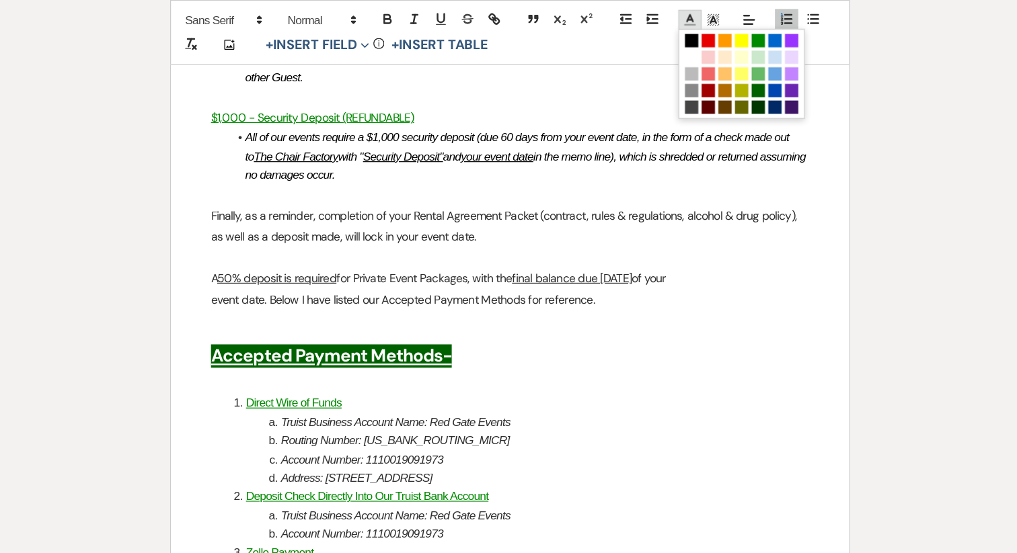
click at [656, 14] on icon at bounding box center [653, 16] width 12 height 12
click at [656, 35] on span at bounding box center [655, 33] width 11 height 11
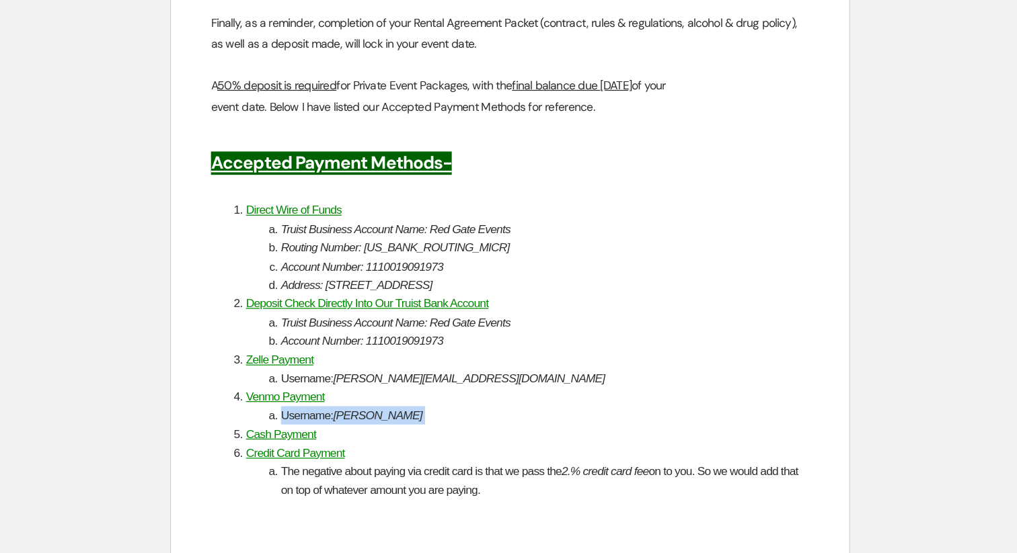
scroll to position [2462, 0]
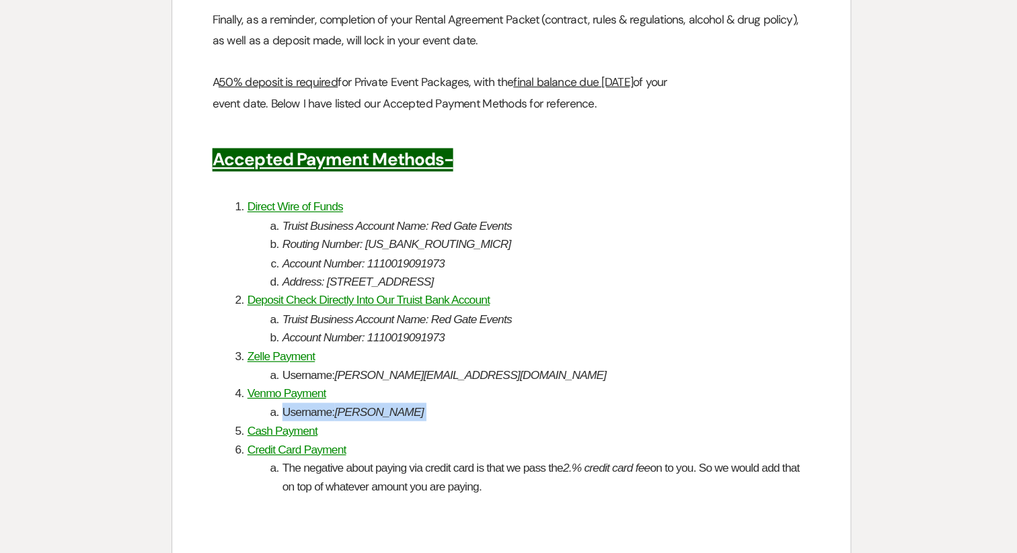
drag, startPoint x: 518, startPoint y: 502, endPoint x: 304, endPoint y: 479, distance: 215.8
click at [304, 479] on li "The negative about paying via credit card is that we pass the 2.% credit card f…" at bounding box center [515, 492] width 469 height 30
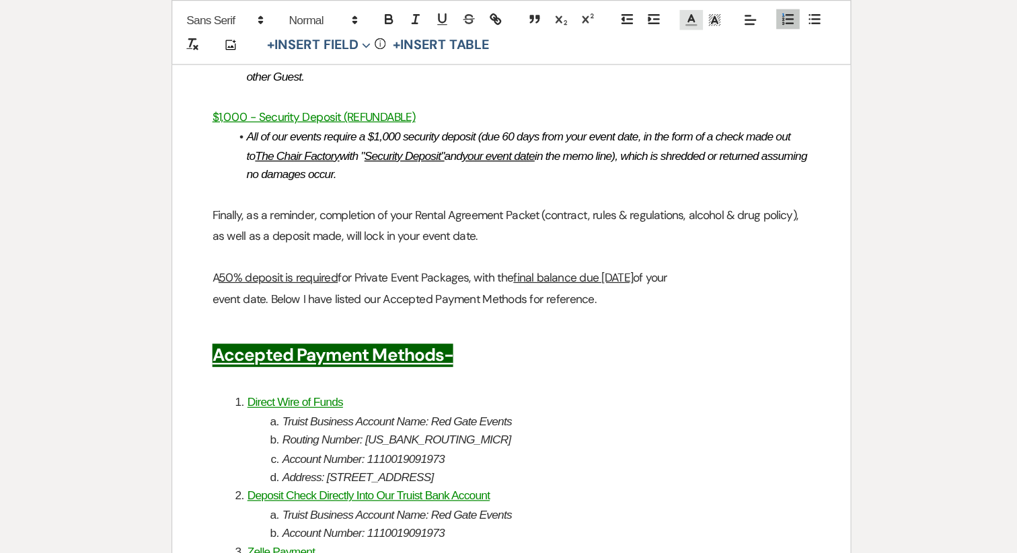
scroll to position [2410, 0]
click at [651, 14] on icon at bounding box center [653, 16] width 12 height 12
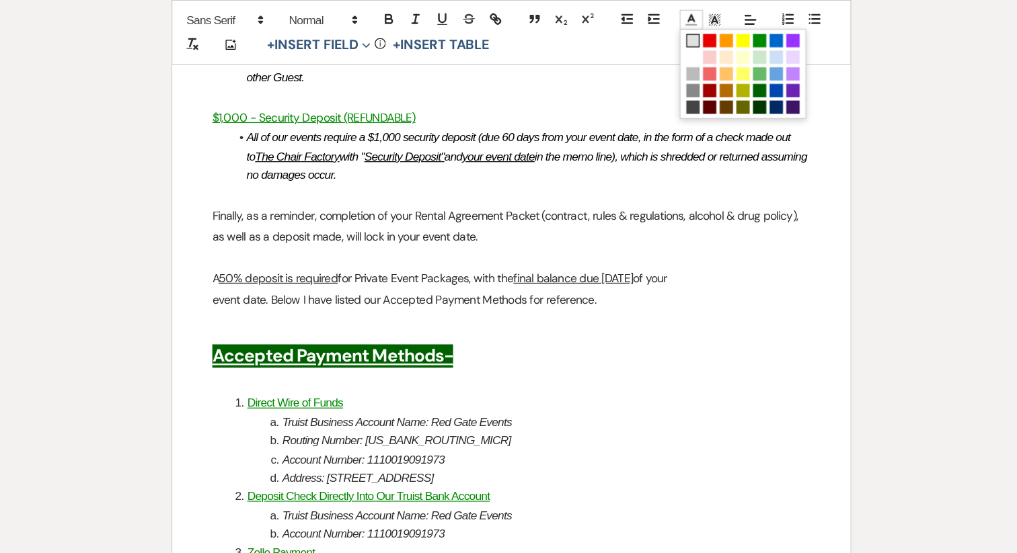
click at [654, 33] on span at bounding box center [655, 33] width 11 height 11
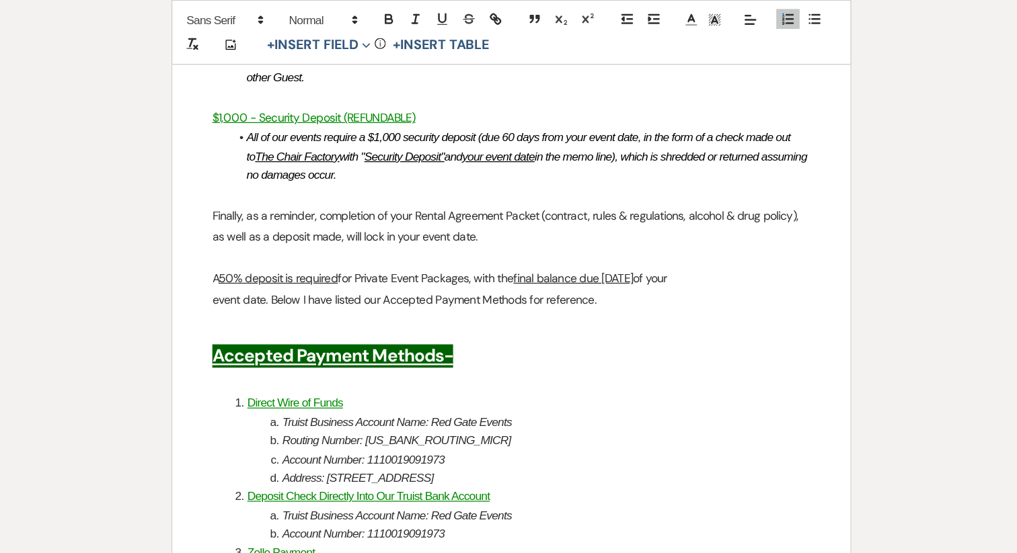
click at [438, 202] on p at bounding box center [508, 208] width 483 height 17
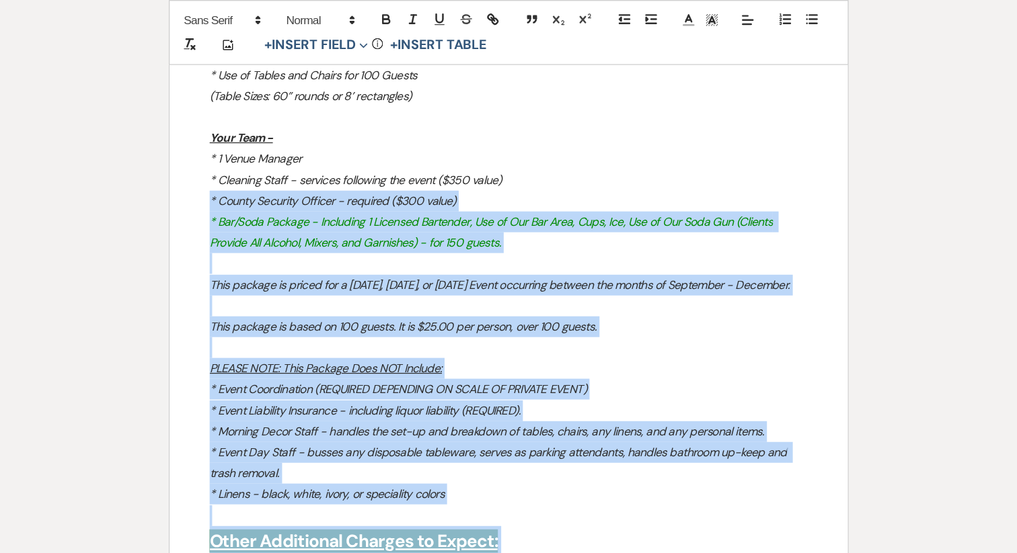
scroll to position [1706, 0]
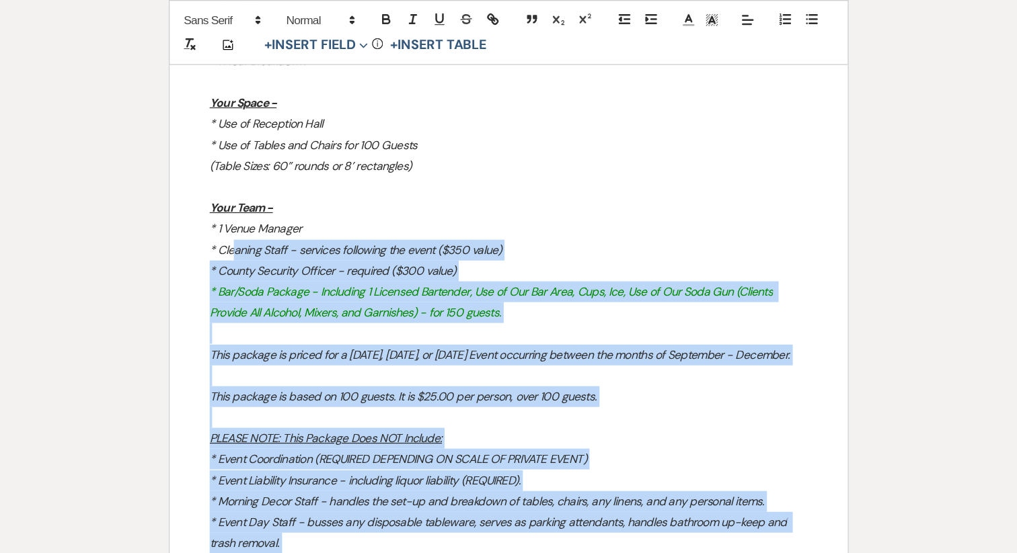
drag, startPoint x: 507, startPoint y: 344, endPoint x: 284, endPoint y: 198, distance: 266.7
click at [498, 247] on p "* Bar/Soda Package - Including 1 Licensed Bartender, Use of Our Bar Area, Cups,…" at bounding box center [508, 244] width 483 height 34
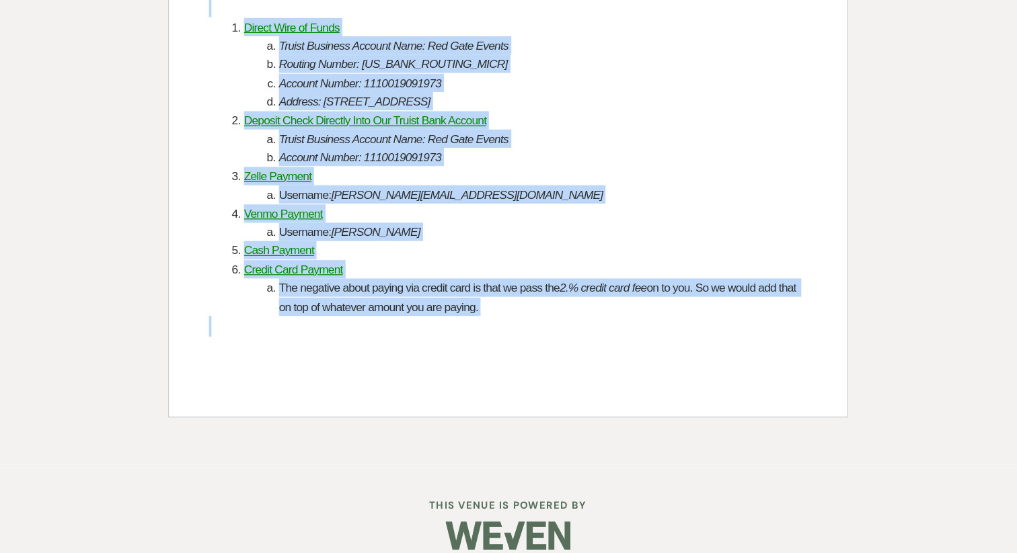
scroll to position [2641, 0]
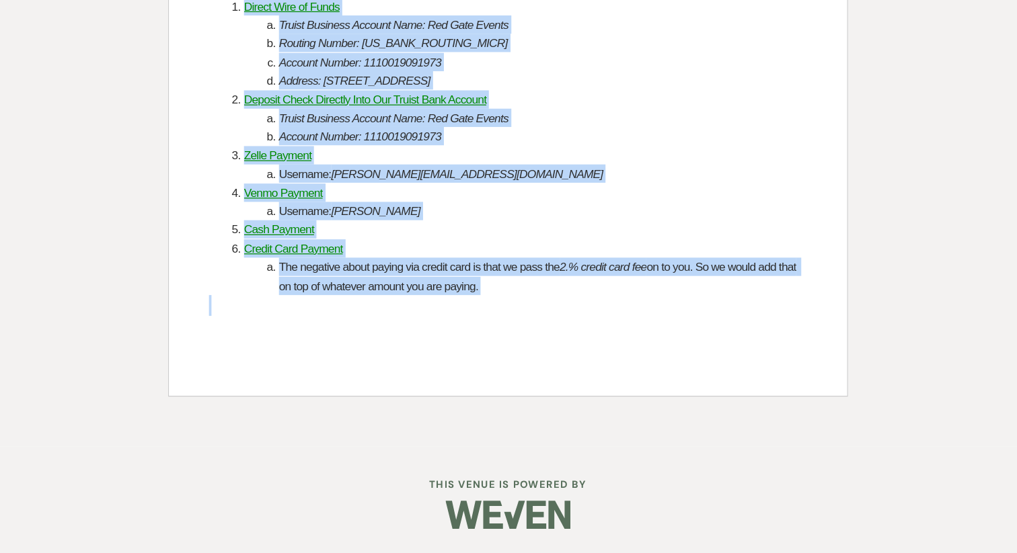
drag, startPoint x: 264, startPoint y: 237, endPoint x: 557, endPoint y: 368, distance: 321.1
copy div "Loremip Dolor Sitamet - CONSECTETU ADIPI ELI-SED/DOEIUSMOD Temp Inci - * 9 Utla…"
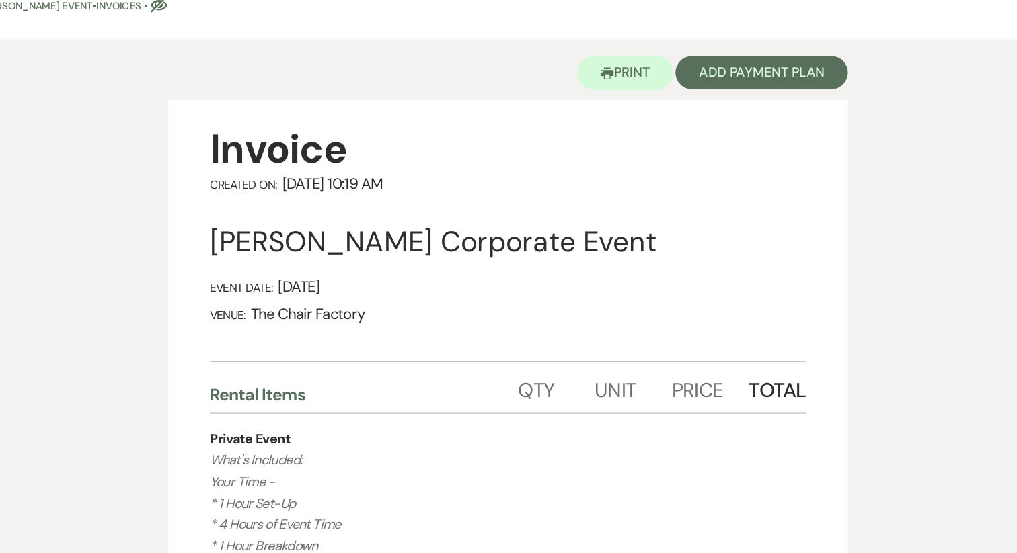
scroll to position [0, 0]
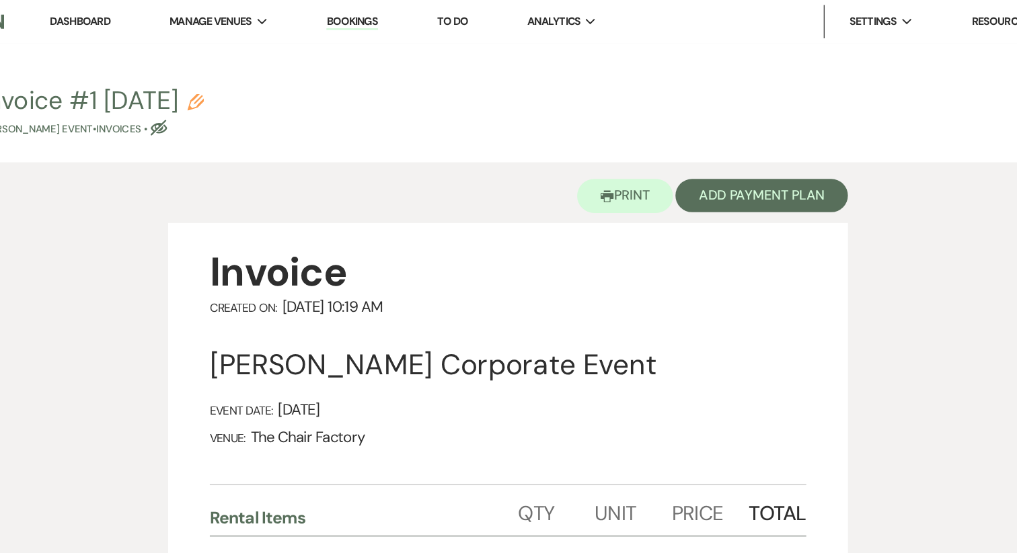
click at [420, 147] on div "Printer Print Add Payment Plan" at bounding box center [508, 155] width 549 height 49
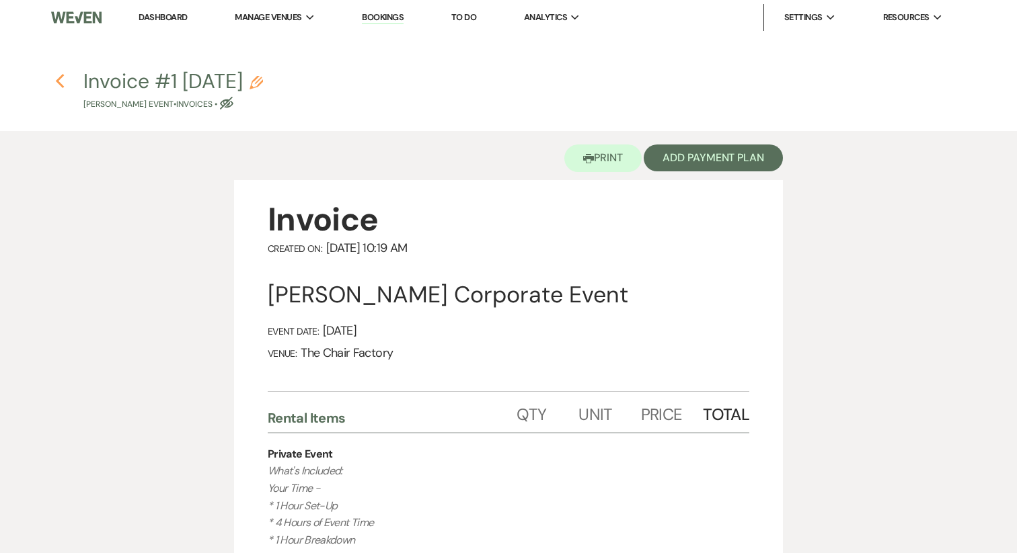
click at [57, 81] on use "button" at bounding box center [59, 81] width 9 height 15
select select "14"
select select "9"
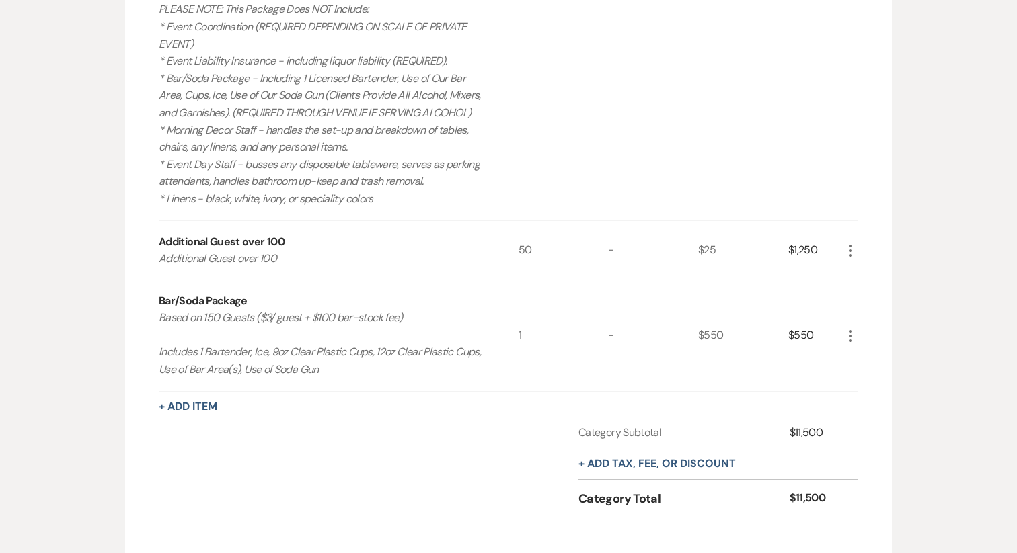
scroll to position [1060, 0]
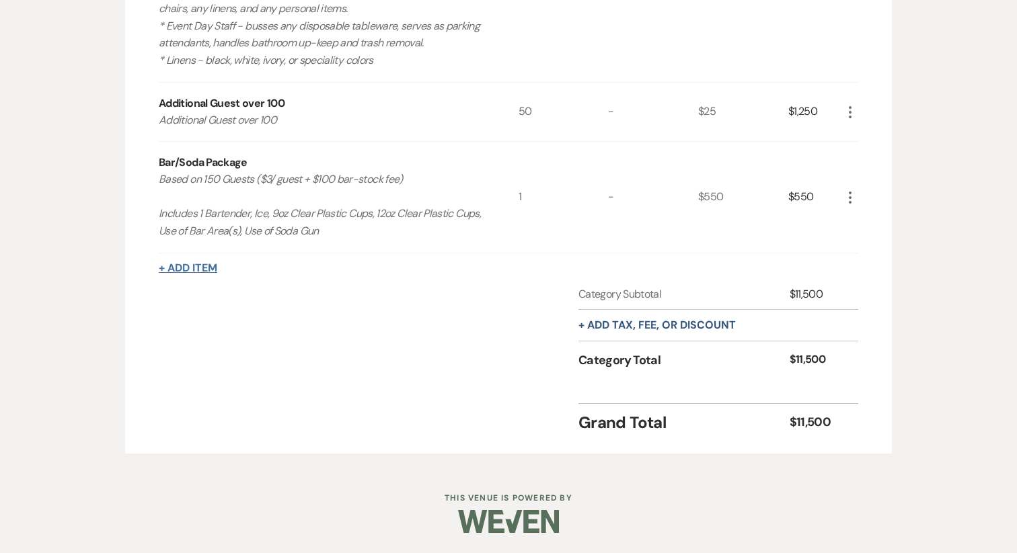
click at [194, 268] on button "+ Add Item" at bounding box center [188, 268] width 58 height 11
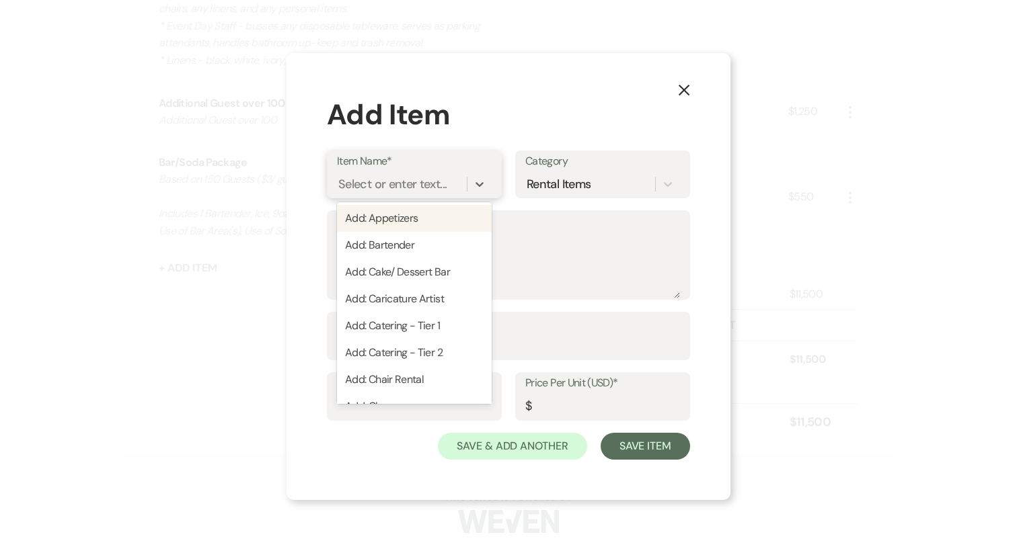
click at [362, 188] on div "Select or enter text..." at bounding box center [392, 184] width 108 height 18
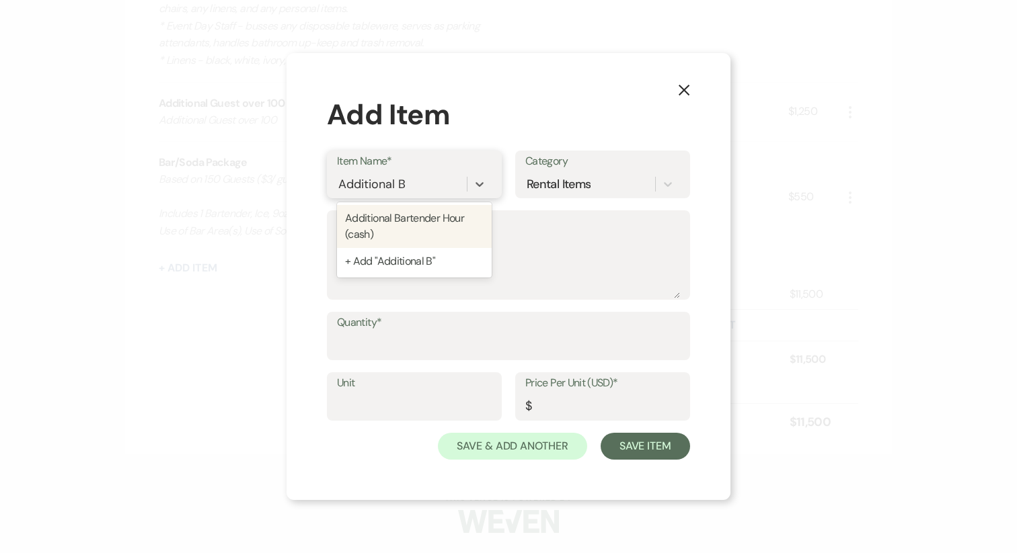
scroll to position [0, 0]
click at [376, 184] on input "Additional Bartender" at bounding box center [396, 184] width 117 height 18
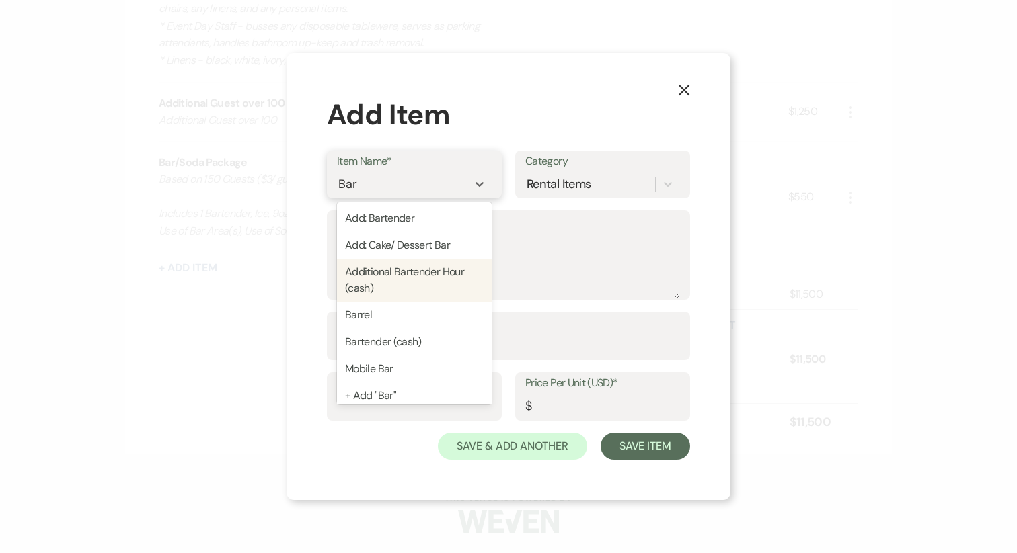
type input "Bart"
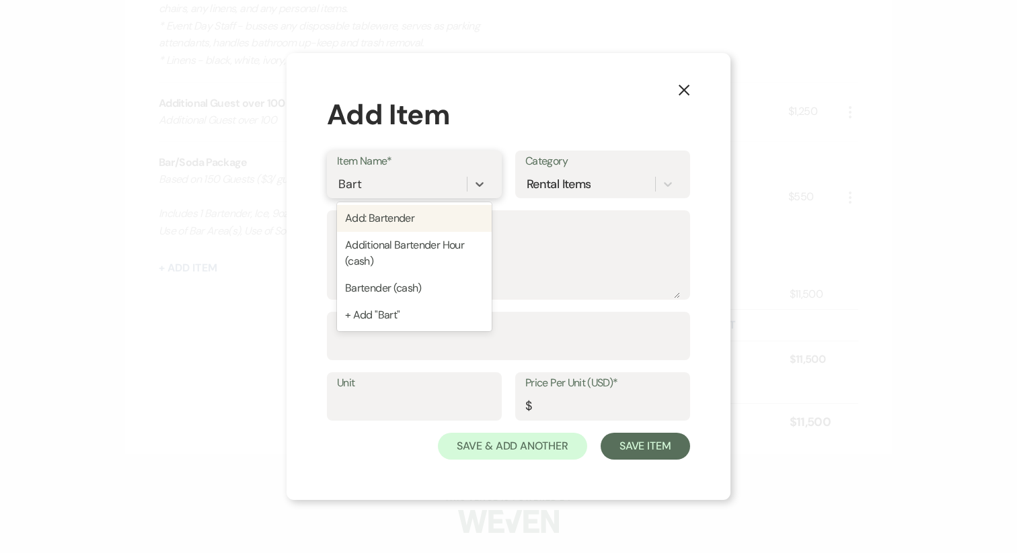
click at [403, 219] on div "Add: Bartender" at bounding box center [414, 218] width 155 height 27
type textarea "required to pre-tip $2.00/ guest, when adding an additional bartender"
type input "150"
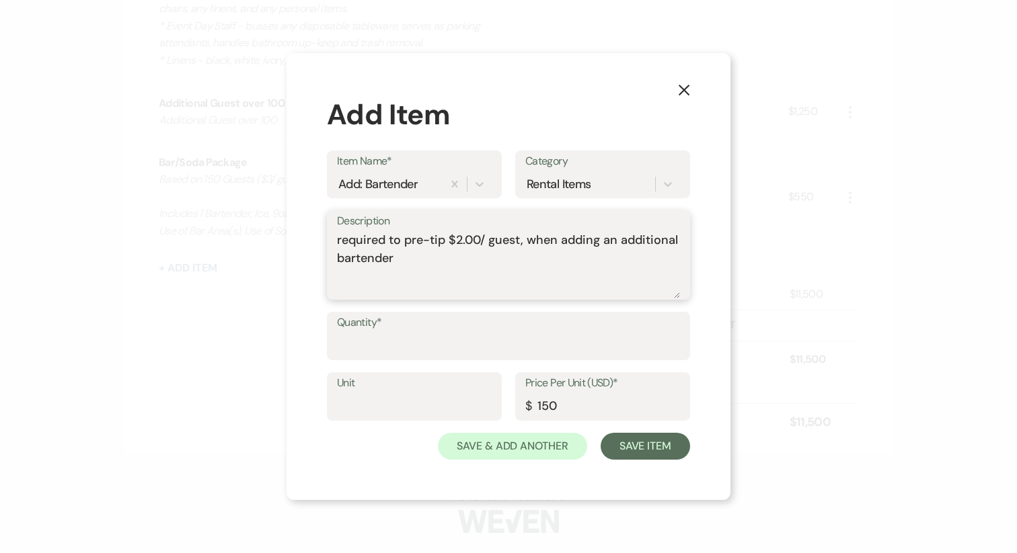
drag, startPoint x: 405, startPoint y: 258, endPoint x: 307, endPoint y: 238, distance: 100.1
click at [307, 238] on div "X Add Item Item Name* Add: Bartender Category Rental Items Description required…" at bounding box center [508, 276] width 444 height 447
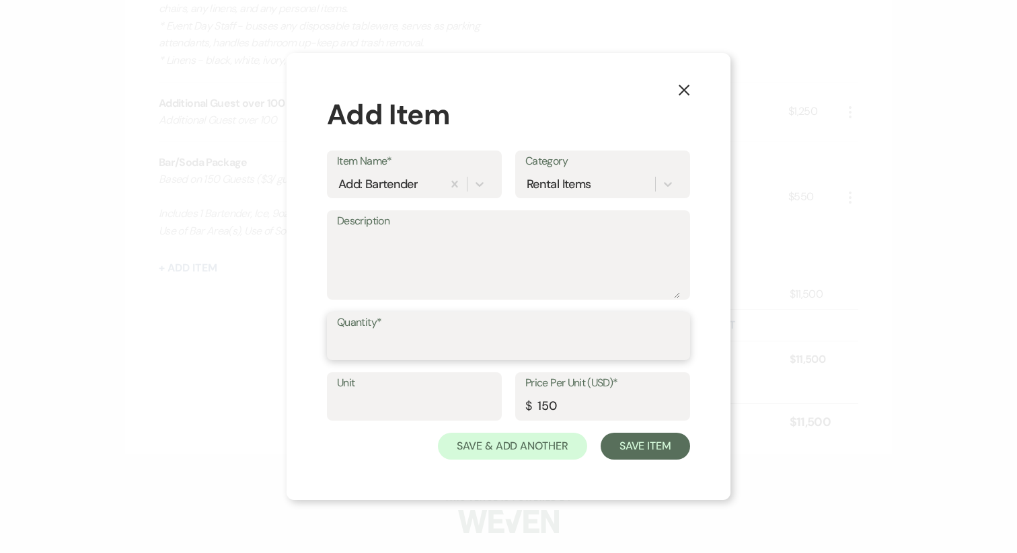
click at [374, 346] on input "Quantity*" at bounding box center [508, 346] width 343 height 26
type input "1"
click at [629, 442] on button "Save Item" at bounding box center [644, 446] width 89 height 27
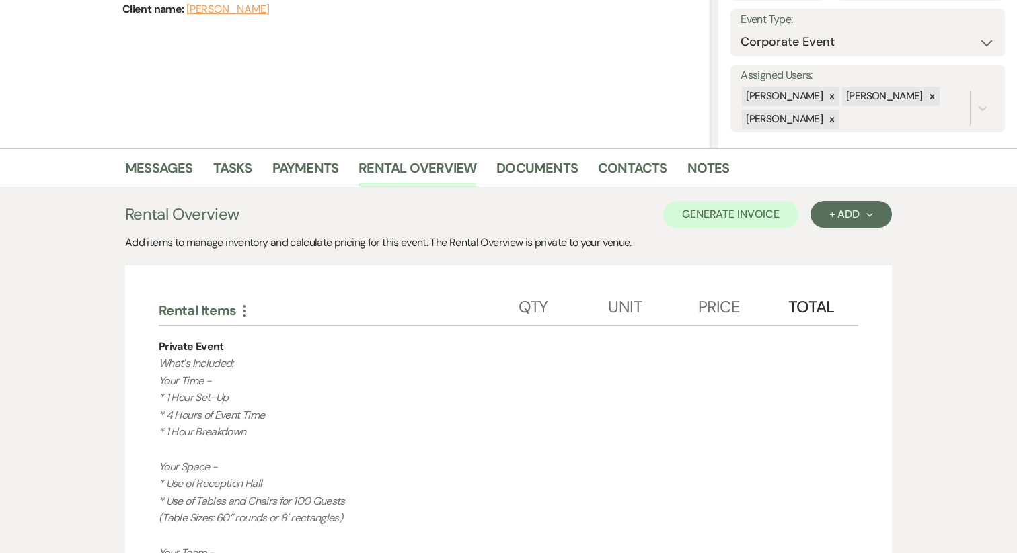
scroll to position [166, 0]
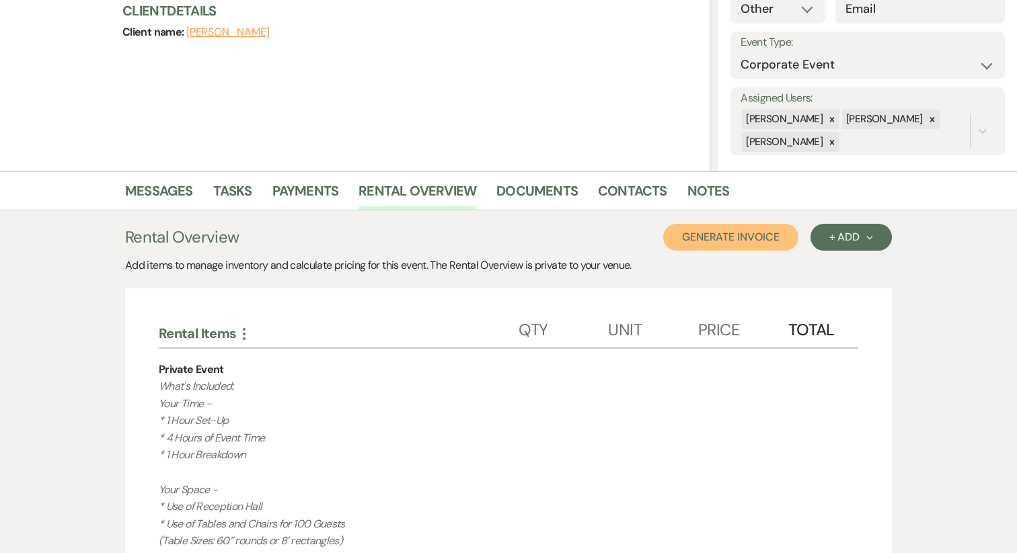
click at [754, 243] on button "Generate Invoice" at bounding box center [730, 237] width 135 height 27
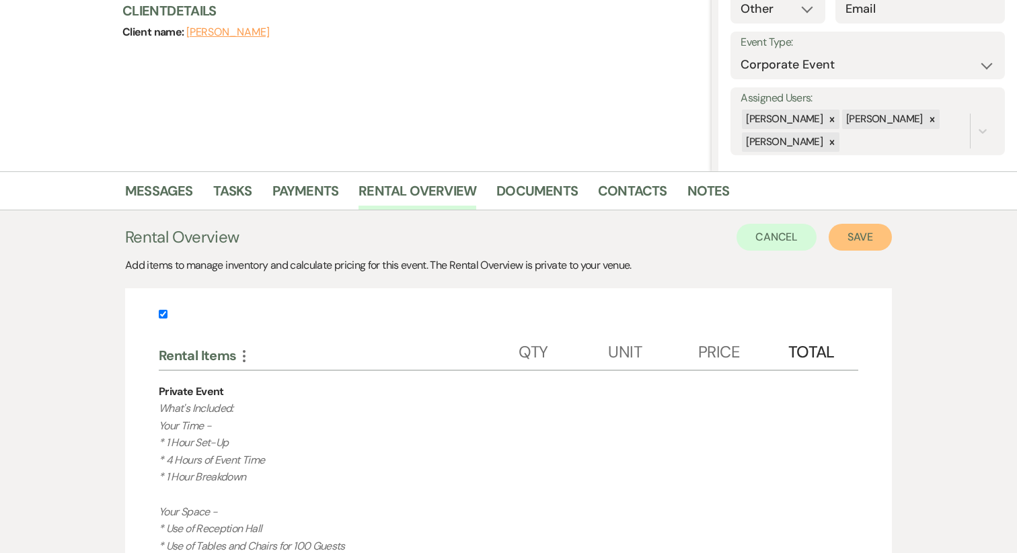
click at [879, 235] on button "Save" at bounding box center [859, 237] width 63 height 27
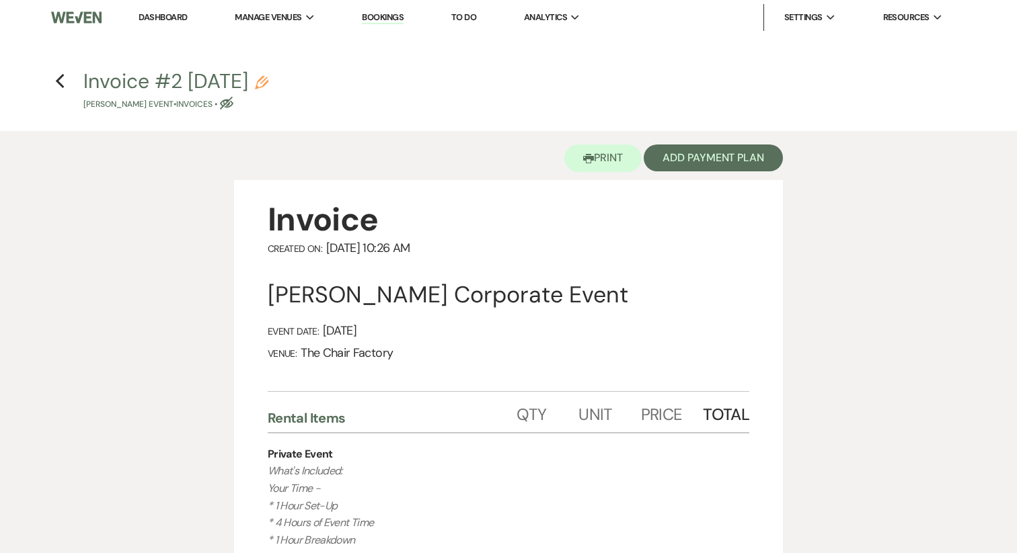
click at [268, 86] on use "button" at bounding box center [261, 82] width 13 height 13
select select "22"
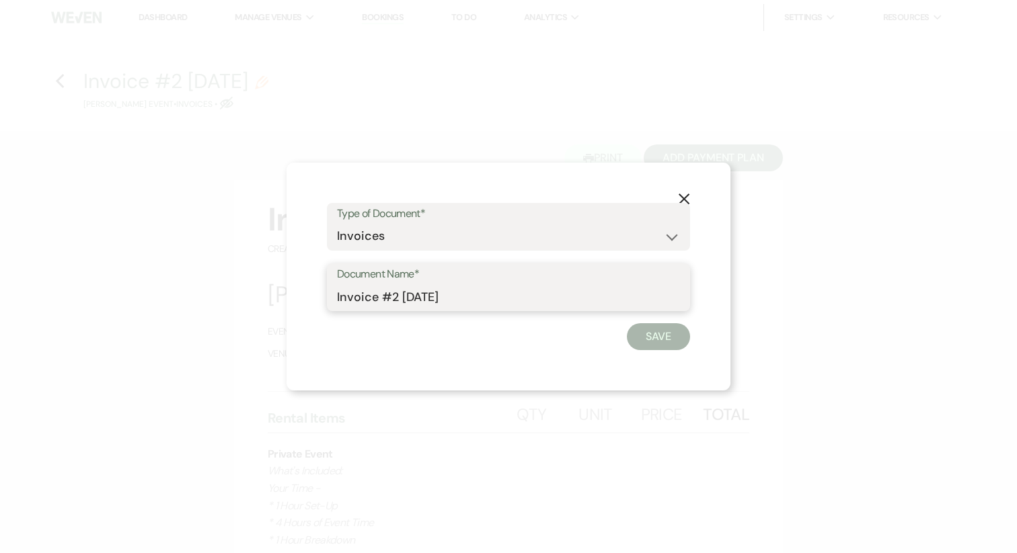
drag, startPoint x: 379, startPoint y: 298, endPoint x: 568, endPoint y: 299, distance: 189.6
click at [568, 299] on input "Invoice #2 [DATE]" at bounding box center [508, 297] width 343 height 26
type input "Invoice"
click at [654, 333] on button "Save" at bounding box center [658, 336] width 63 height 27
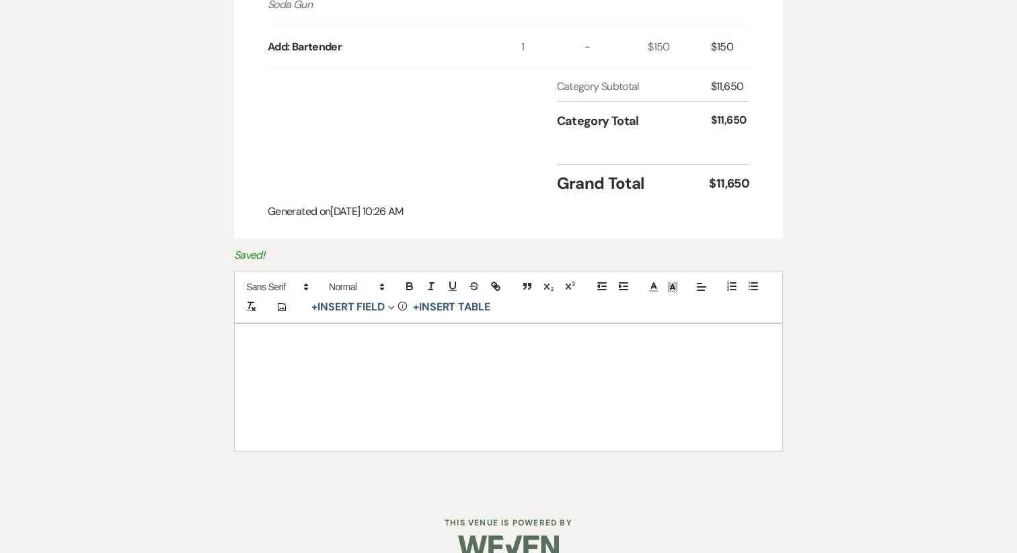
scroll to position [1368, 0]
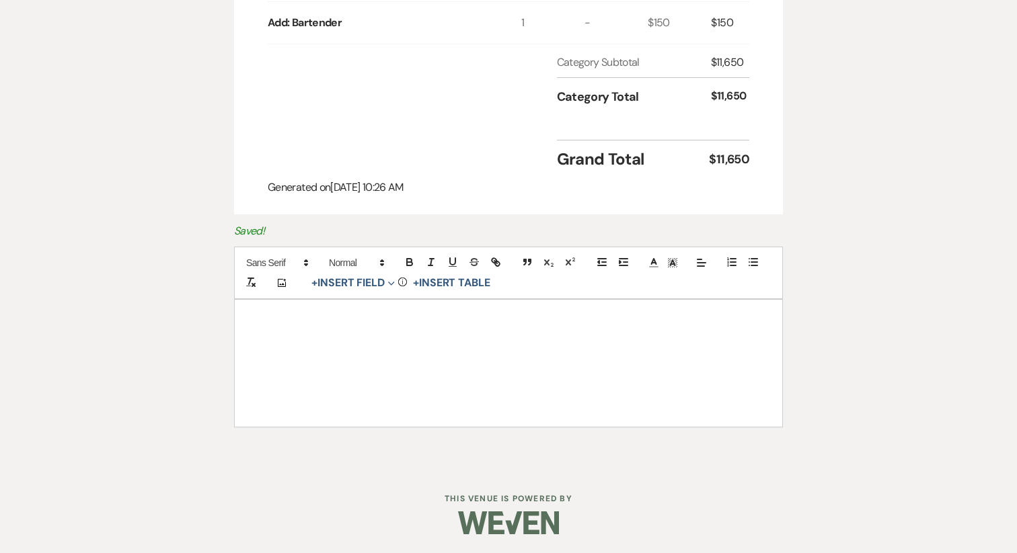
click at [432, 344] on div at bounding box center [508, 363] width 547 height 126
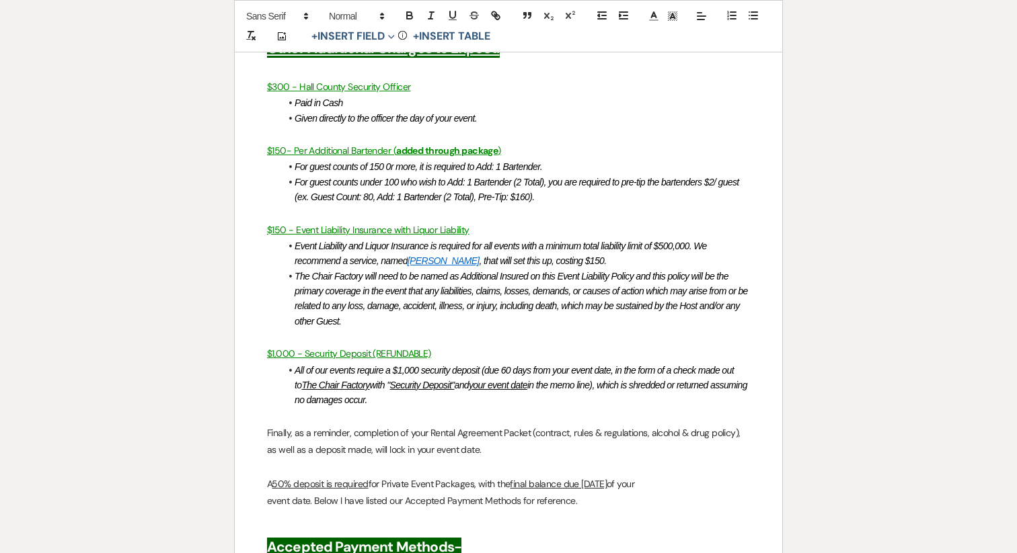
scroll to position [2211, 0]
click at [388, 165] on em "For guest counts of 150 0r more, it is required to Add: 1 Bartender." at bounding box center [418, 166] width 247 height 11
click at [406, 179] on em "For guest counts under 100 who wish to Add: 1 Bartender (2 Total), you are requ…" at bounding box center [518, 189] width 446 height 26
click at [580, 204] on p at bounding box center [508, 212] width 483 height 17
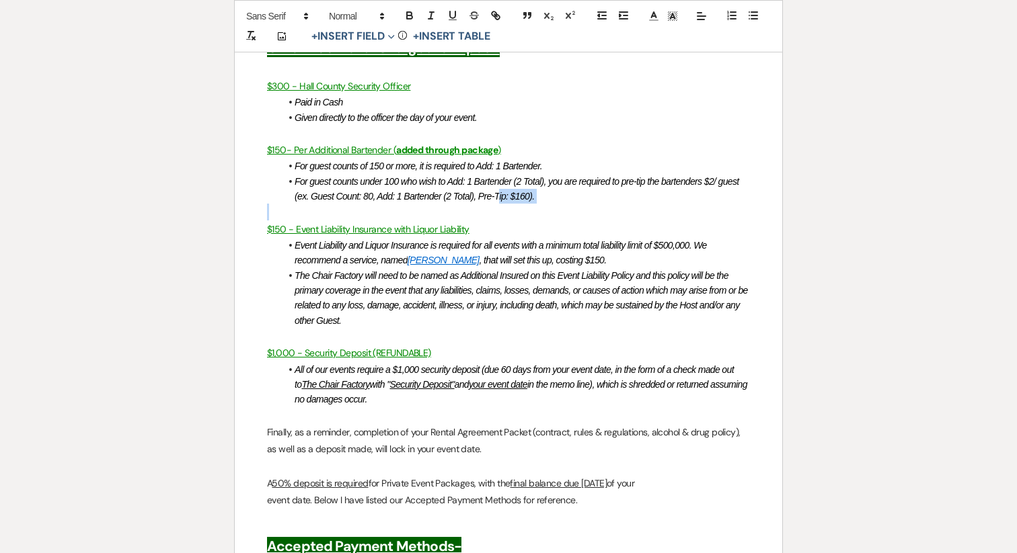
click at [500, 202] on div "Private Event Package - INCLUSIONS AFTER ADD-ONS/DELETIONS Your Time - * 1 Hour…" at bounding box center [508, 178] width 547 height 1442
click at [555, 201] on li "For guest counts under 100 who wish to Add: 1 Bartender (2 Total), you are requ…" at bounding box center [514, 189] width 469 height 30
click at [522, 188] on li "For guest counts under 100 who wish to Add: 1 Bartender (2 Total), you are requ…" at bounding box center [514, 189] width 469 height 30
click at [418, 188] on li "For guest counts under 100 who wish to Add: 1 Bartender (2 Total), you are requ…" at bounding box center [514, 189] width 469 height 30
click at [390, 258] on em "Event Liability and Liquor Insurance is required for all events with a minimum …" at bounding box center [502, 253] width 414 height 26
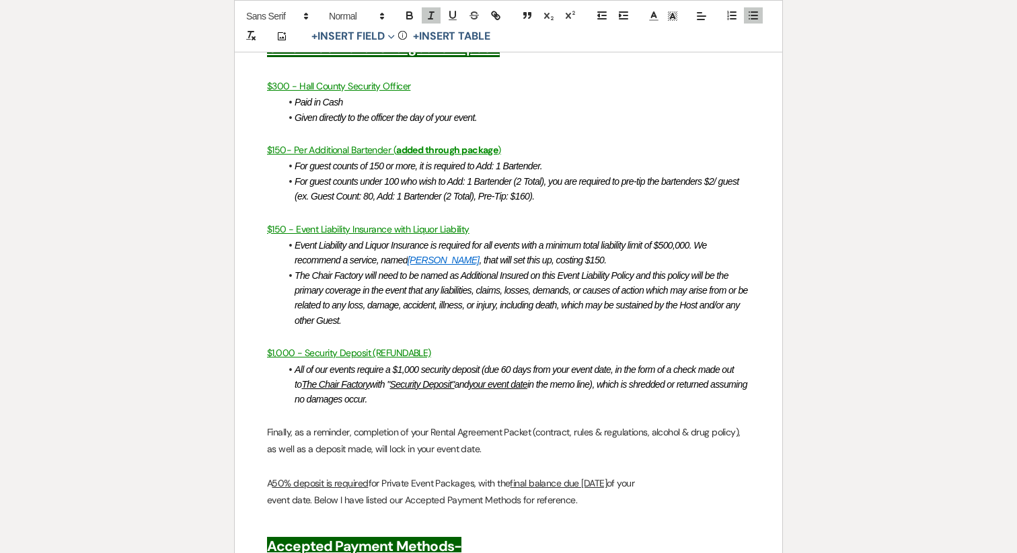
click at [360, 313] on li "The Chair Factory will need to be named as Additional Insured on this Event Lia…" at bounding box center [514, 298] width 469 height 61
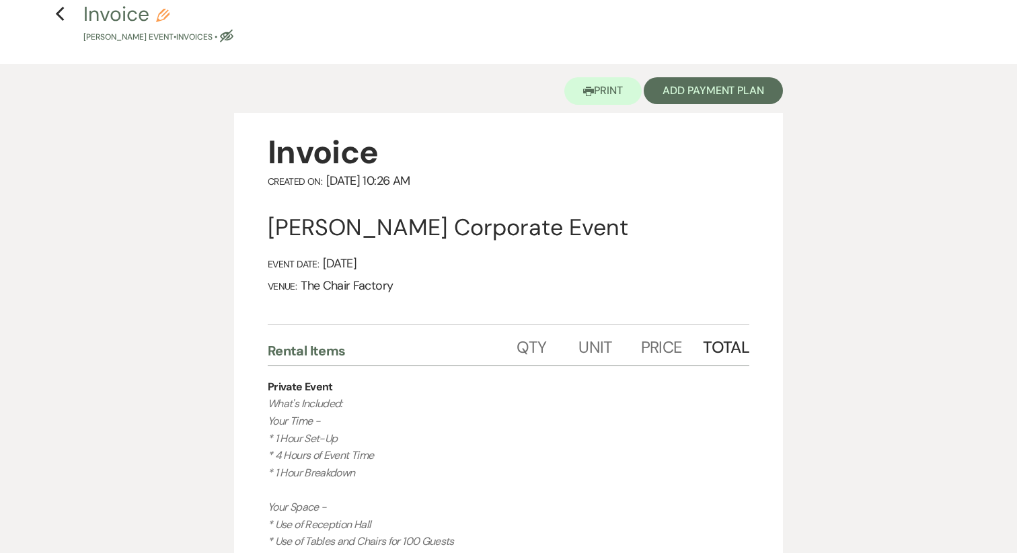
scroll to position [0, 0]
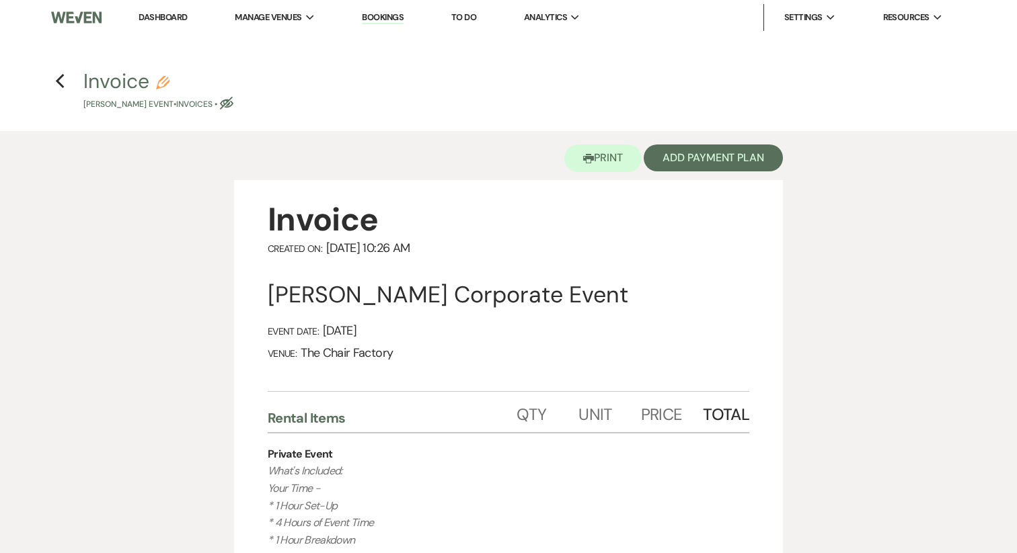
click at [233, 107] on icon "Eye Blocked" at bounding box center [226, 103] width 13 height 13
select select "22"
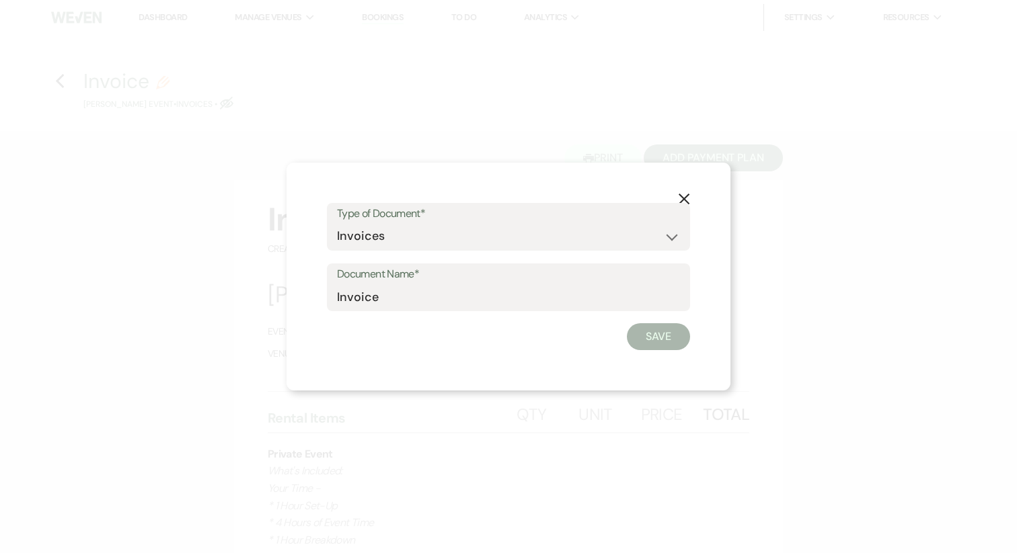
click at [687, 196] on use "button" at bounding box center [683, 199] width 11 height 11
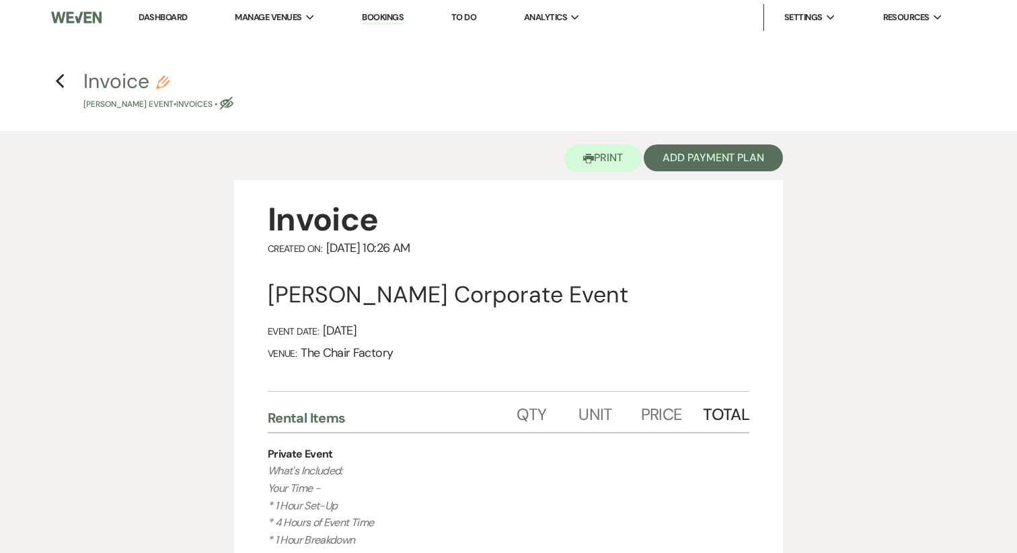
click at [166, 82] on icon "Pencil" at bounding box center [162, 82] width 13 height 13
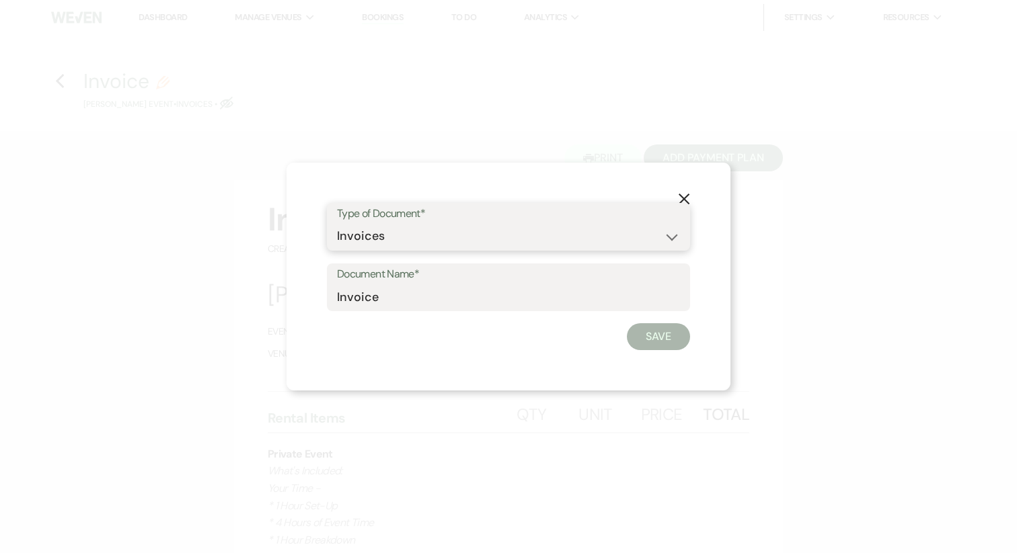
click at [462, 245] on select "Special Event Insurance Vendor Certificate of Insurance Contracts / Rental Agre…" at bounding box center [508, 236] width 343 height 26
select select "20"
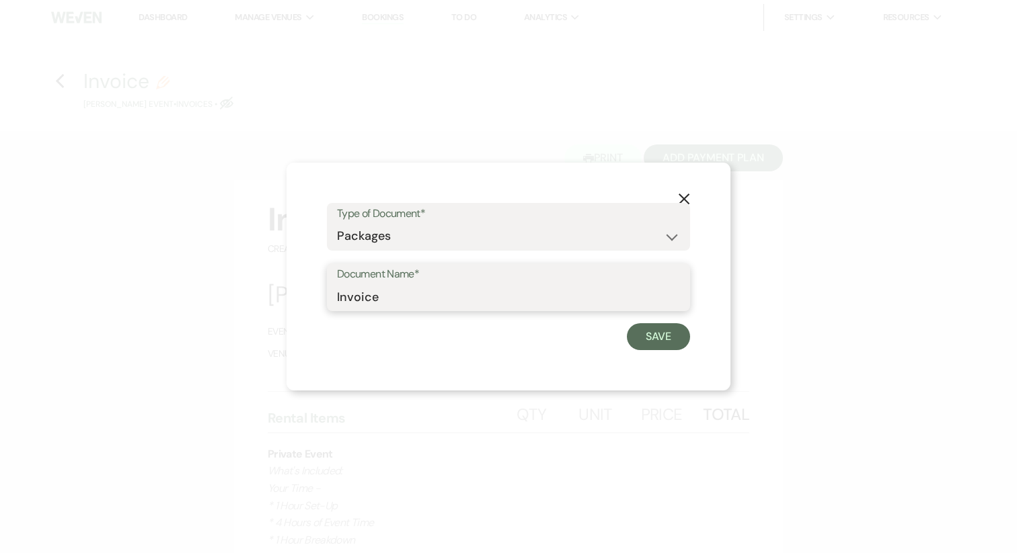
click at [424, 288] on input "Invoice" at bounding box center [508, 297] width 343 height 26
type input "Private Event Package Proposal"
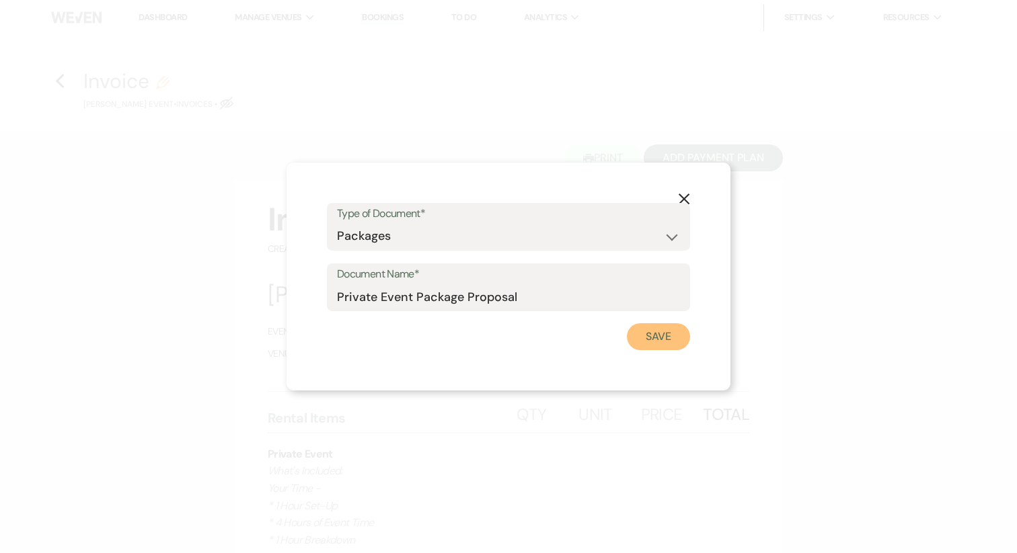
click at [677, 334] on button "Save" at bounding box center [658, 336] width 63 height 27
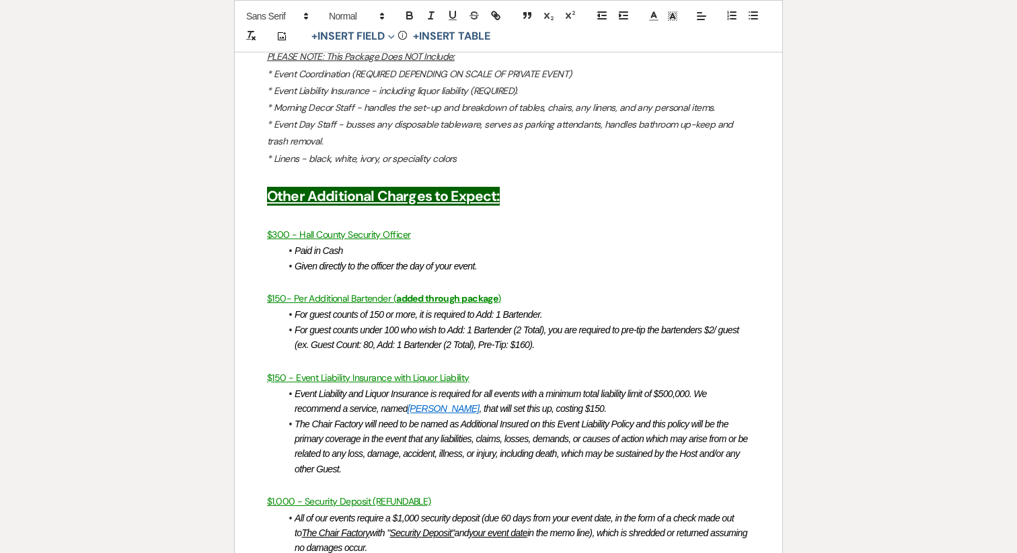
scroll to position [2064, 0]
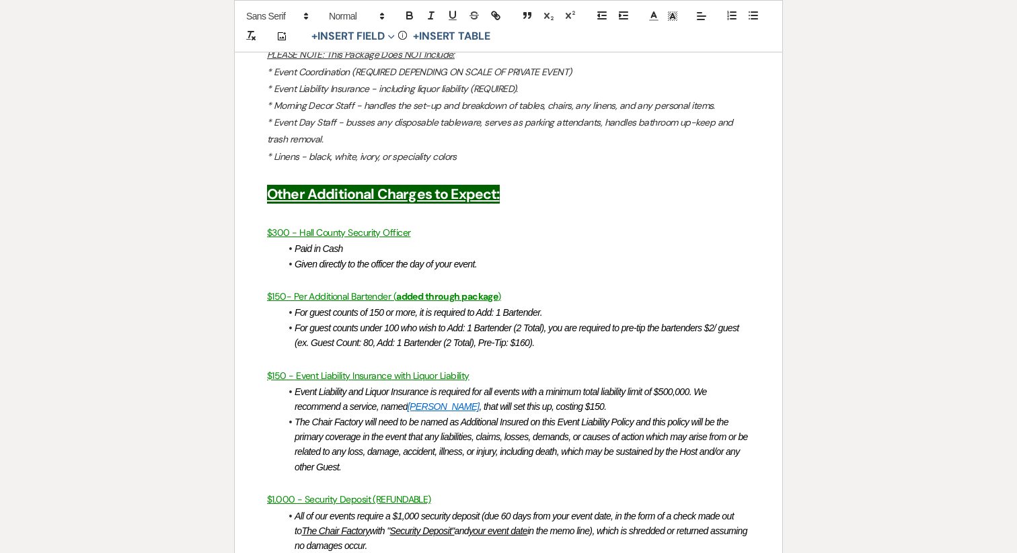
click at [425, 315] on em "For guest counts of 150 or more, it is required to Add: 1 Bartender." at bounding box center [418, 312] width 247 height 11
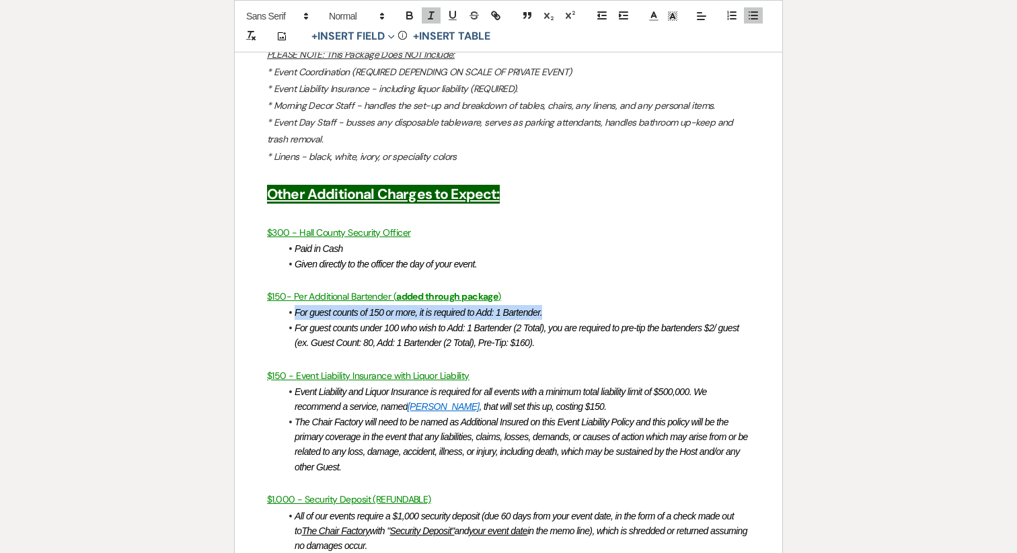
click at [425, 315] on em "For guest counts of 150 or more, it is required to Add: 1 Bartender." at bounding box center [418, 312] width 247 height 11
click at [433, 411] on link "[PERSON_NAME]" at bounding box center [443, 406] width 72 height 11
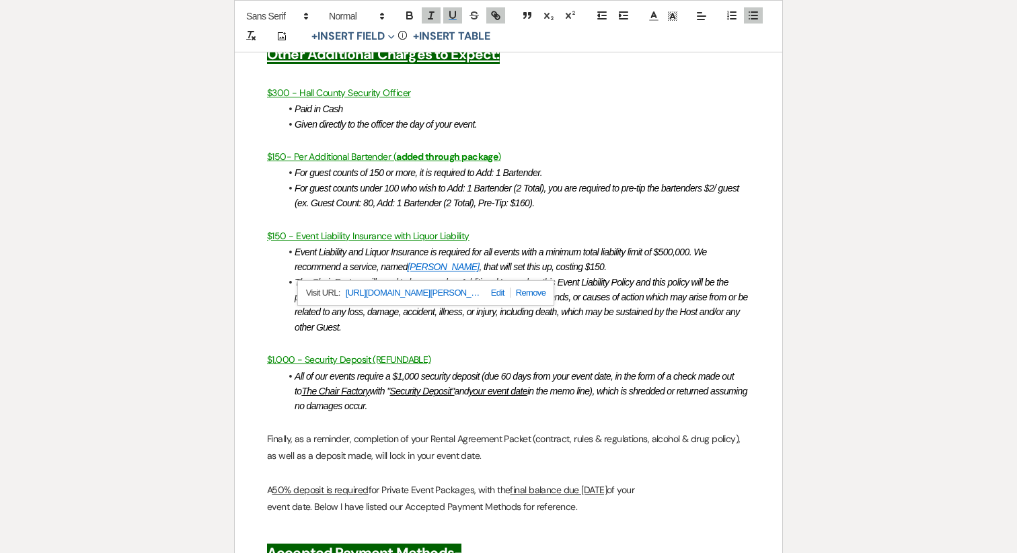
click at [437, 395] on u "Security Deposit"" at bounding box center [421, 391] width 65 height 11
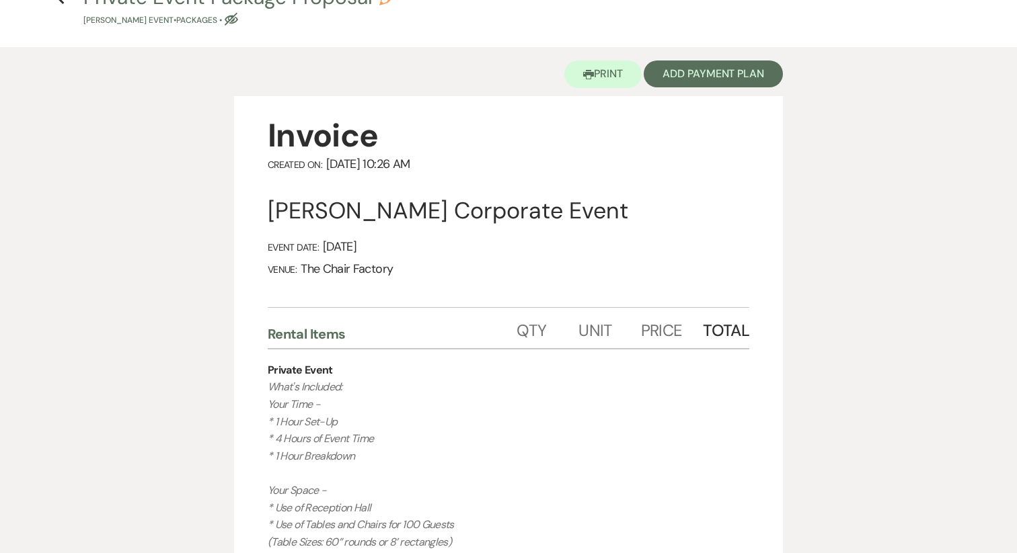
scroll to position [0, 0]
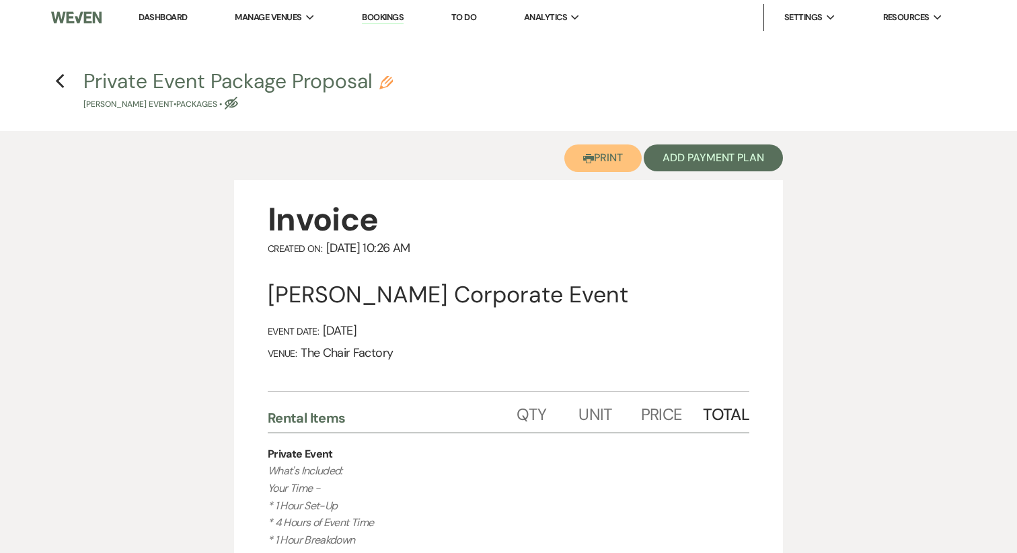
click at [586, 167] on button "Printer Print" at bounding box center [602, 159] width 77 height 28
click at [61, 79] on use "button" at bounding box center [59, 81] width 9 height 15
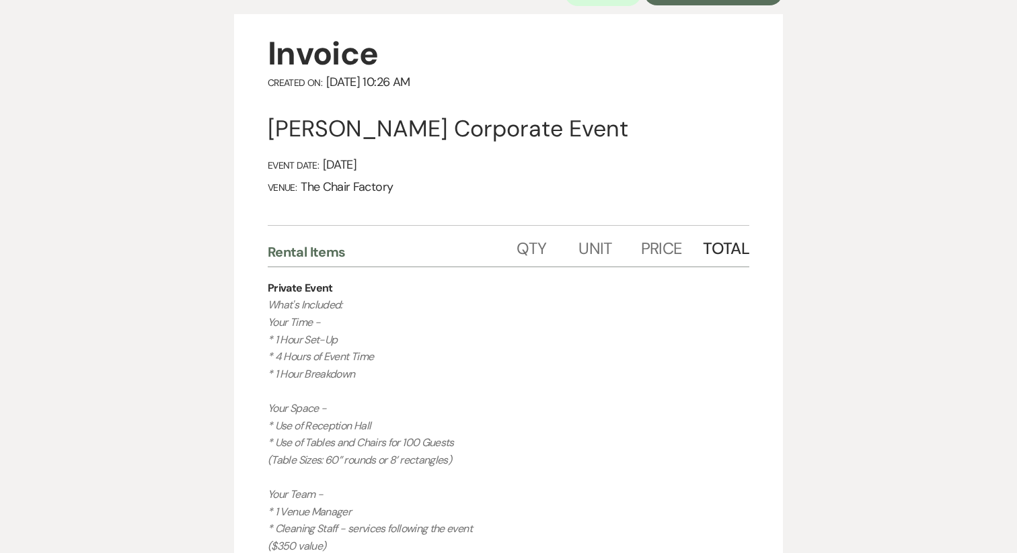
select select "14"
select select "9"
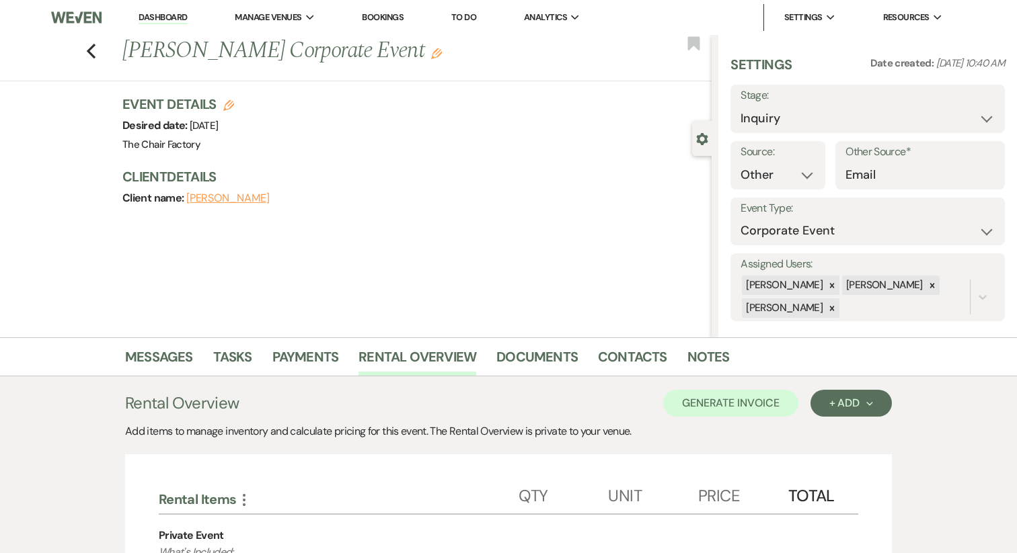
click at [172, 19] on link "Dashboard" at bounding box center [163, 17] width 48 height 13
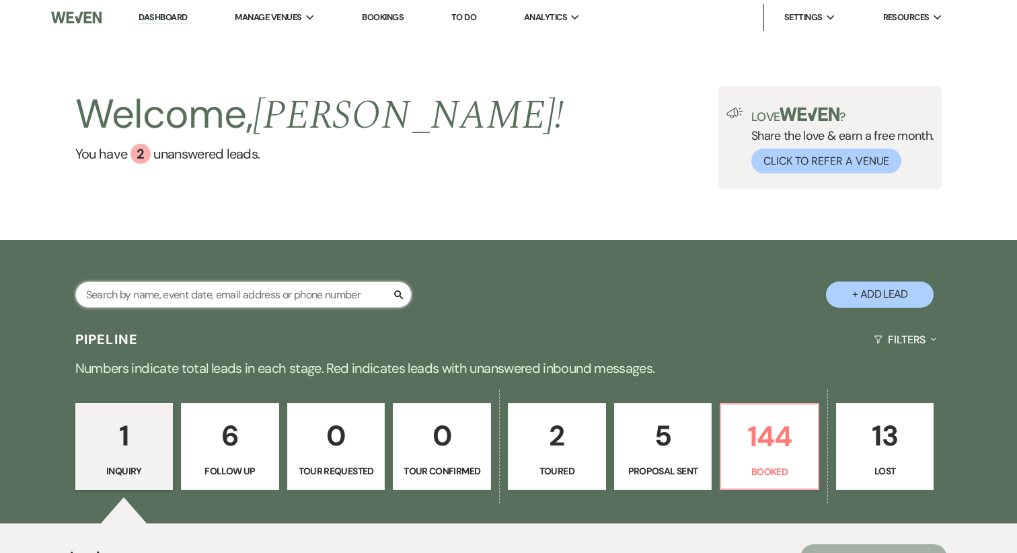
click at [176, 286] on input "text" at bounding box center [243, 295] width 336 height 26
type input "[PERSON_NAME]"
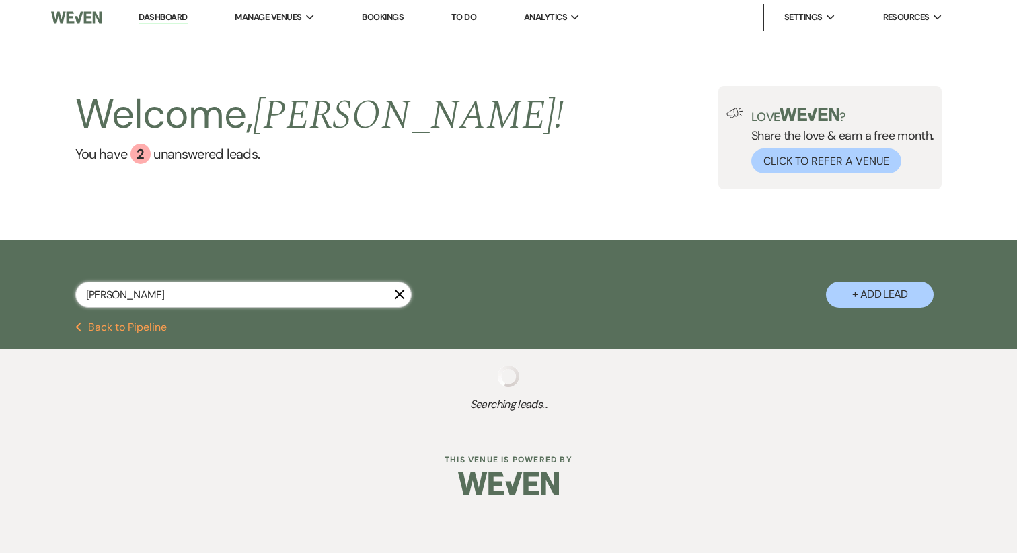
select select "8"
select select "4"
select select "6"
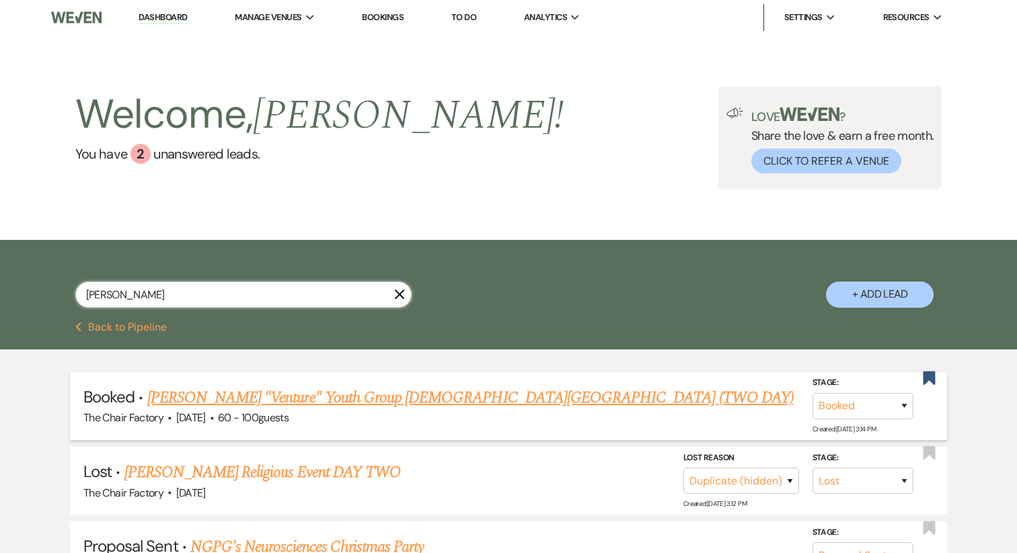
type input "[PERSON_NAME]"
click at [210, 390] on link "[PERSON_NAME] "Venture" Youth Group [DEMOGRAPHIC_DATA][GEOGRAPHIC_DATA] (TWO DA…" at bounding box center [470, 398] width 646 height 24
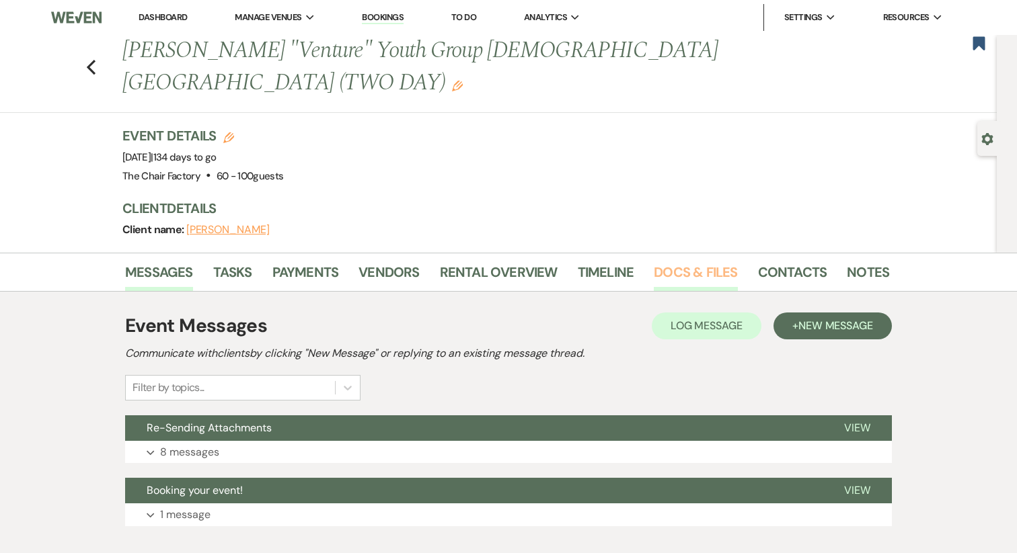
click at [687, 265] on link "Docs & Files" at bounding box center [695, 277] width 83 height 30
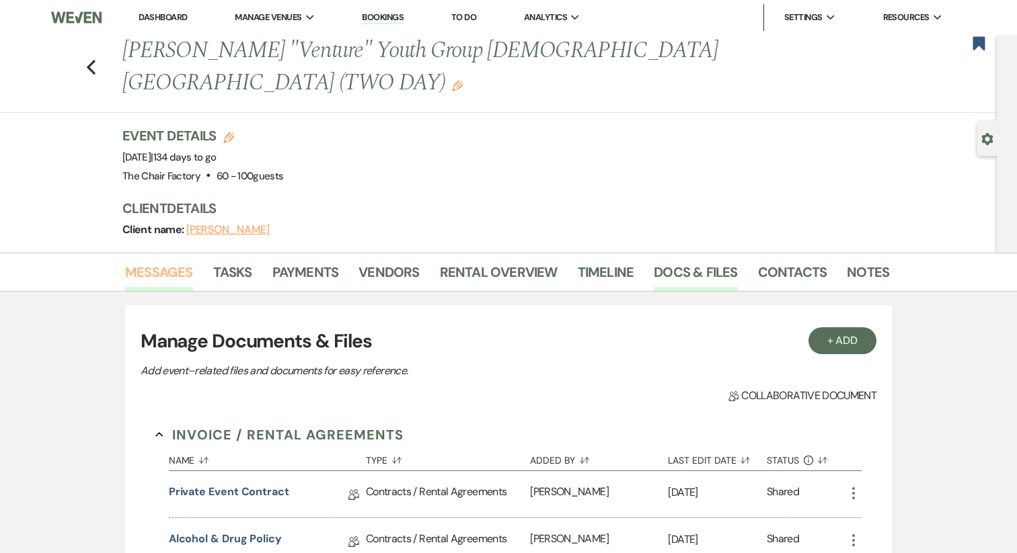
click at [161, 266] on link "Messages" at bounding box center [159, 277] width 68 height 30
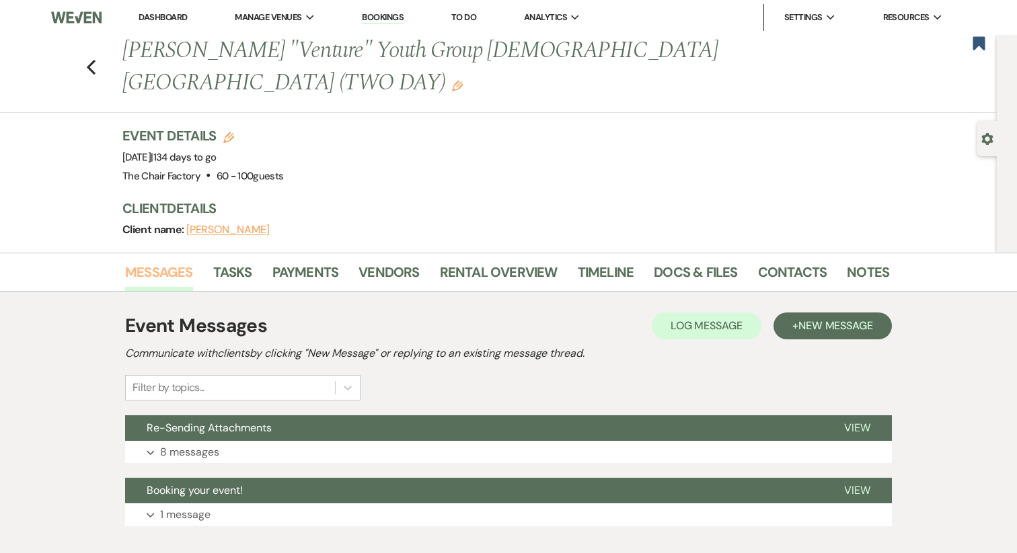
scroll to position [79, 0]
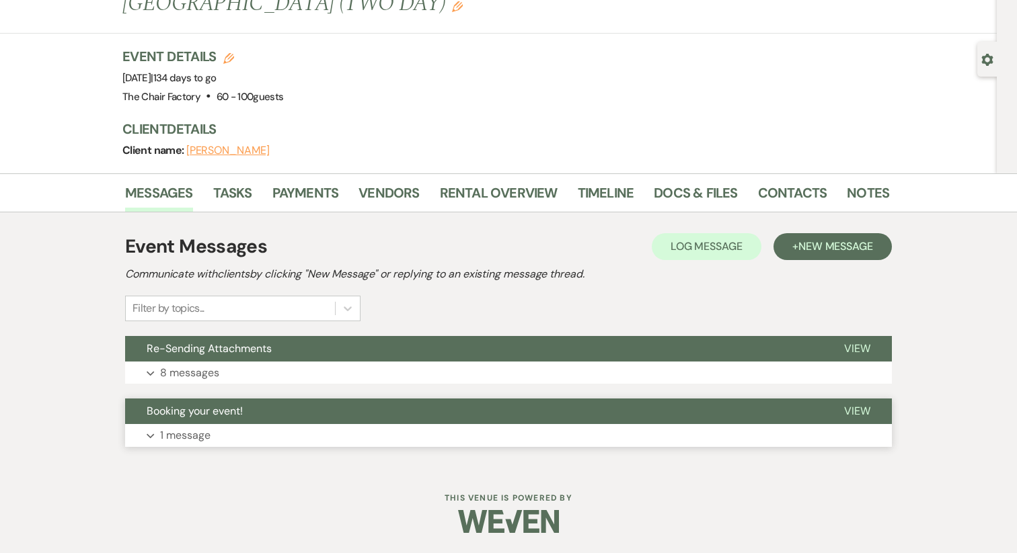
click at [219, 429] on button "Expand 1 message" at bounding box center [508, 435] width 767 height 23
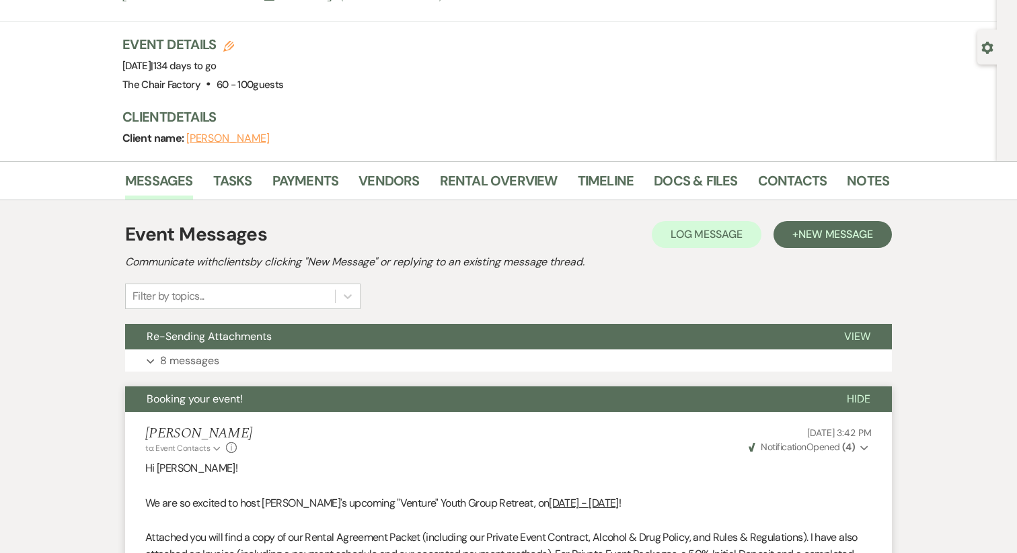
scroll to position [48, 0]
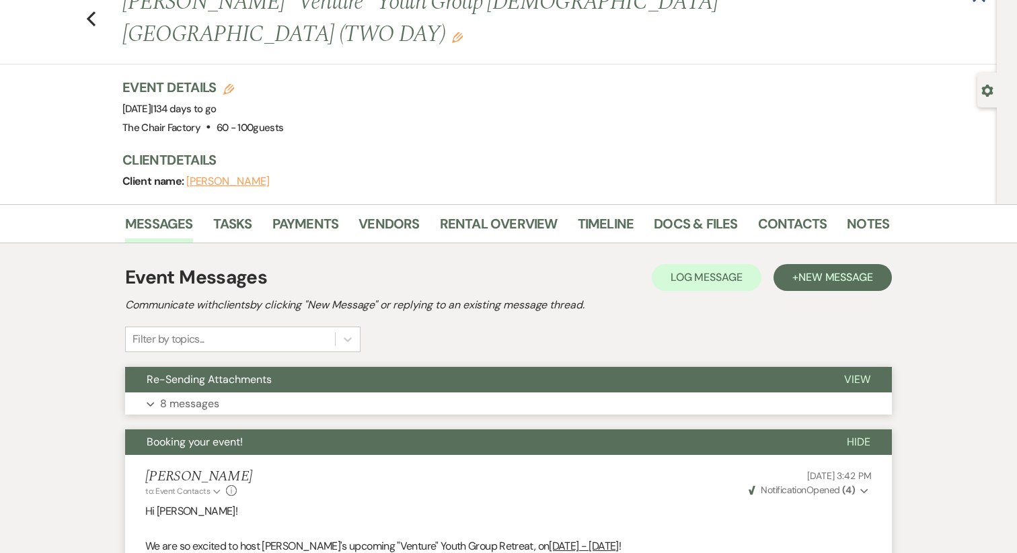
click at [200, 388] on button "Re-Sending Attachments" at bounding box center [473, 380] width 697 height 26
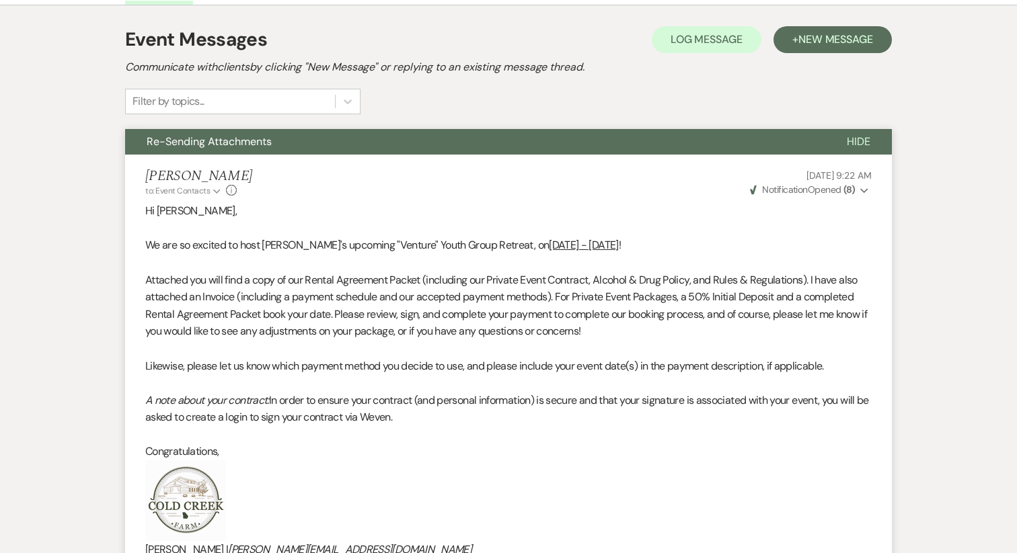
scroll to position [0, 0]
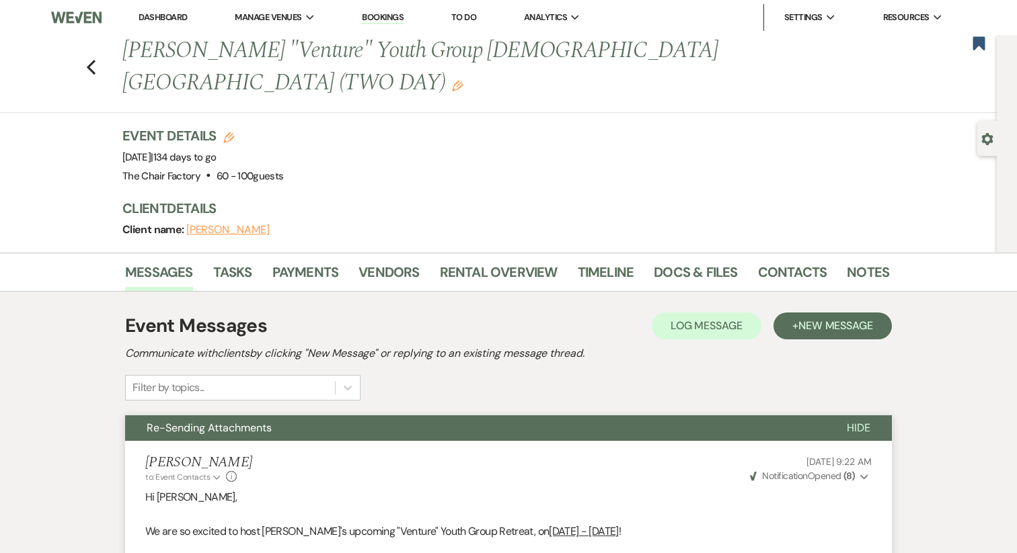
click at [169, 20] on link "Dashboard" at bounding box center [163, 16] width 48 height 11
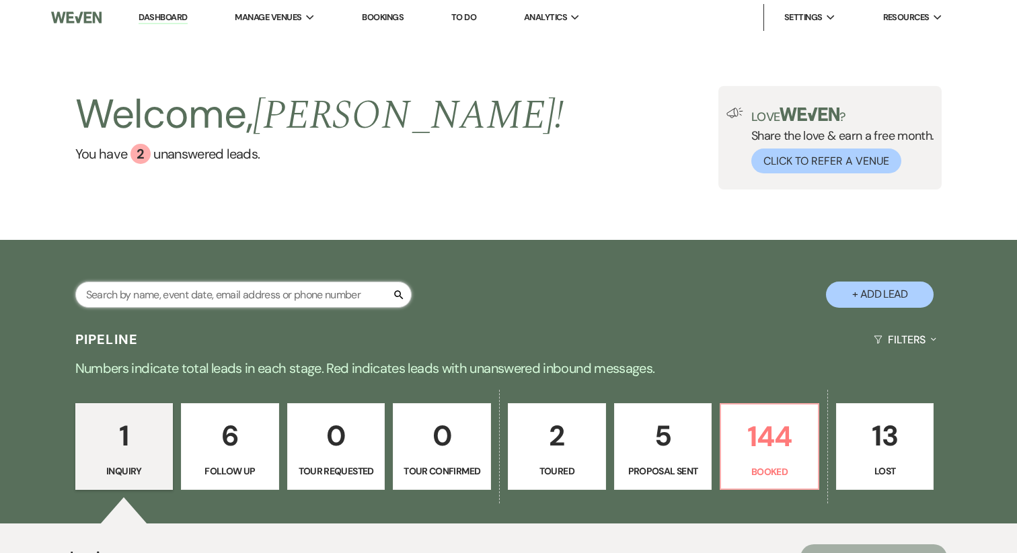
click at [153, 299] on input "text" at bounding box center [243, 295] width 336 height 26
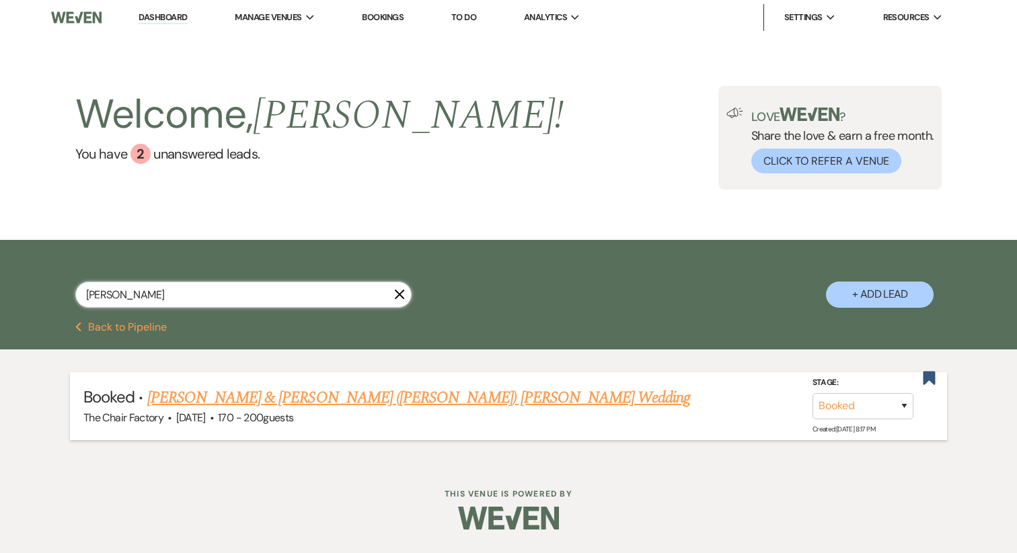
type input "[PERSON_NAME]"
click at [169, 403] on li "Booked · [PERSON_NAME] & [PERSON_NAME] ([PERSON_NAME]) [PERSON_NAME] Wedding Th…" at bounding box center [508, 406] width 877 height 68
click at [169, 419] on span "·" at bounding box center [169, 419] width 4 height 0
click at [203, 403] on link "[PERSON_NAME] & [PERSON_NAME] ([PERSON_NAME]) [PERSON_NAME] Wedding" at bounding box center [418, 398] width 543 height 24
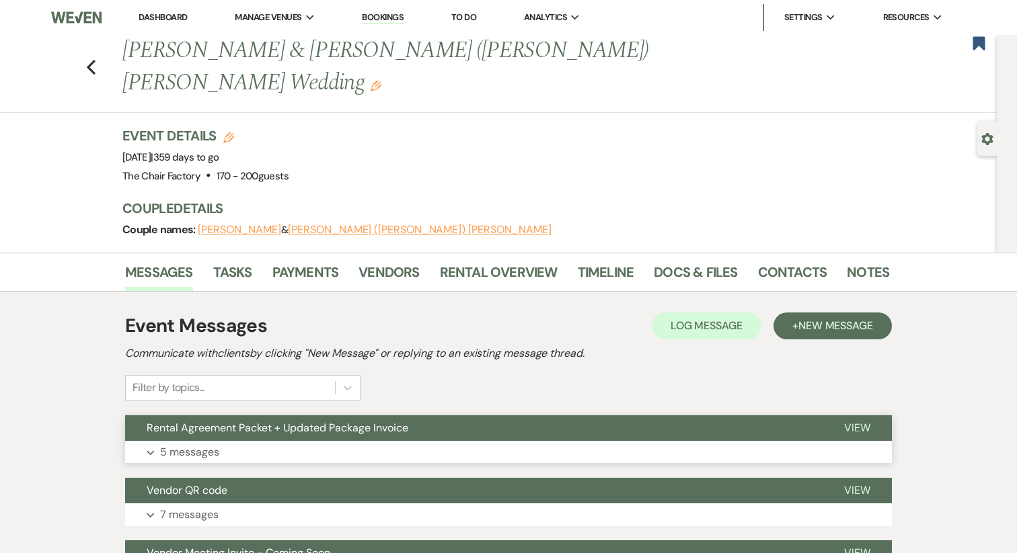
click at [223, 441] on button "Expand 5 messages" at bounding box center [508, 452] width 767 height 23
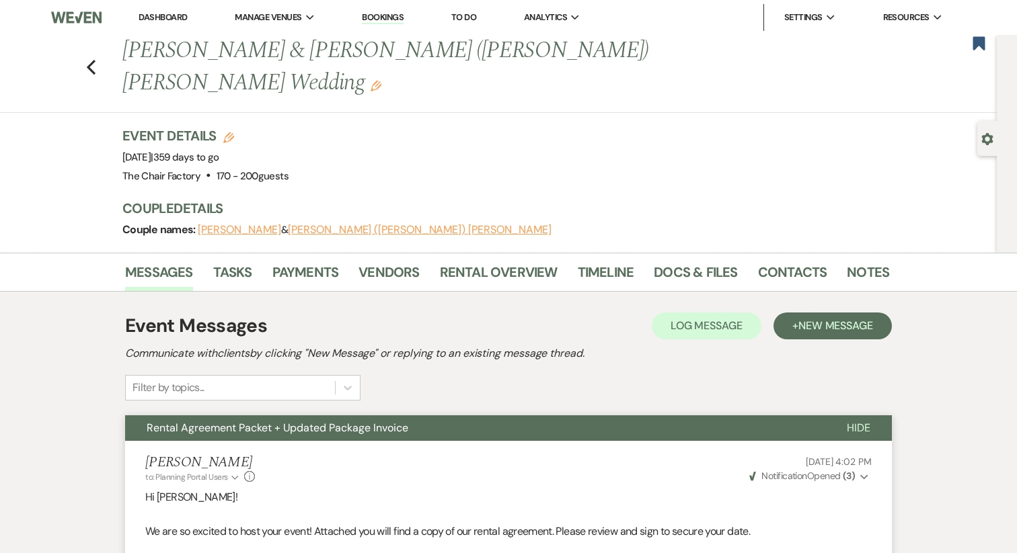
click at [158, 21] on link "Dashboard" at bounding box center [163, 16] width 48 height 11
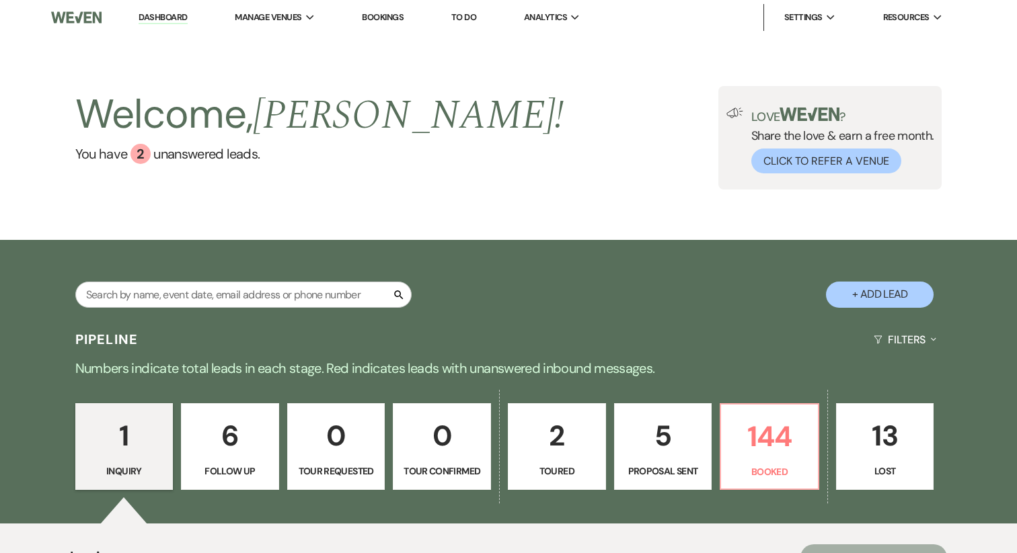
click at [136, 440] on p "1" at bounding box center [124, 436] width 81 height 45
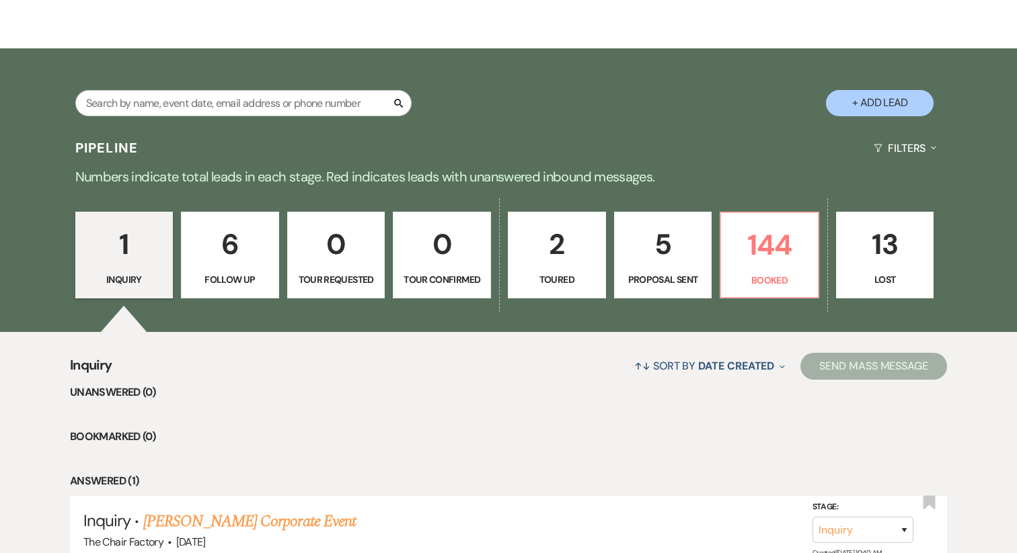
scroll to position [202, 0]
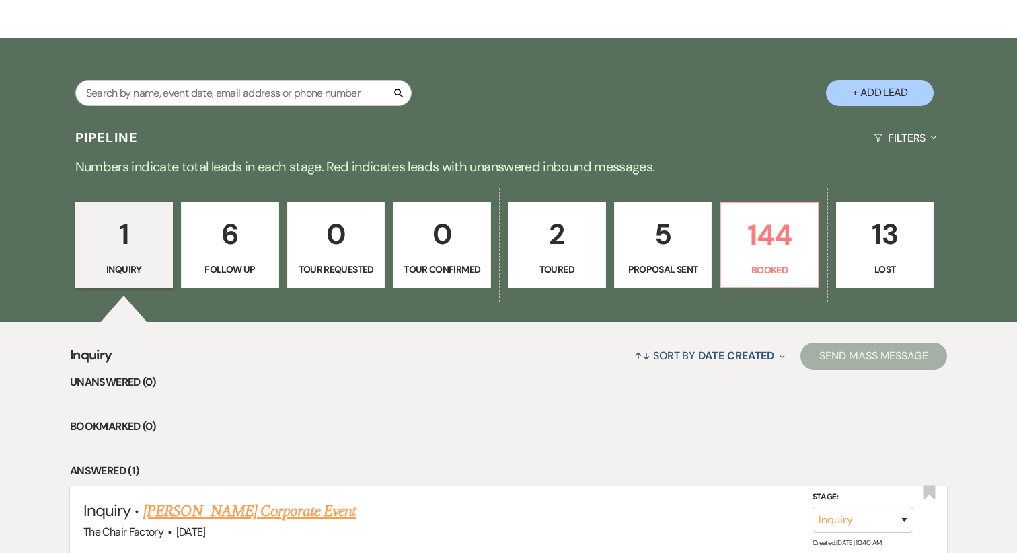
click at [217, 512] on link "[PERSON_NAME] Corporate Event" at bounding box center [249, 512] width 212 height 24
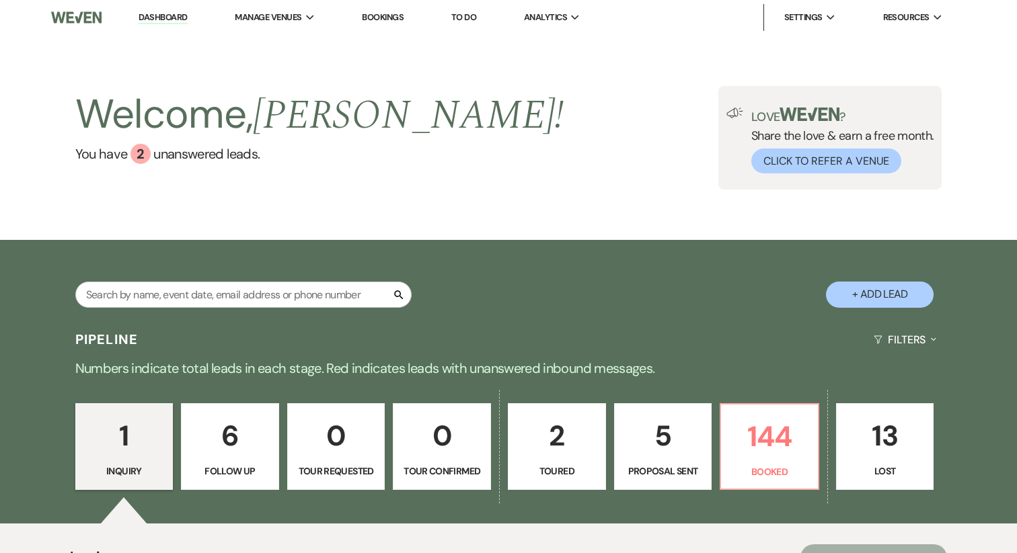
select select "14"
select select "9"
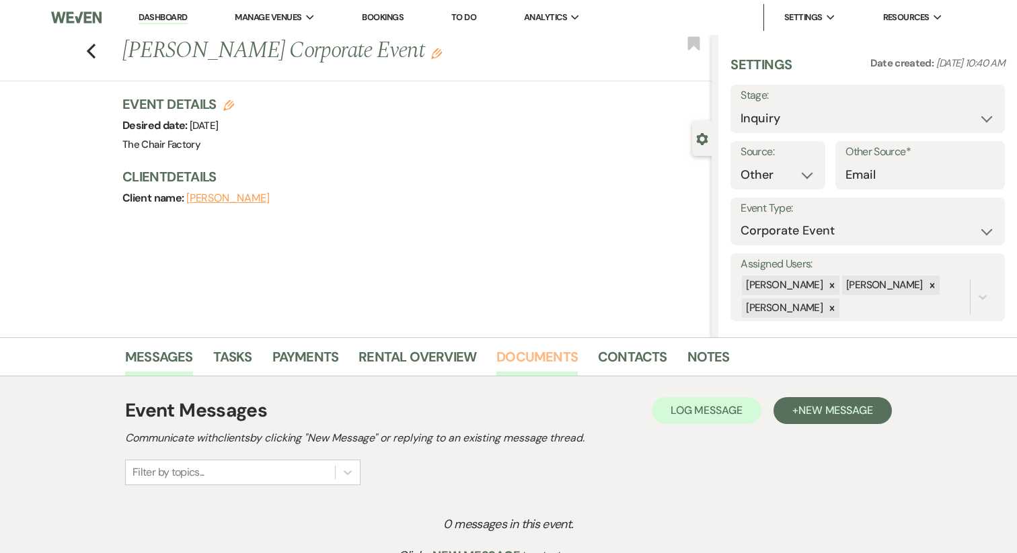
click at [557, 358] on link "Documents" at bounding box center [536, 361] width 81 height 30
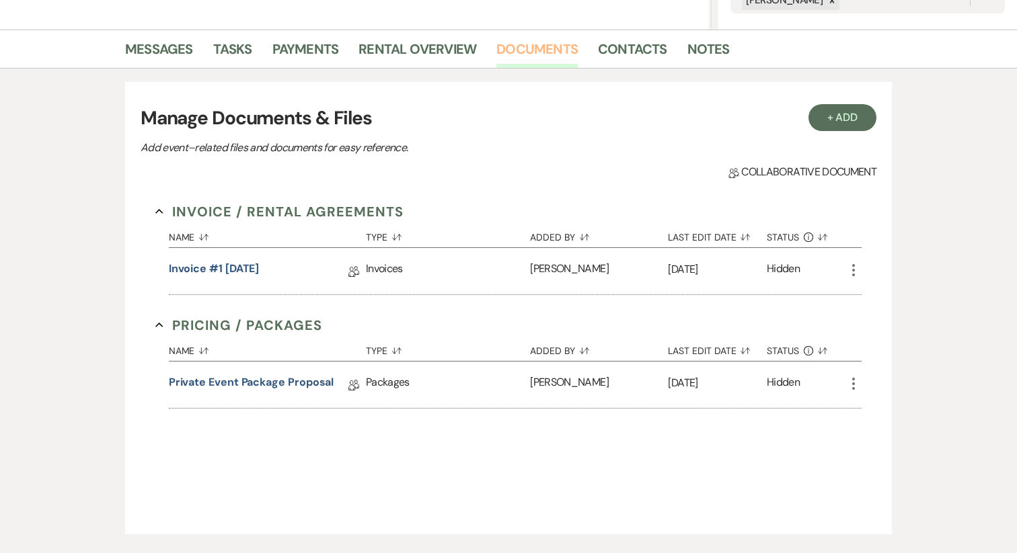
scroll to position [319, 0]
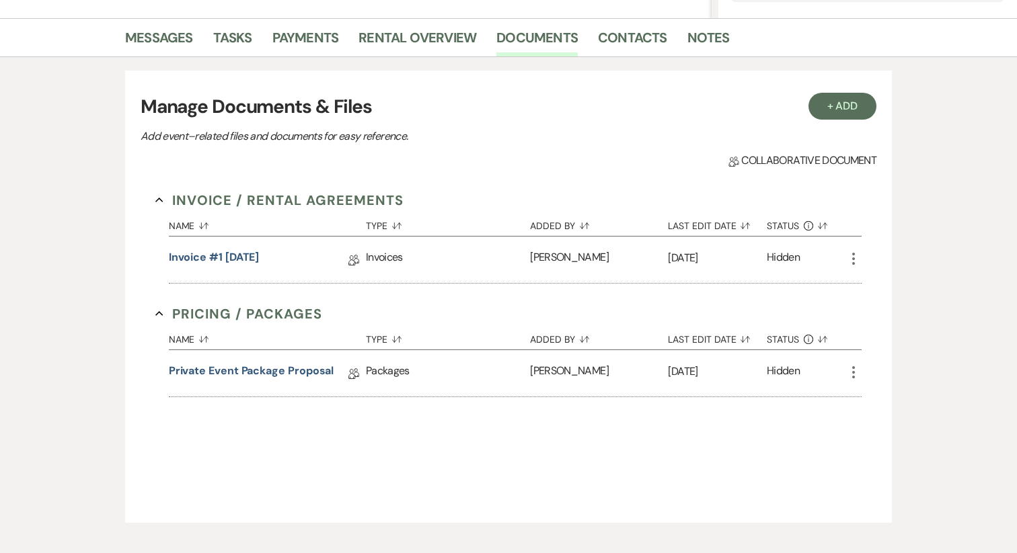
click at [851, 258] on icon "More" at bounding box center [853, 259] width 16 height 16
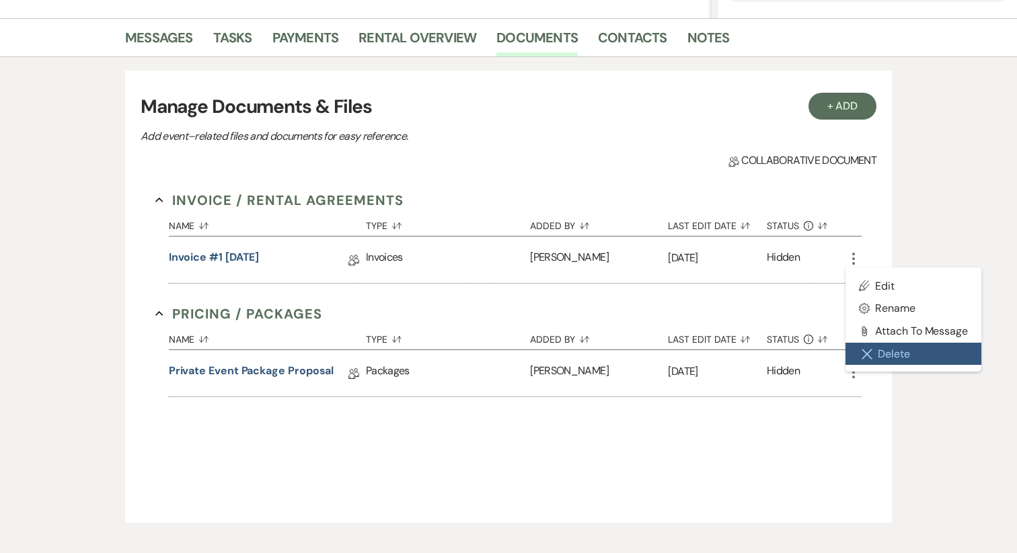
click at [888, 358] on button "Close Delete X Delete" at bounding box center [913, 354] width 136 height 23
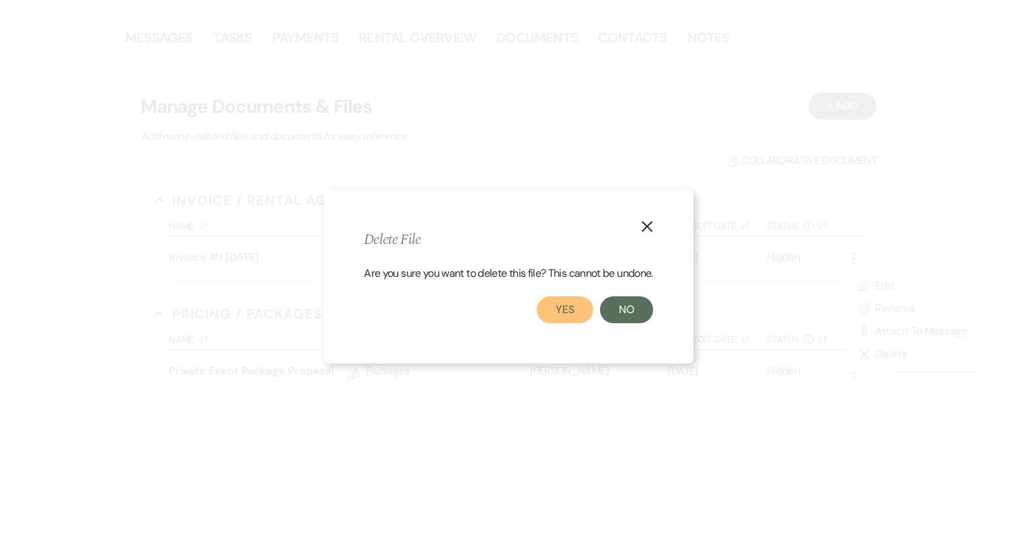
click at [568, 305] on button "Yes" at bounding box center [565, 310] width 56 height 27
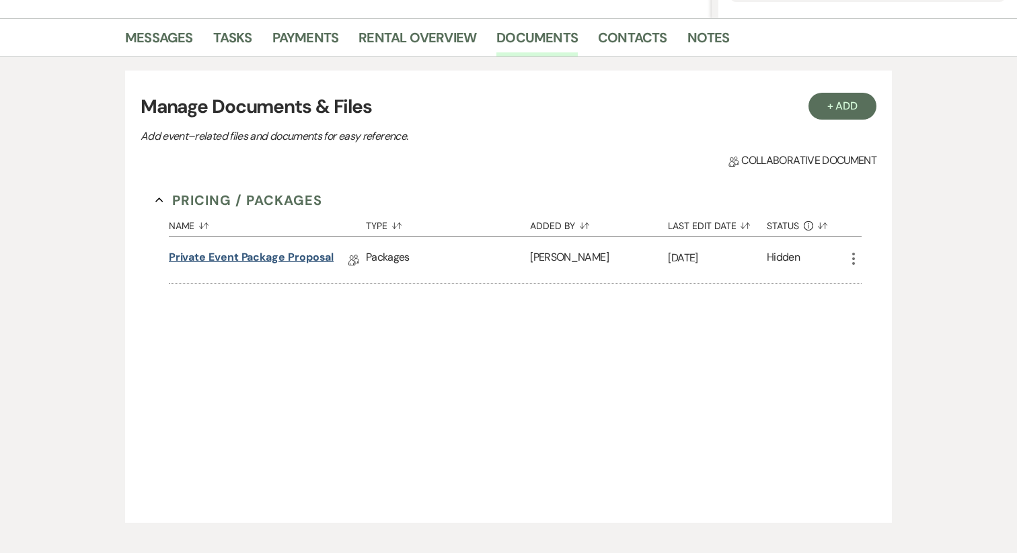
click at [296, 258] on link "Private Event Package Proposal" at bounding box center [251, 259] width 165 height 21
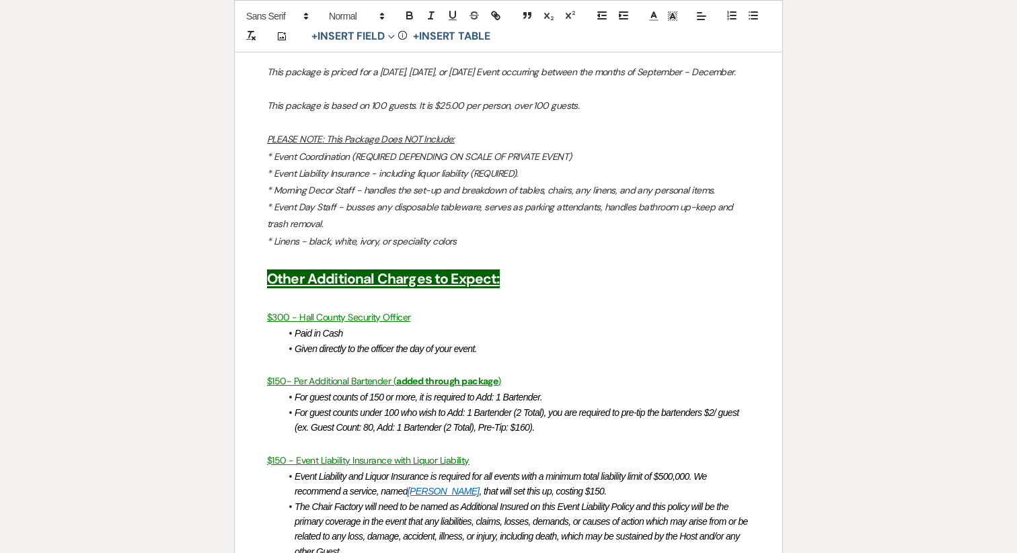
scroll to position [1983, 0]
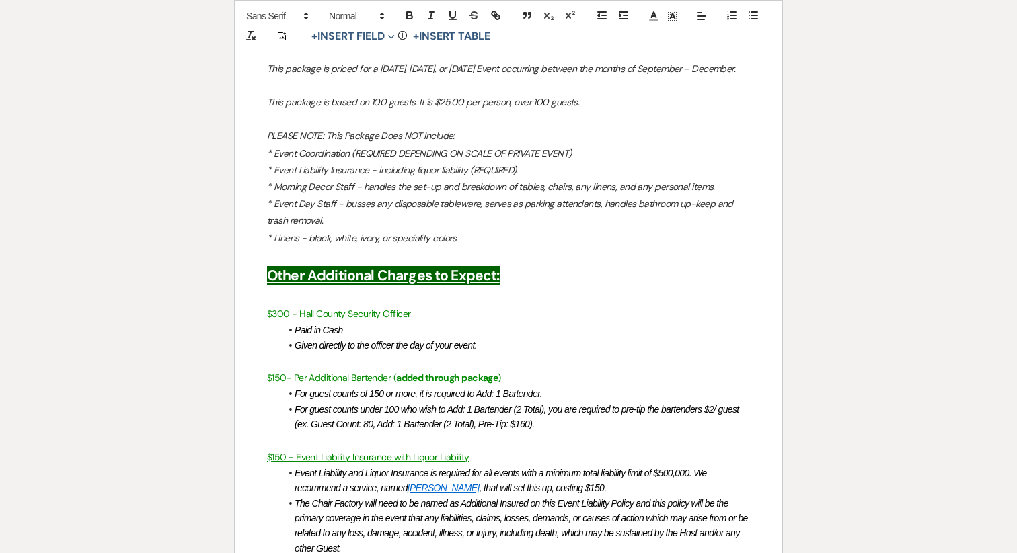
click at [347, 379] on u "$150- Per Additional Bartender (" at bounding box center [331, 378] width 129 height 12
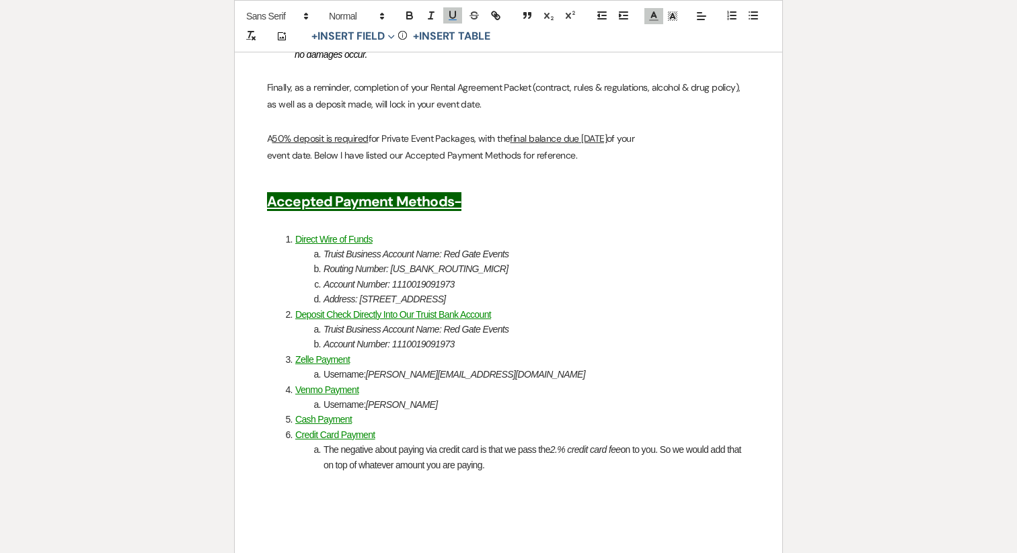
scroll to position [2516, 0]
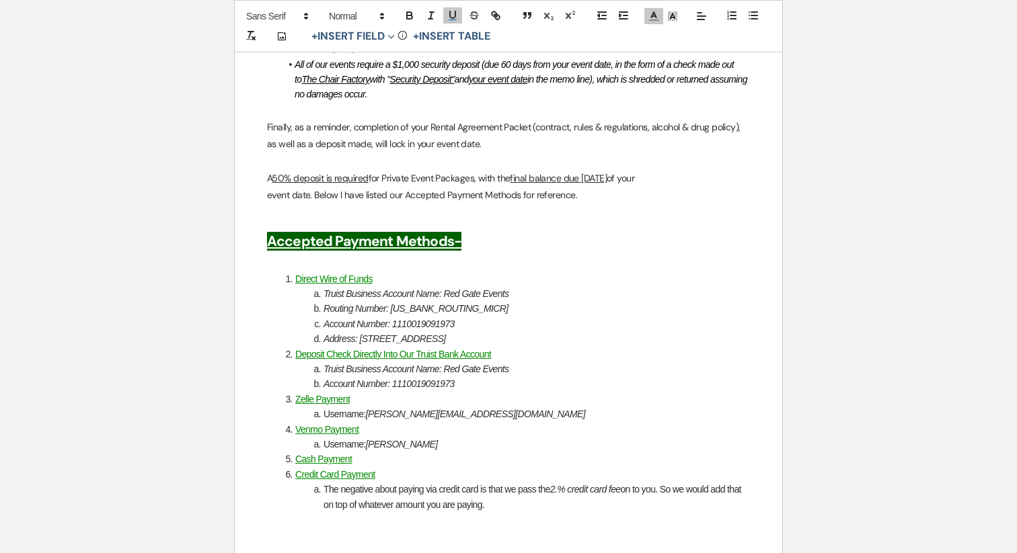
click at [606, 180] on u "final balance due [DATE]" at bounding box center [558, 178] width 97 height 12
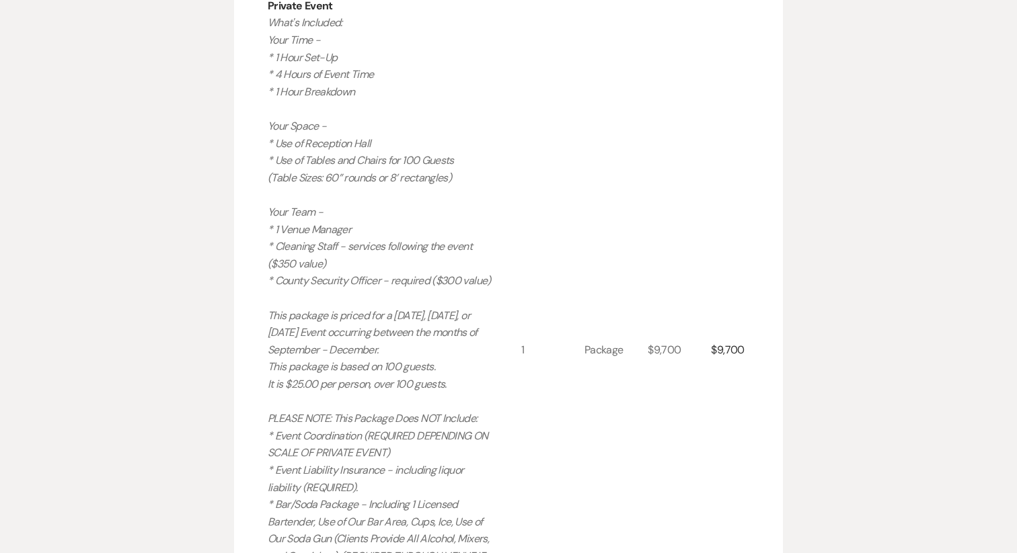
scroll to position [0, 0]
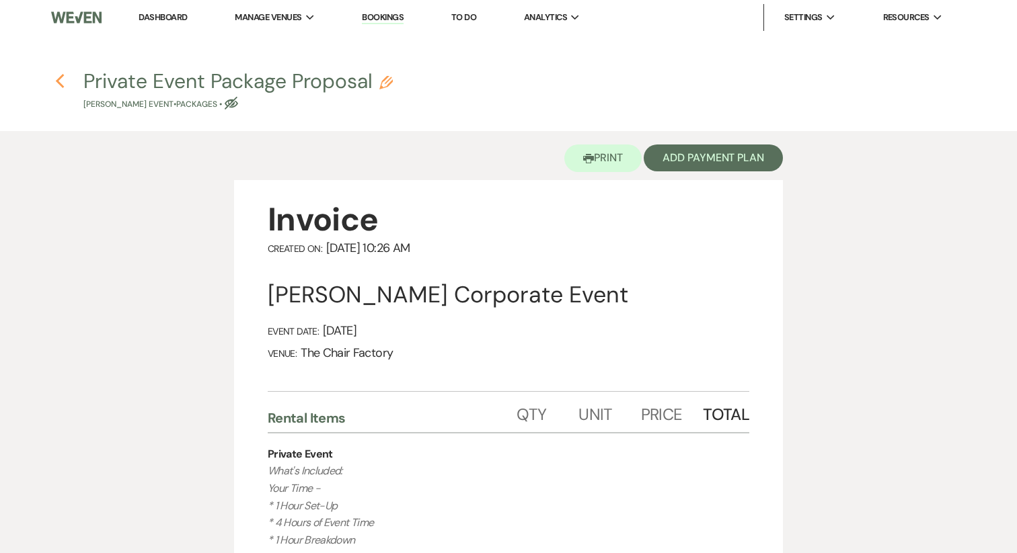
click at [60, 78] on use "button" at bounding box center [59, 81] width 9 height 15
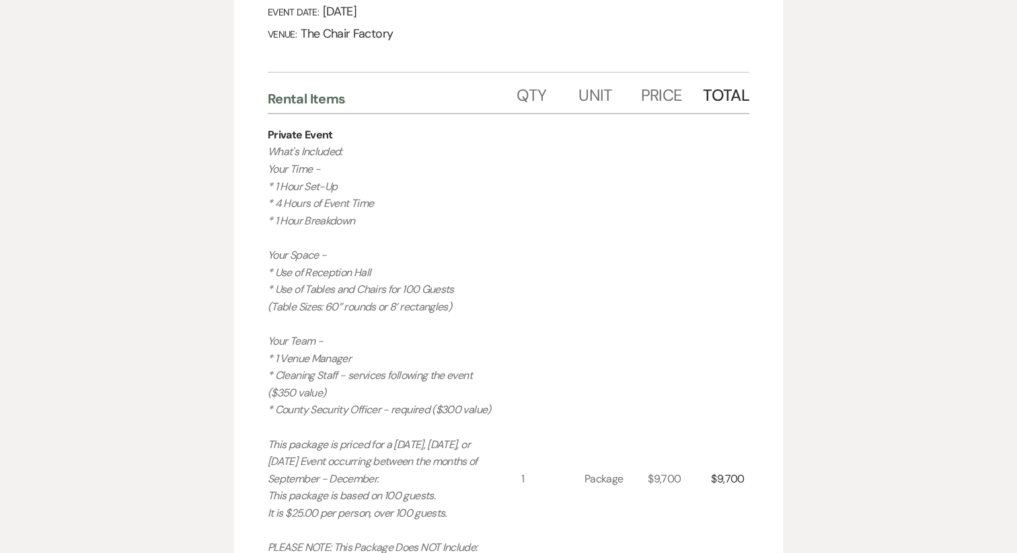
select select "14"
select select "9"
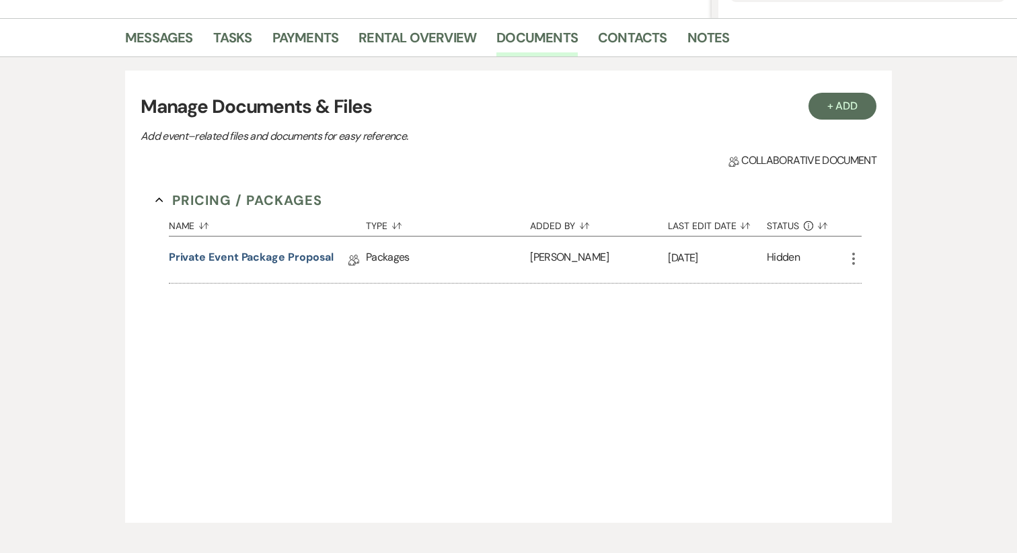
click at [852, 256] on icon "More" at bounding box center [853, 259] width 16 height 16
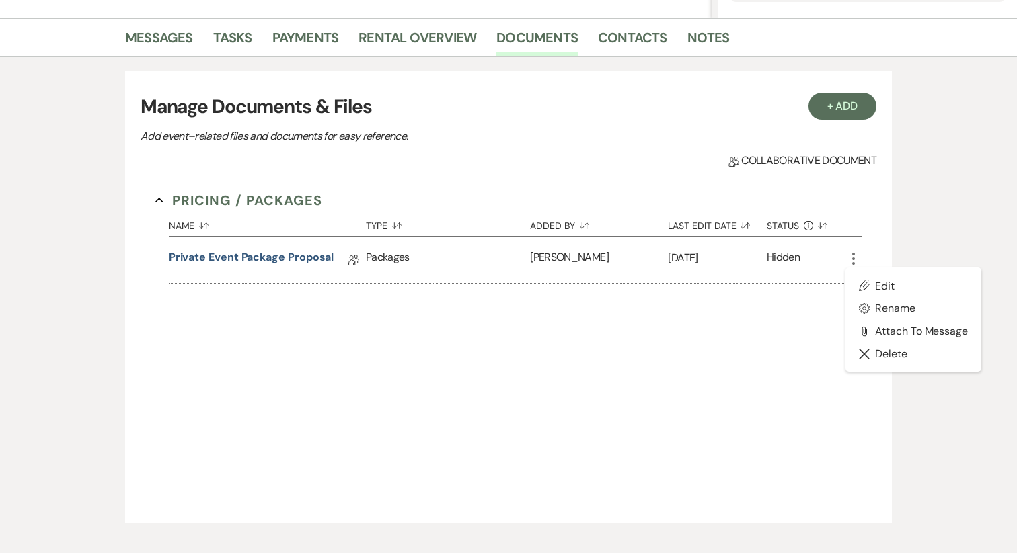
click at [697, 379] on div "Pricing / Packages Collapse Name Sort Default Type Sort Default Added By Sort D…" at bounding box center [509, 341] width 736 height 332
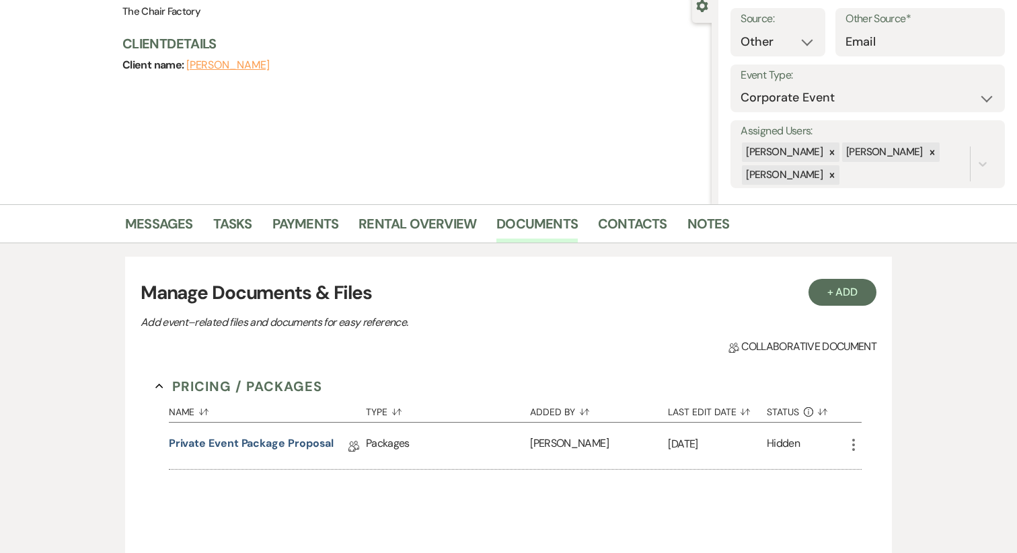
scroll to position [0, 0]
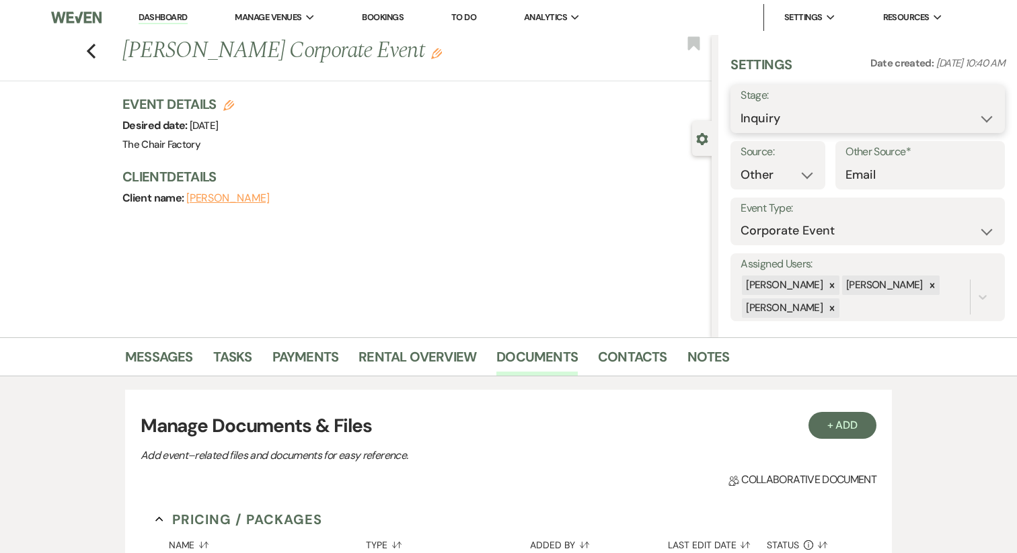
click at [822, 118] on select "Inquiry Follow Up Tour Requested Tour Confirmed Toured Proposal Sent Booked Lost" at bounding box center [867, 119] width 254 height 26
select select "6"
click at [976, 109] on button "Save" at bounding box center [976, 108] width 56 height 27
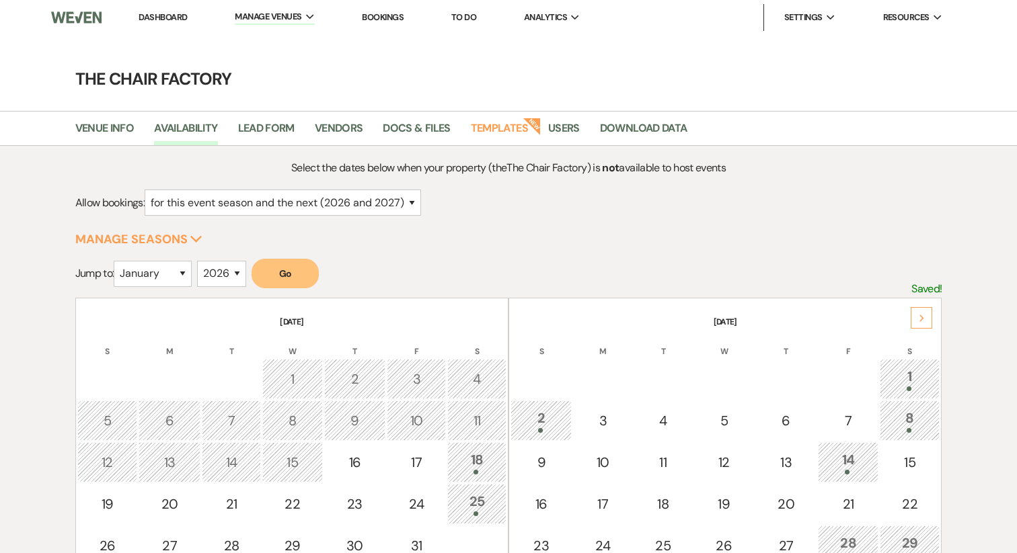
click at [152, 22] on link "Dashboard" at bounding box center [163, 16] width 48 height 11
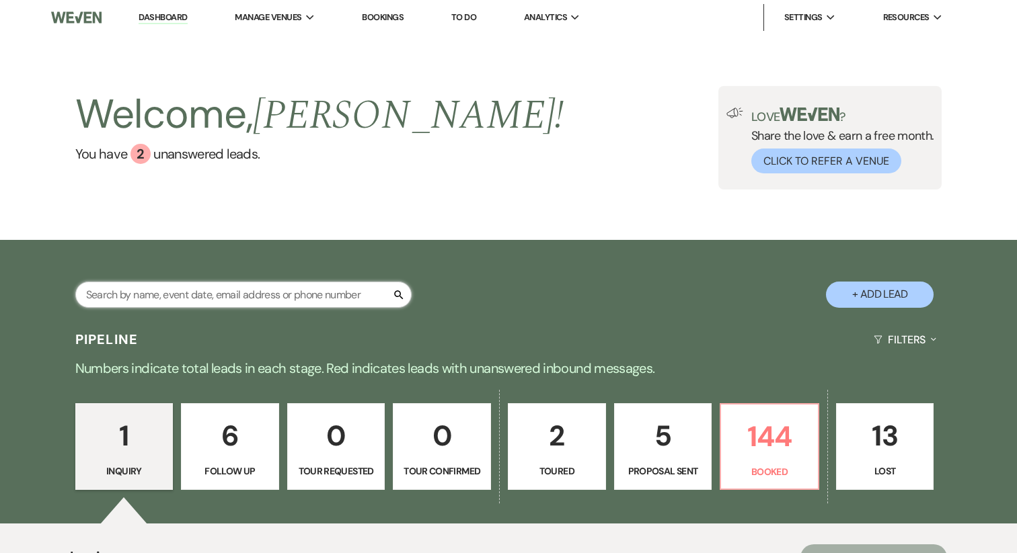
click at [172, 287] on input "text" at bounding box center [243, 295] width 336 height 26
type input "eryn"
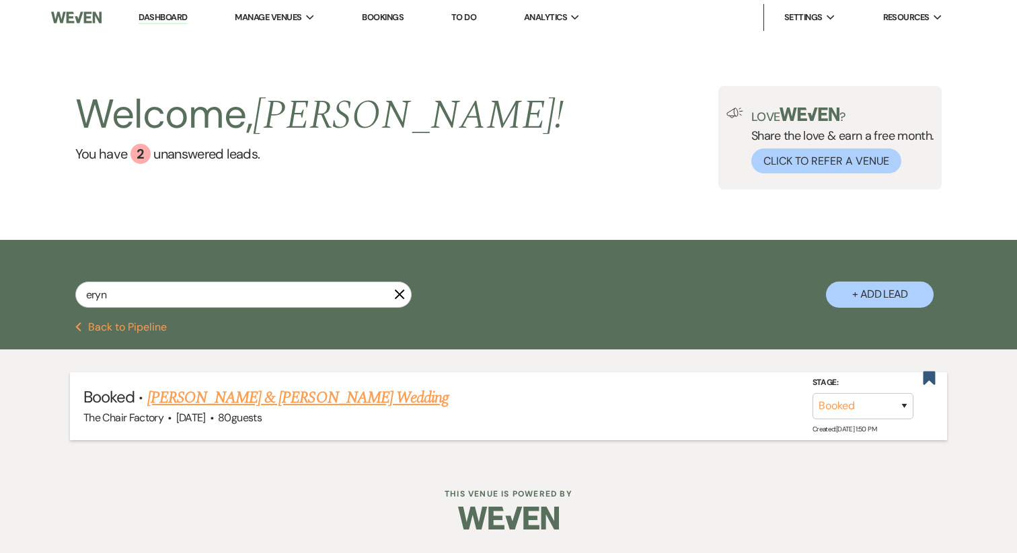
click at [303, 397] on link "[PERSON_NAME] & [PERSON_NAME] Wedding" at bounding box center [297, 398] width 301 height 24
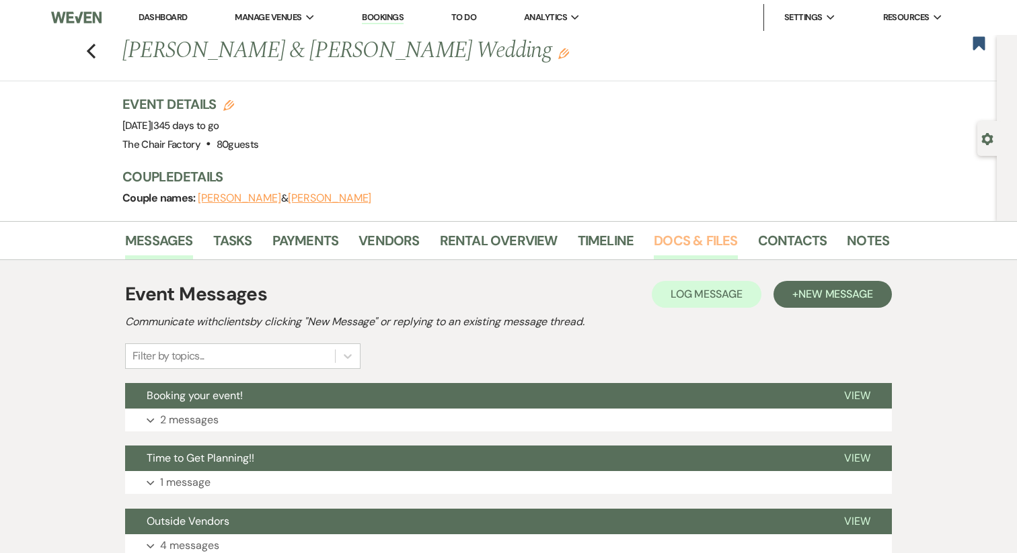
click at [662, 233] on link "Docs & Files" at bounding box center [695, 245] width 83 height 30
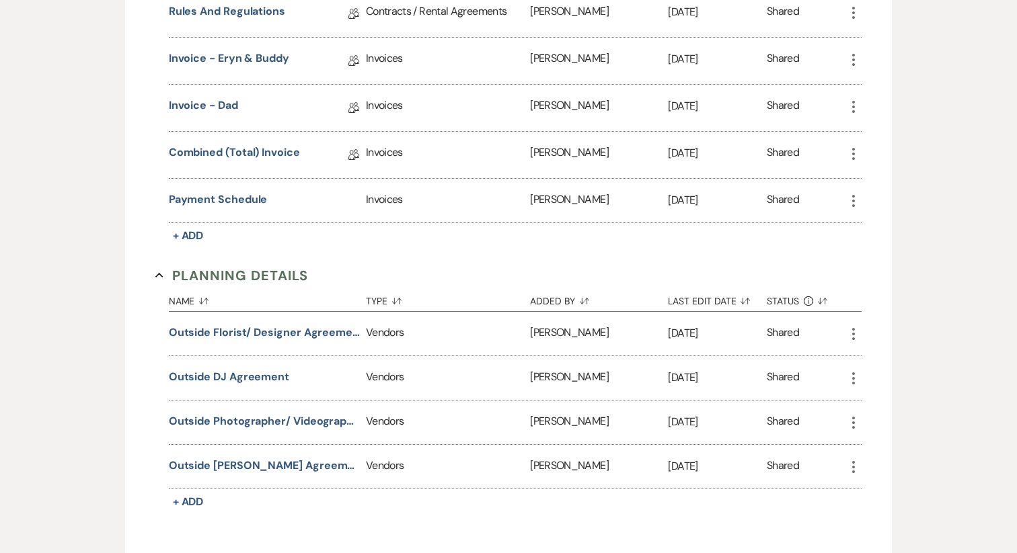
scroll to position [541, 0]
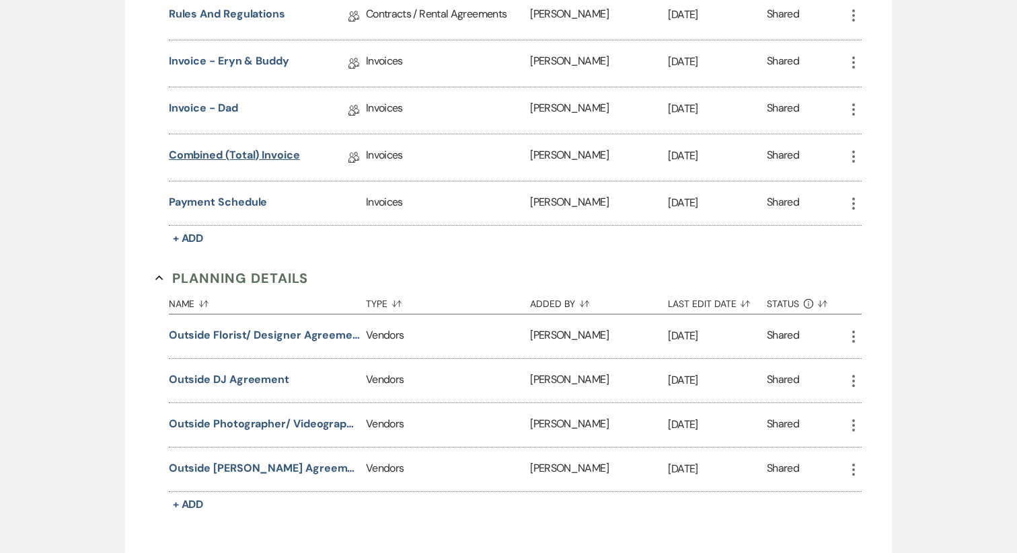
click at [243, 154] on link "Combined (Total) Invoice" at bounding box center [234, 157] width 131 height 21
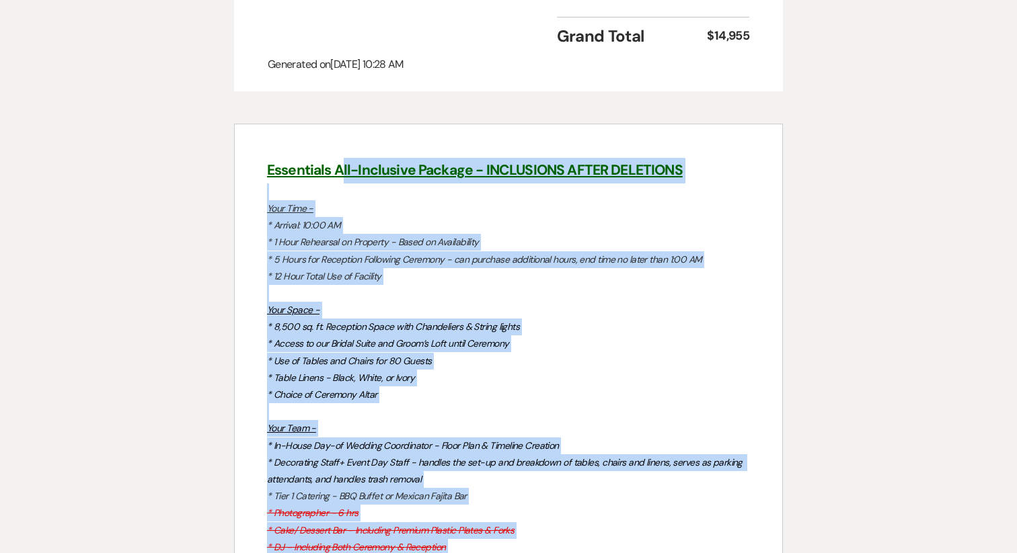
scroll to position [1838, 0]
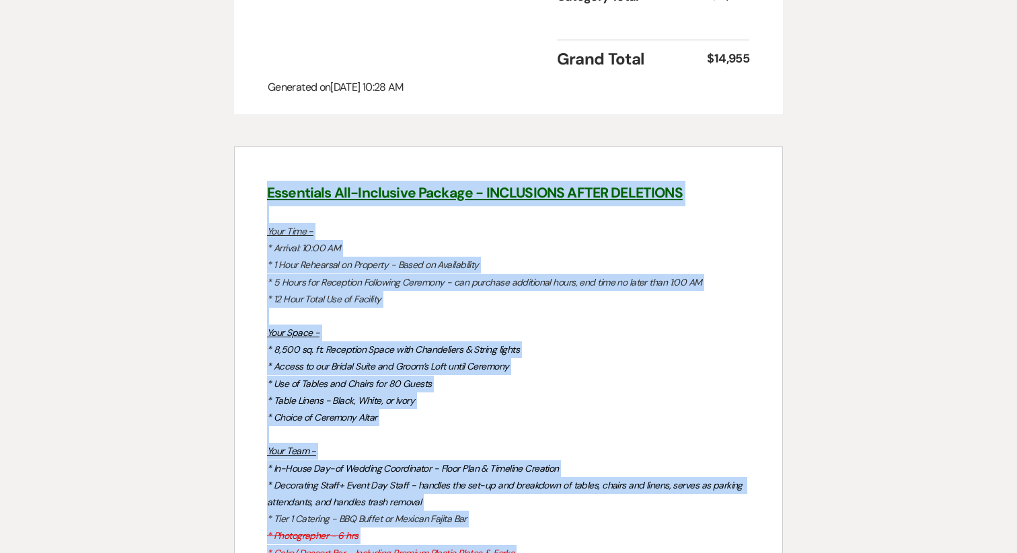
drag, startPoint x: 524, startPoint y: 351, endPoint x: 252, endPoint y: 168, distance: 327.5
copy div "Essentials All-Inclusive Package - INCLUSIONS AFTER DELETIONS Your Time - * Arr…"
